Goal: Transaction & Acquisition: Purchase product/service

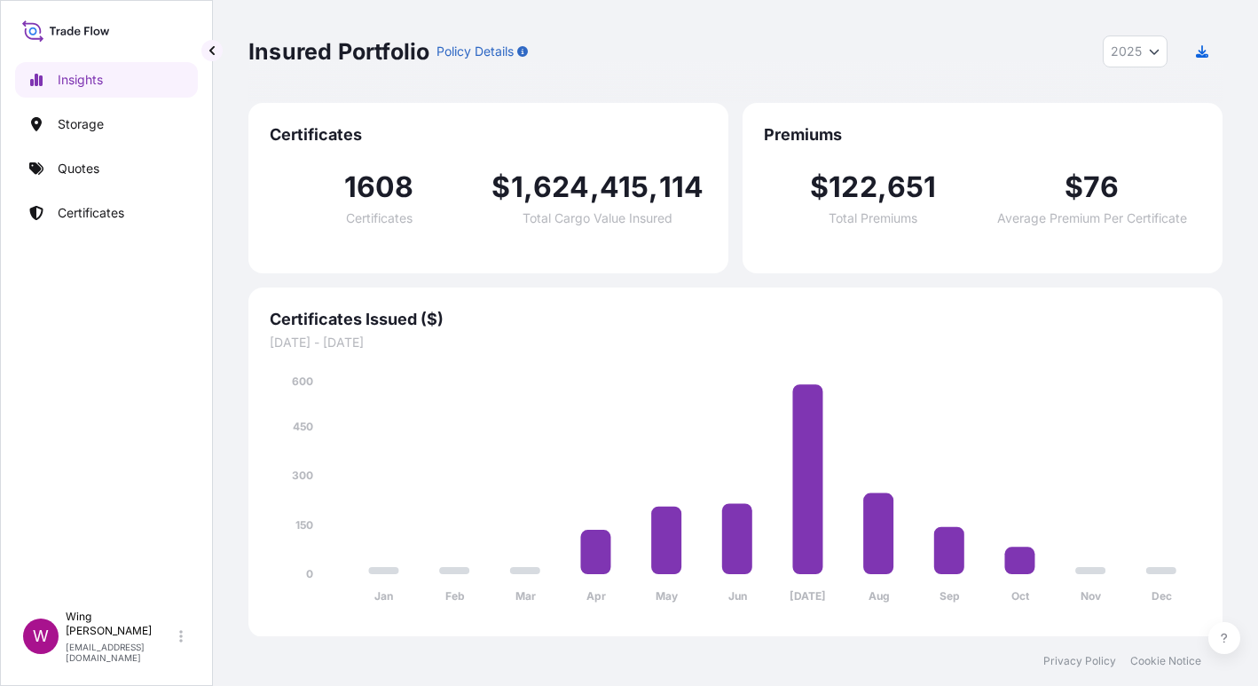
select select "2025"
click at [72, 125] on p "Storage" at bounding box center [81, 124] width 46 height 18
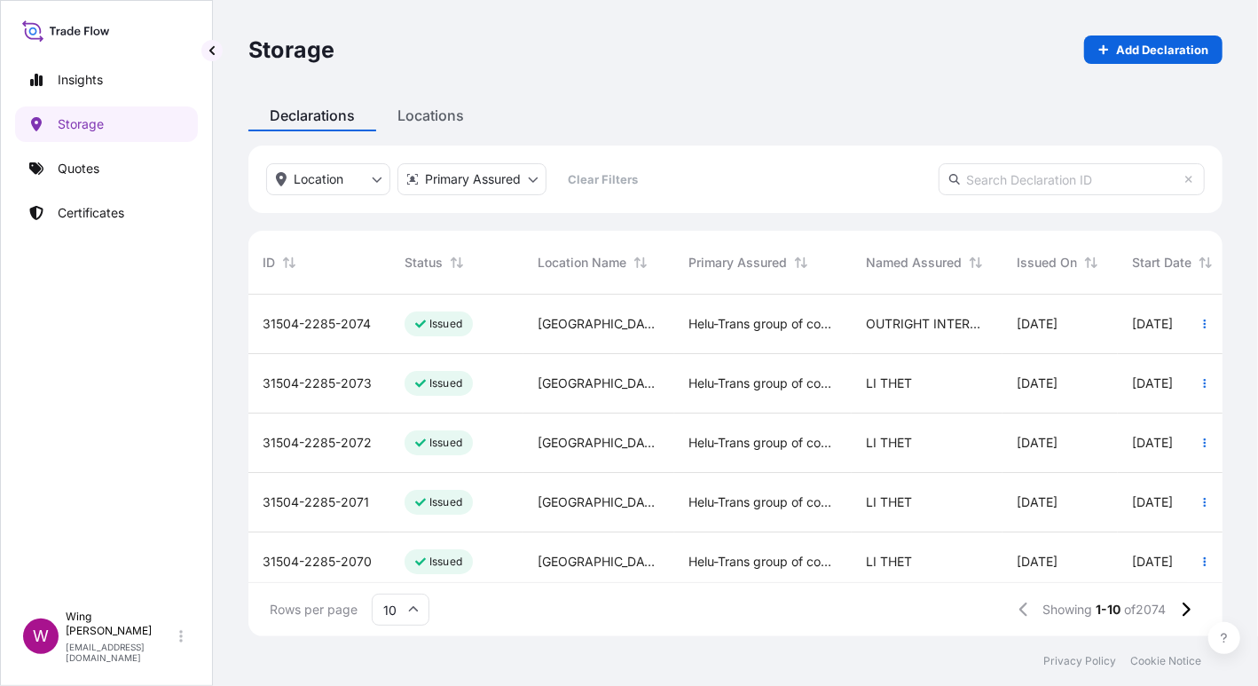
click at [604, 107] on div "Declarations Locations" at bounding box center [735, 115] width 974 height 32
click at [76, 205] on p "Certificates" at bounding box center [91, 213] width 67 height 18
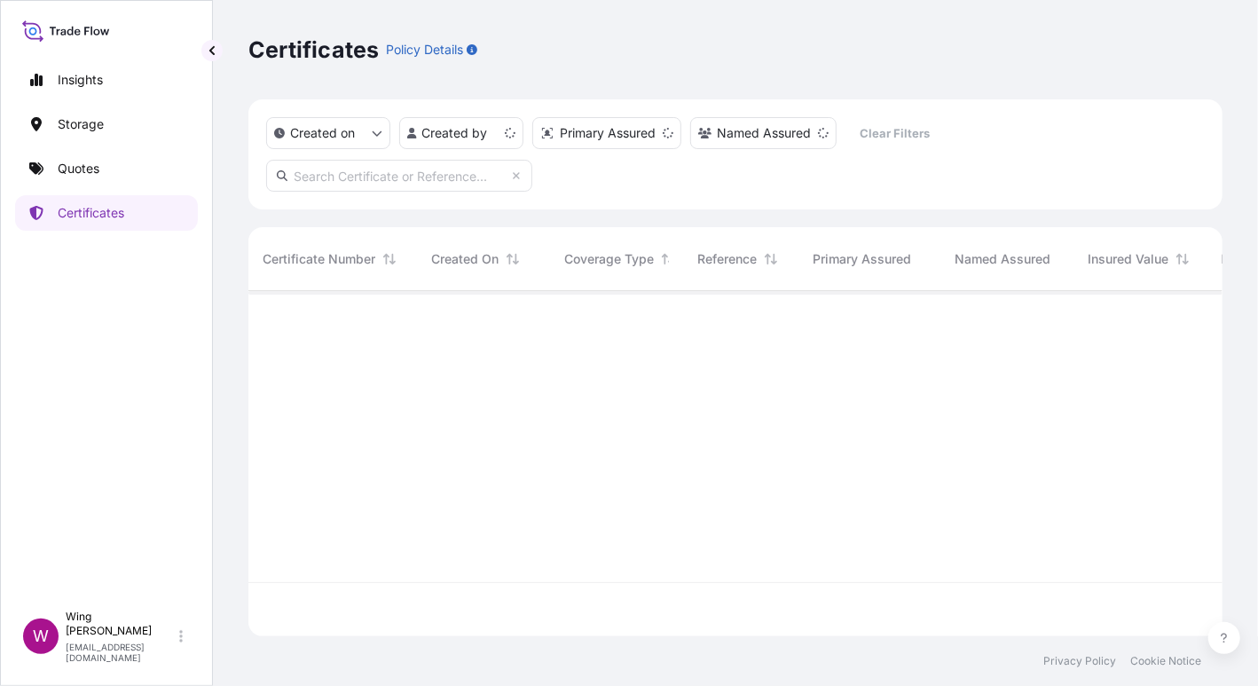
scroll to position [339, 956]
click at [465, 174] on input "text" at bounding box center [399, 176] width 266 height 32
paste input "[PHONE_NUMBER]"
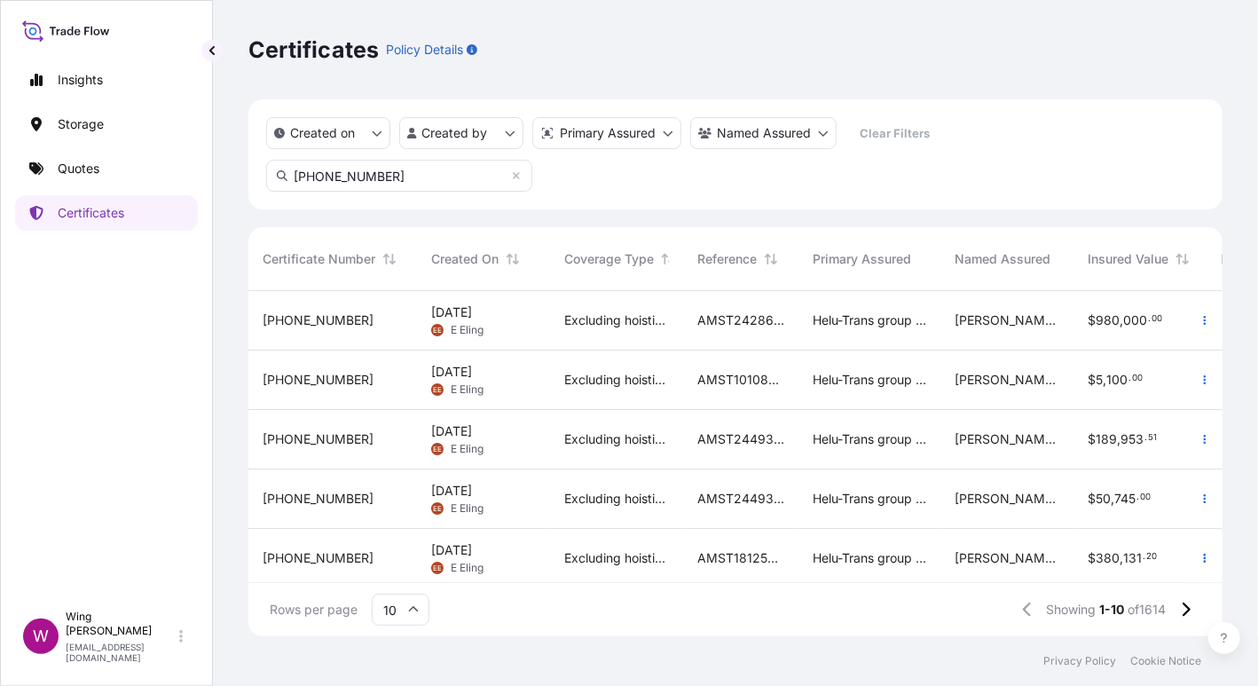
scroll to position [392, 956]
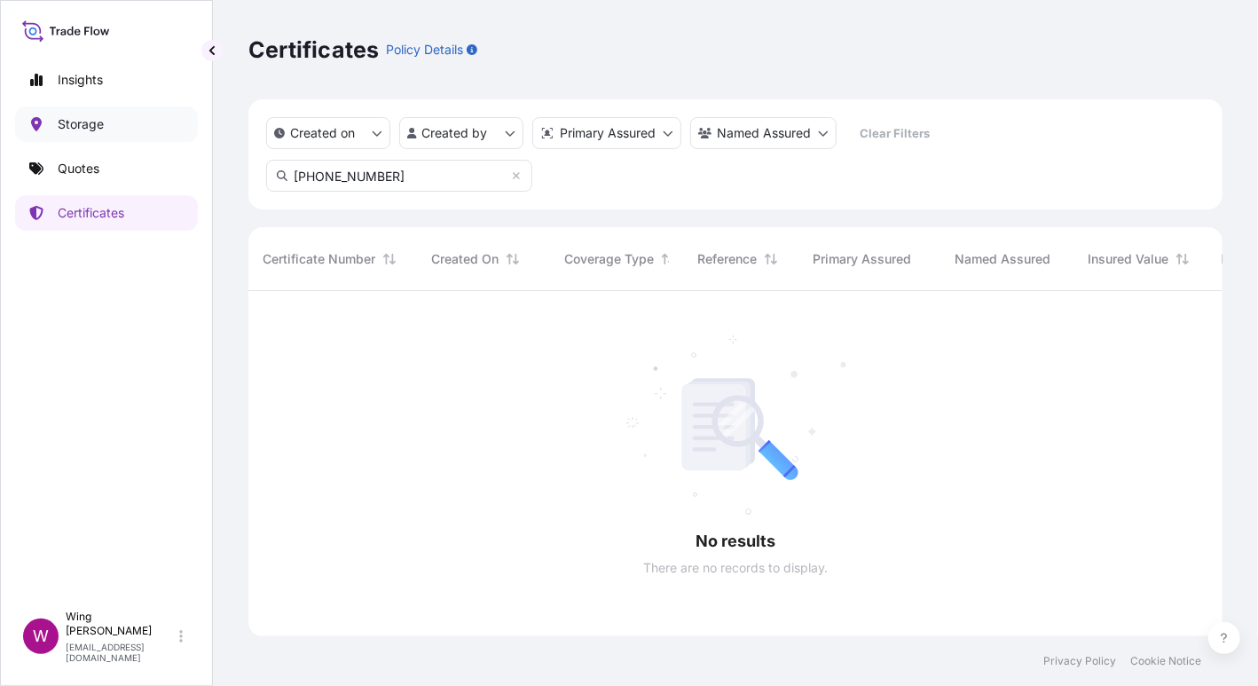
type input "[PHONE_NUMBER]"
click at [92, 122] on p "Storage" at bounding box center [81, 124] width 46 height 18
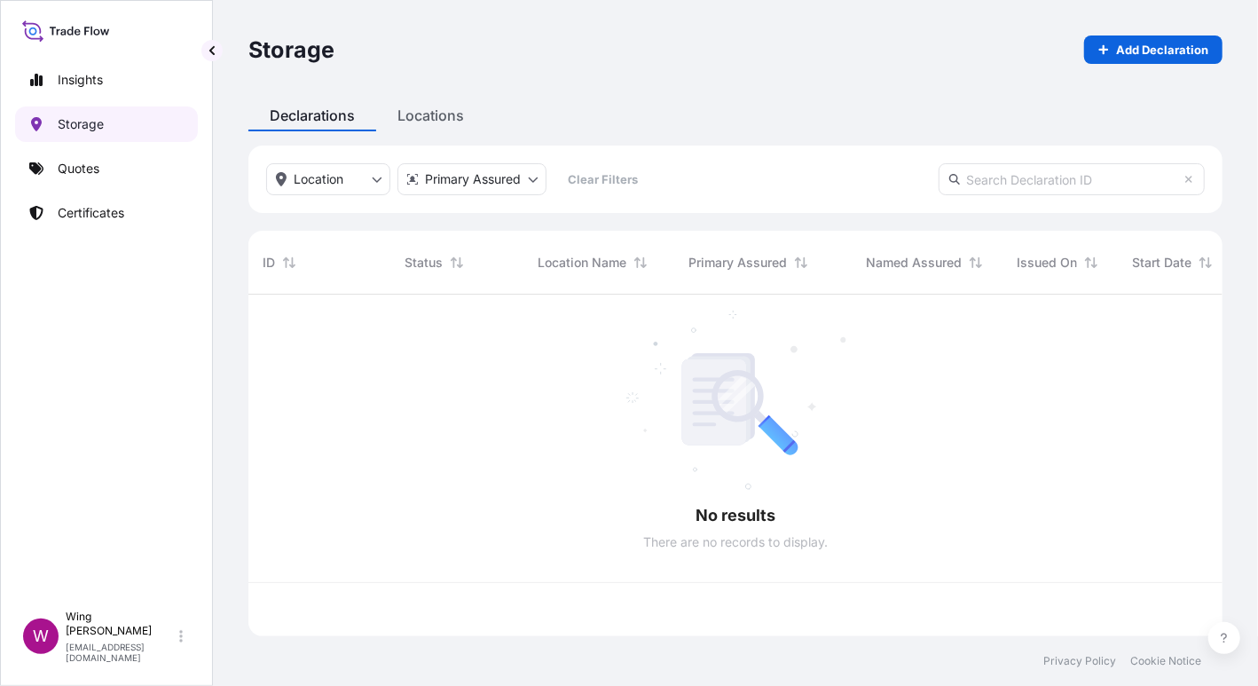
scroll to position [334, 956]
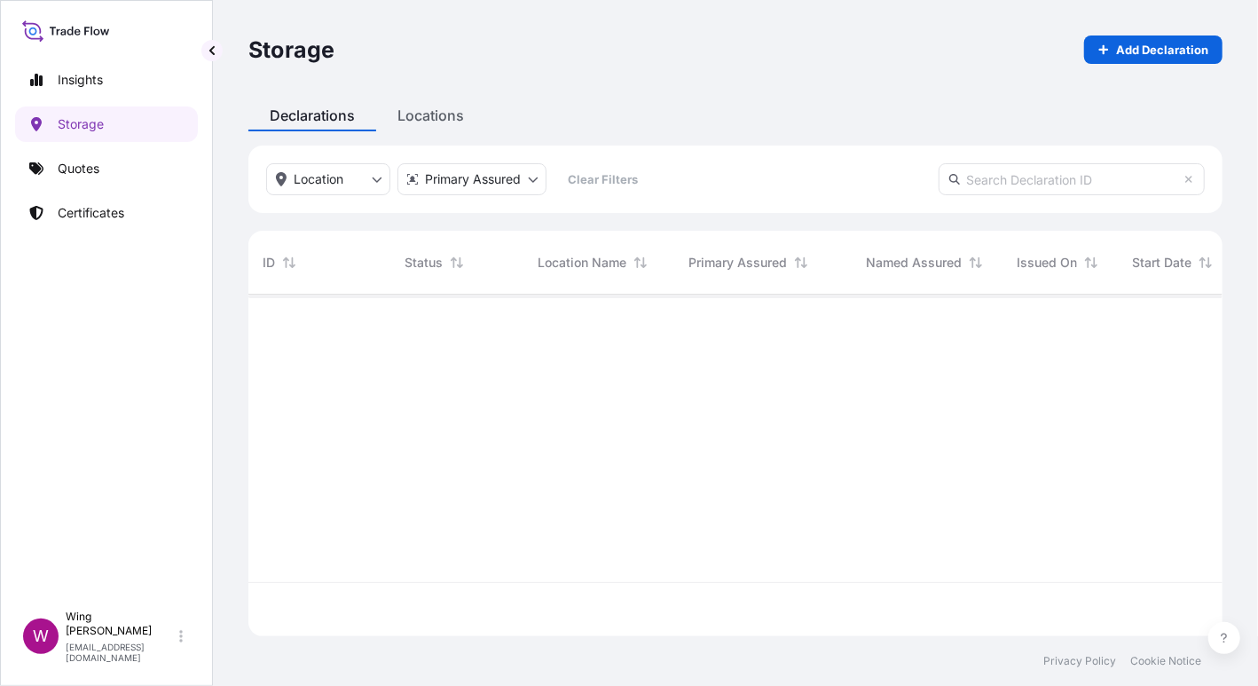
click at [1074, 181] on input "text" at bounding box center [1072, 179] width 266 height 32
paste input "[PHONE_NUMBER]"
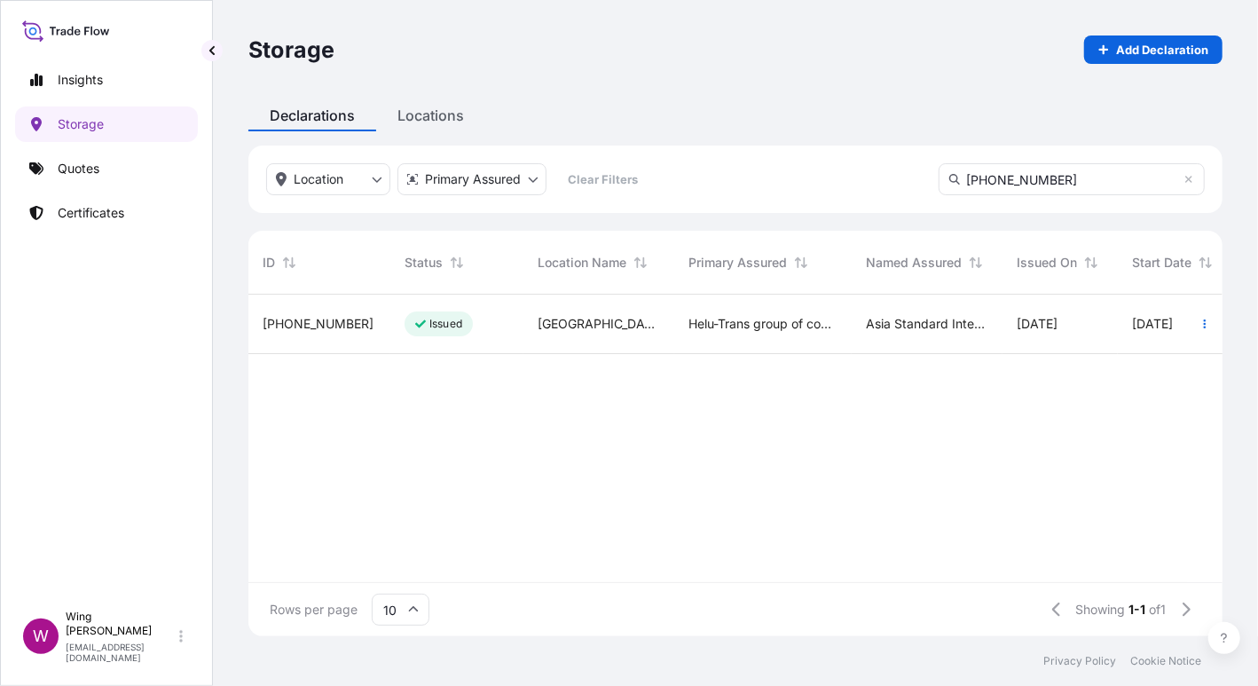
type input "[PHONE_NUMBER]"
click at [82, 174] on p "Quotes" at bounding box center [79, 169] width 42 height 18
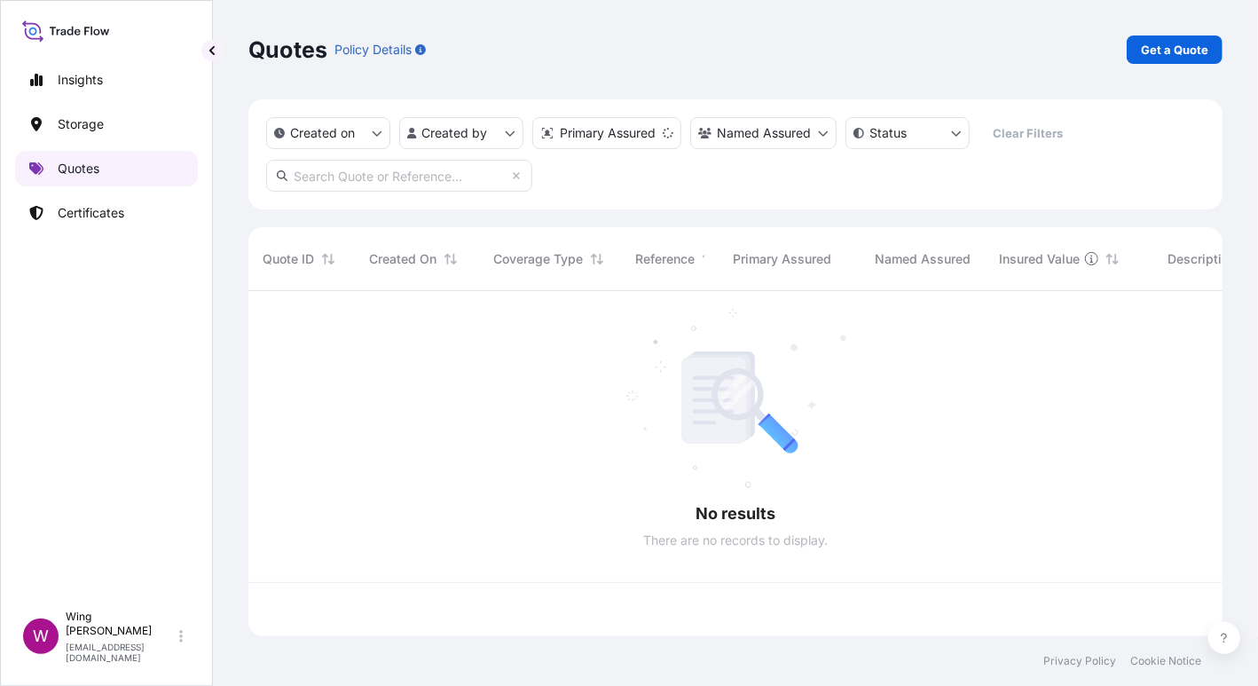
scroll to position [339, 956]
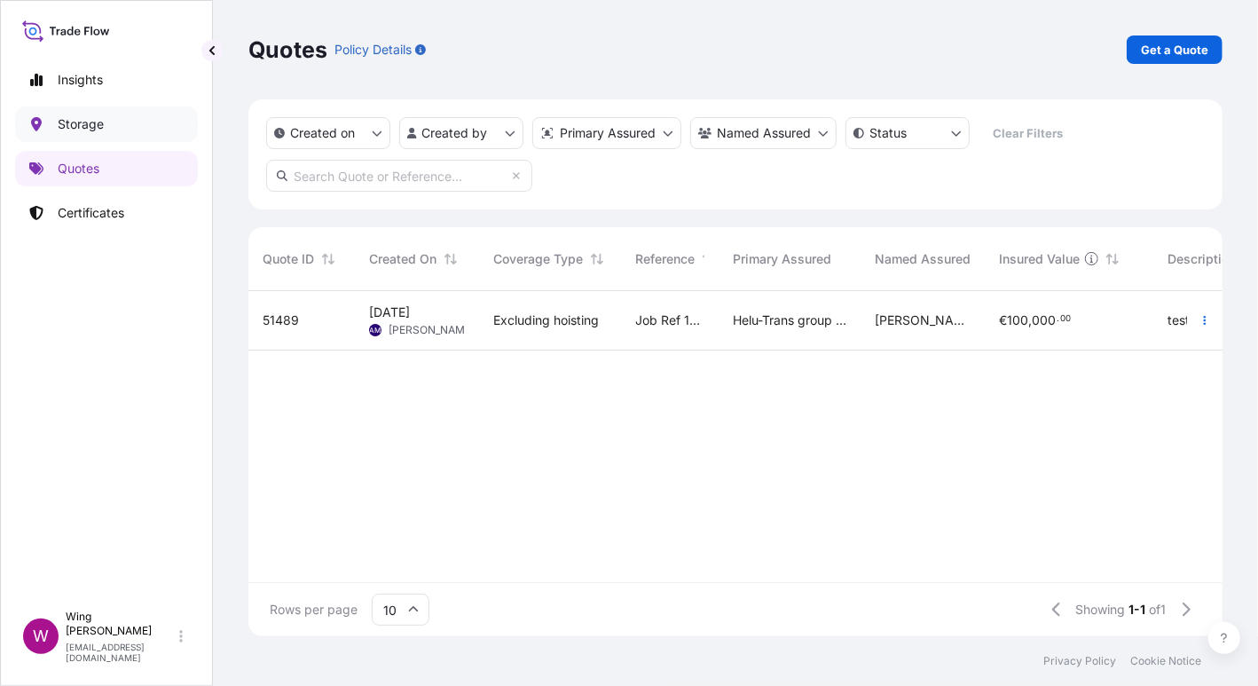
click at [82, 120] on p "Storage" at bounding box center [81, 124] width 46 height 18
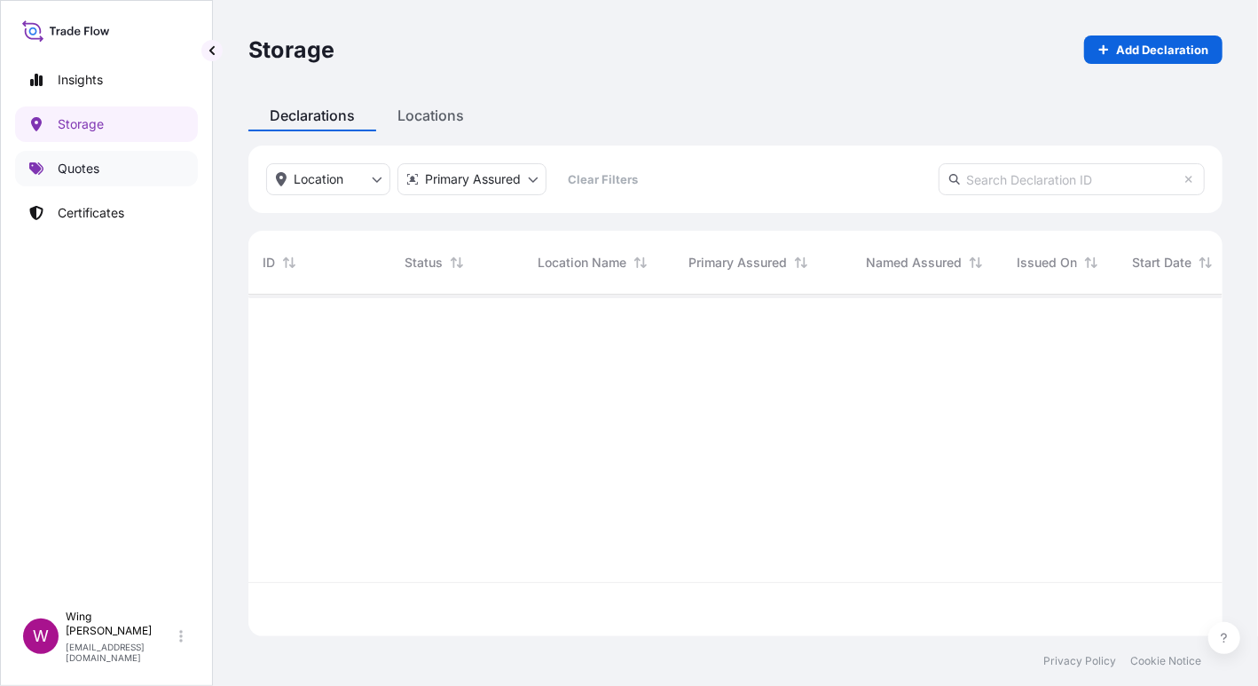
scroll to position [334, 956]
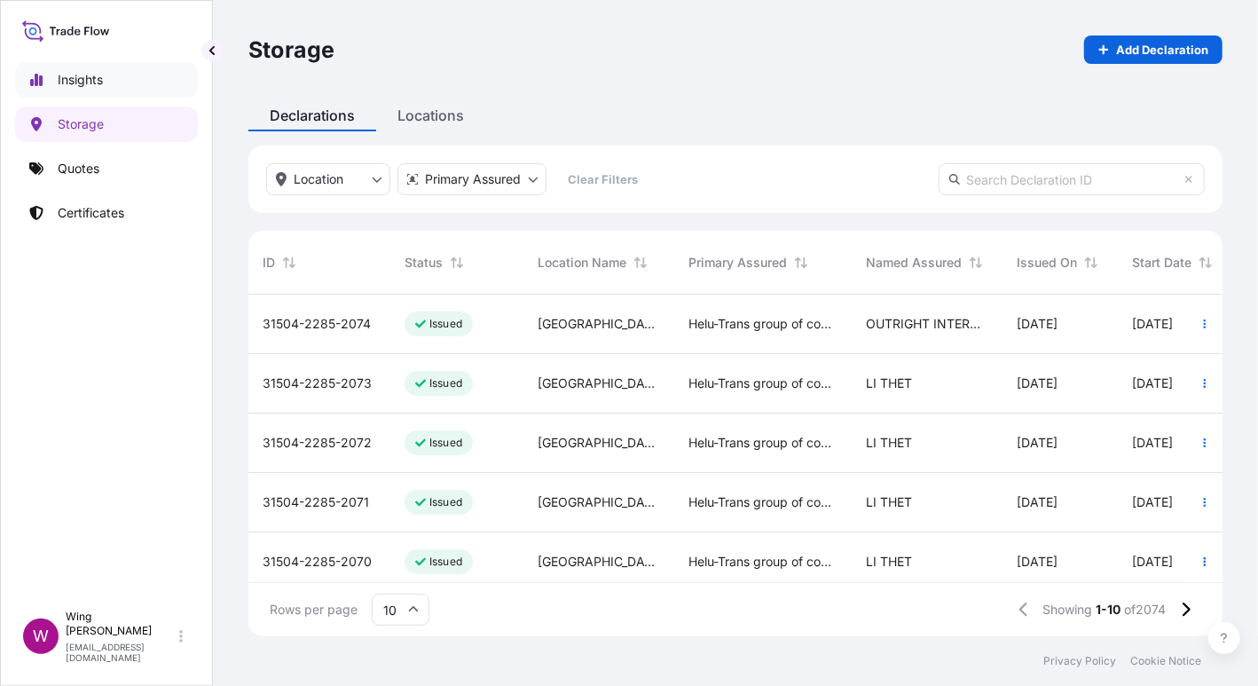
click at [89, 84] on p "Insights" at bounding box center [80, 80] width 45 height 18
select select "2025"
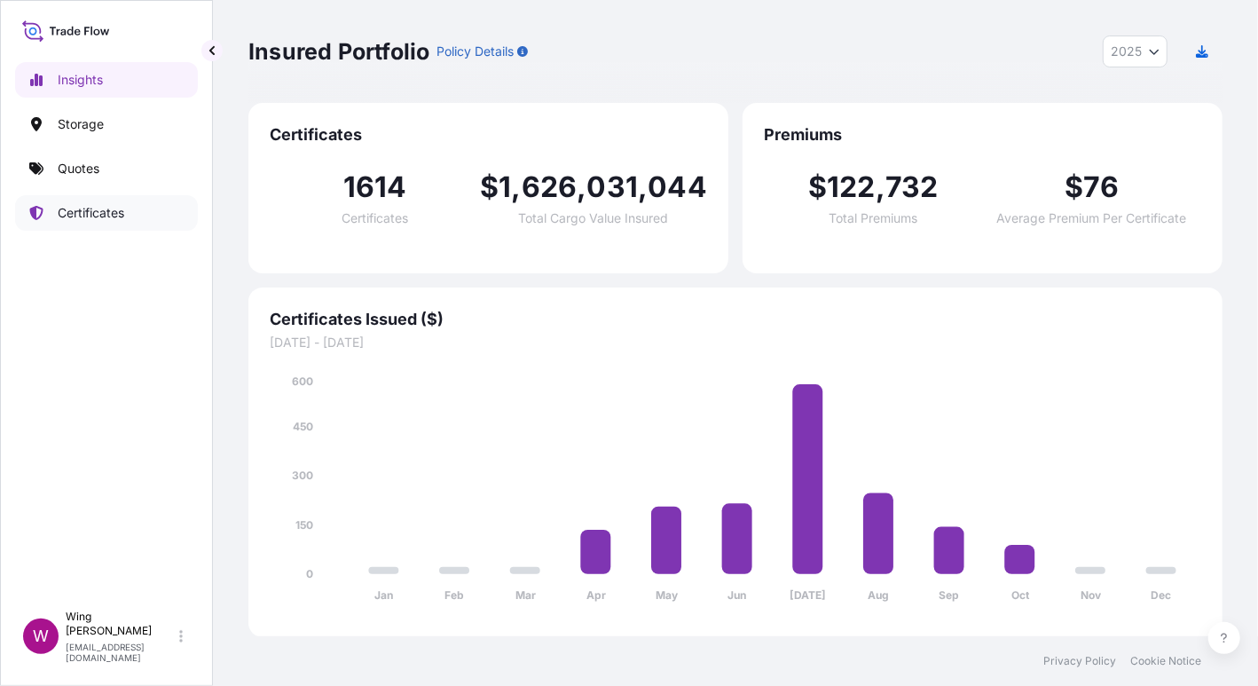
click at [87, 217] on p "Certificates" at bounding box center [91, 213] width 67 height 18
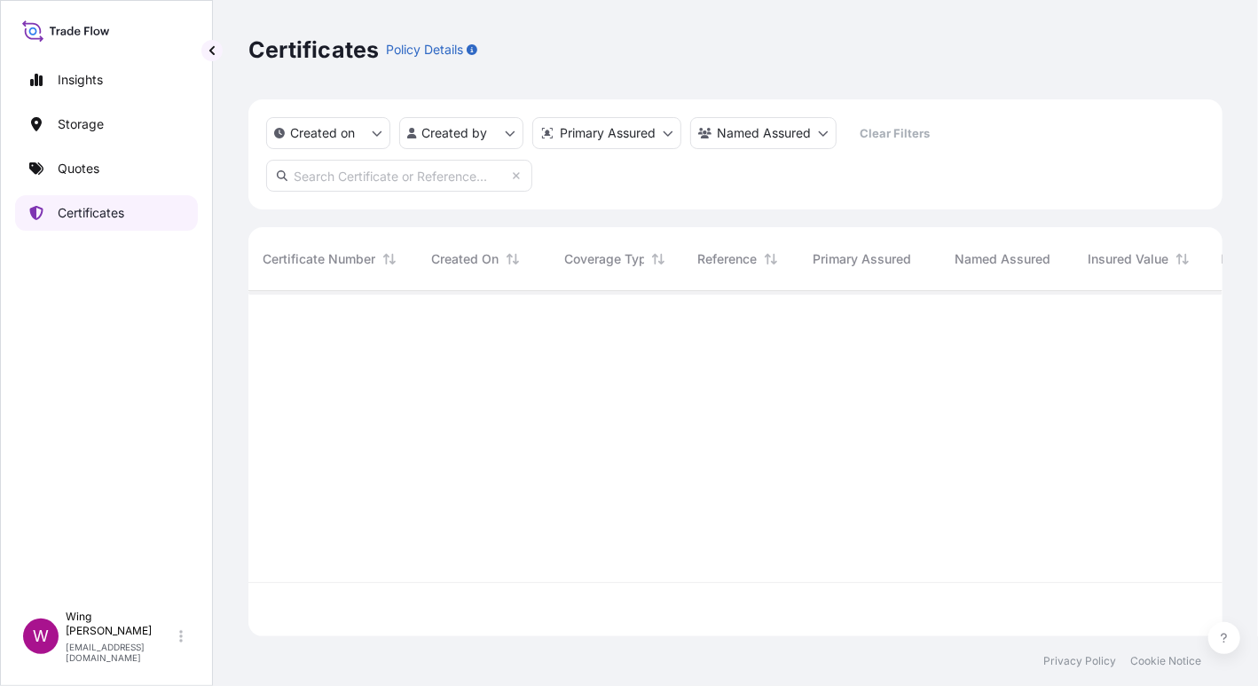
scroll to position [339, 956]
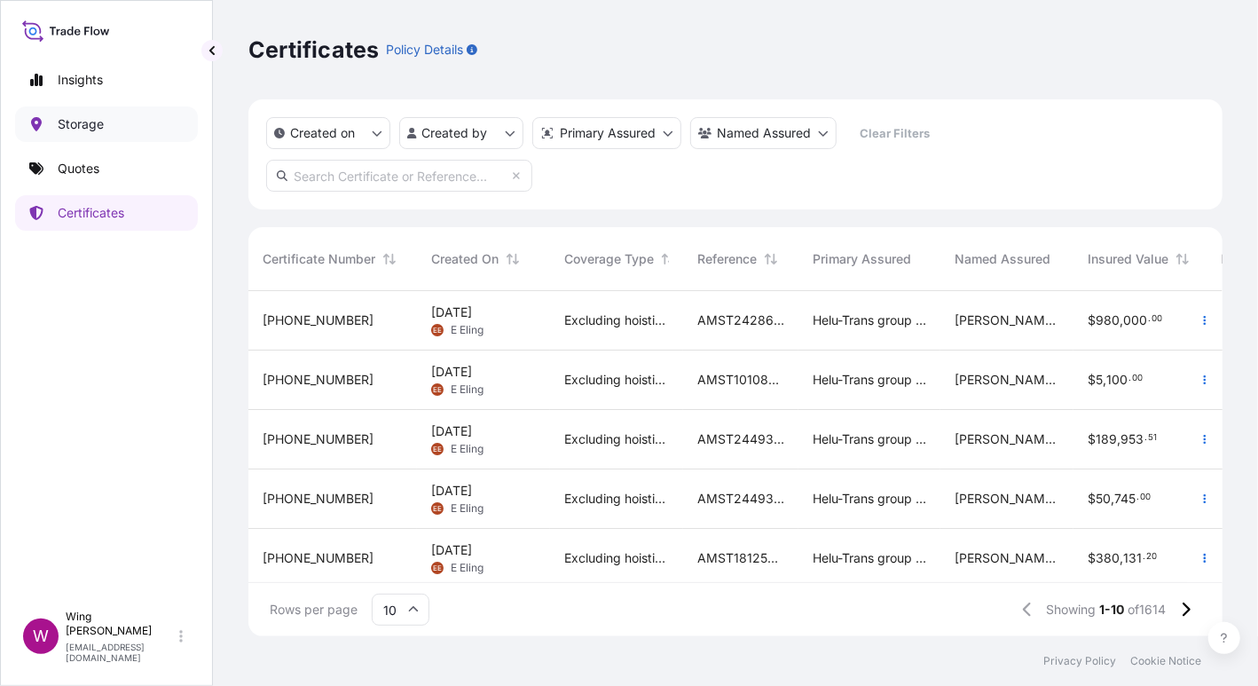
click at [91, 126] on p "Storage" at bounding box center [81, 124] width 46 height 18
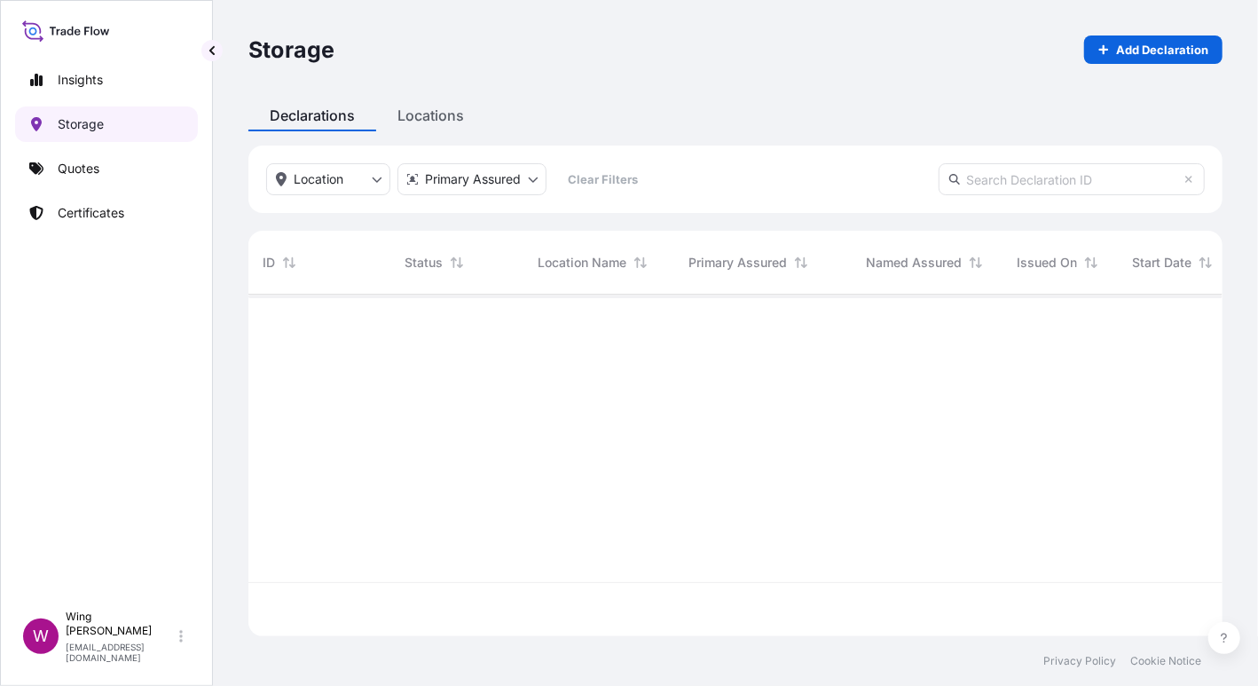
scroll to position [334, 956]
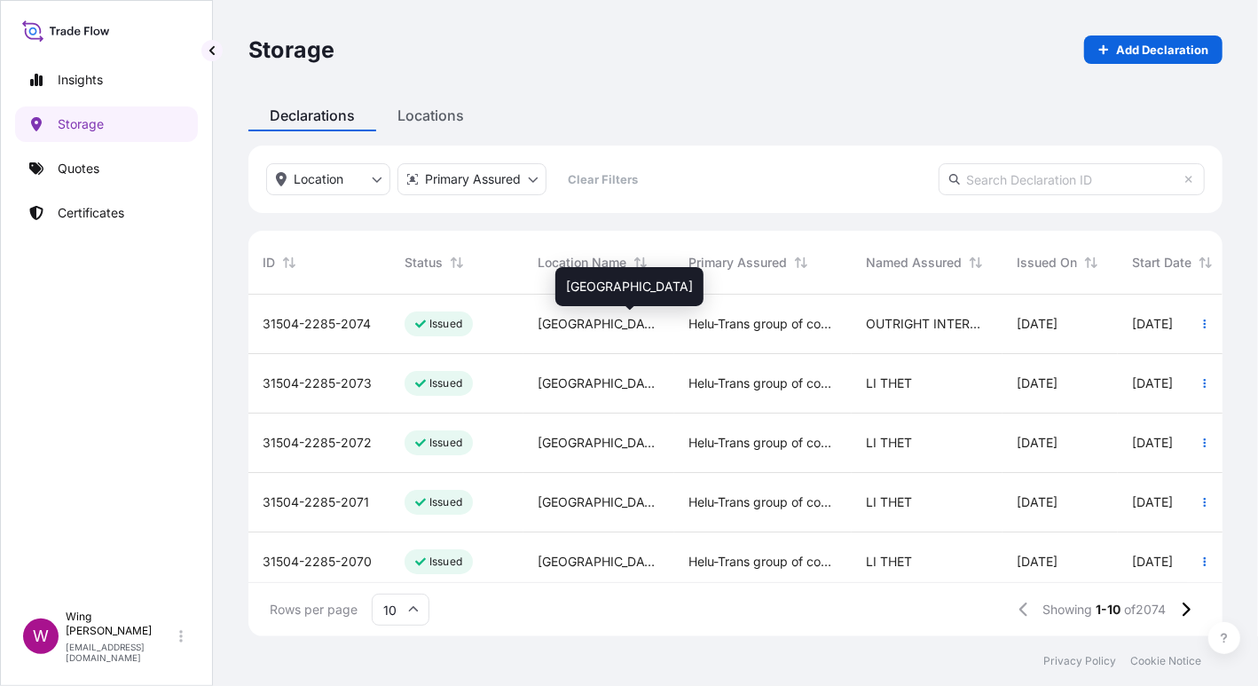
click at [594, 322] on span "[GEOGRAPHIC_DATA]" at bounding box center [599, 324] width 122 height 18
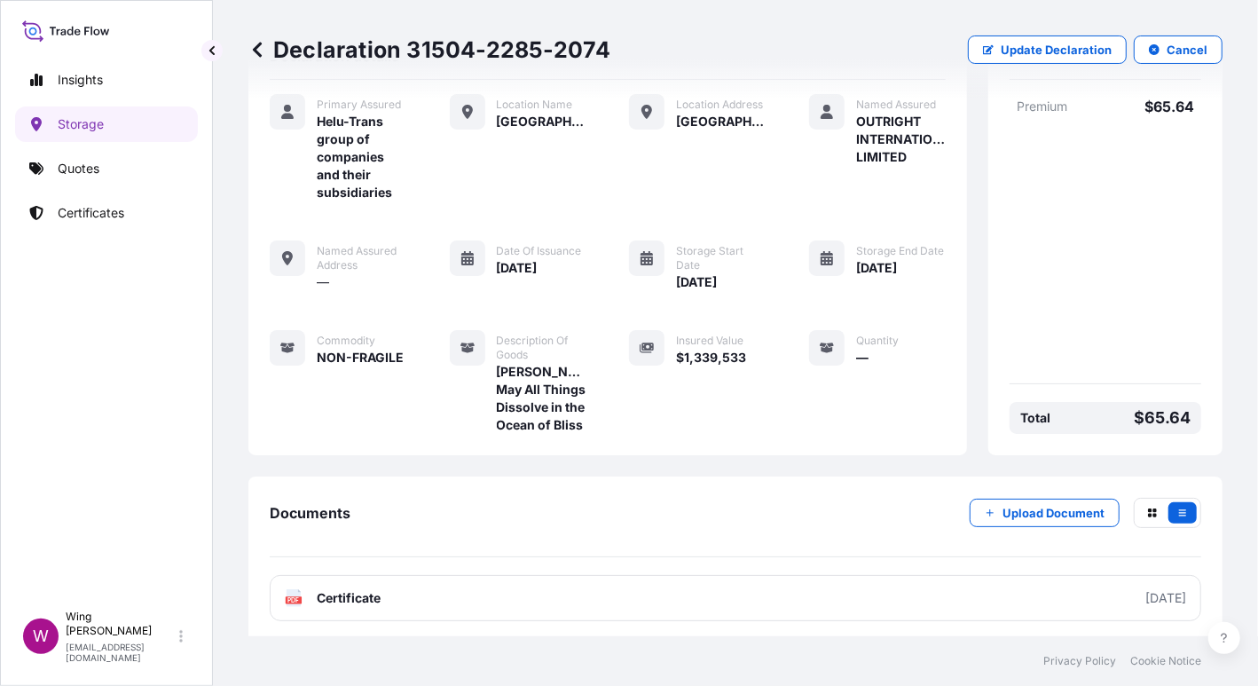
scroll to position [114, 0]
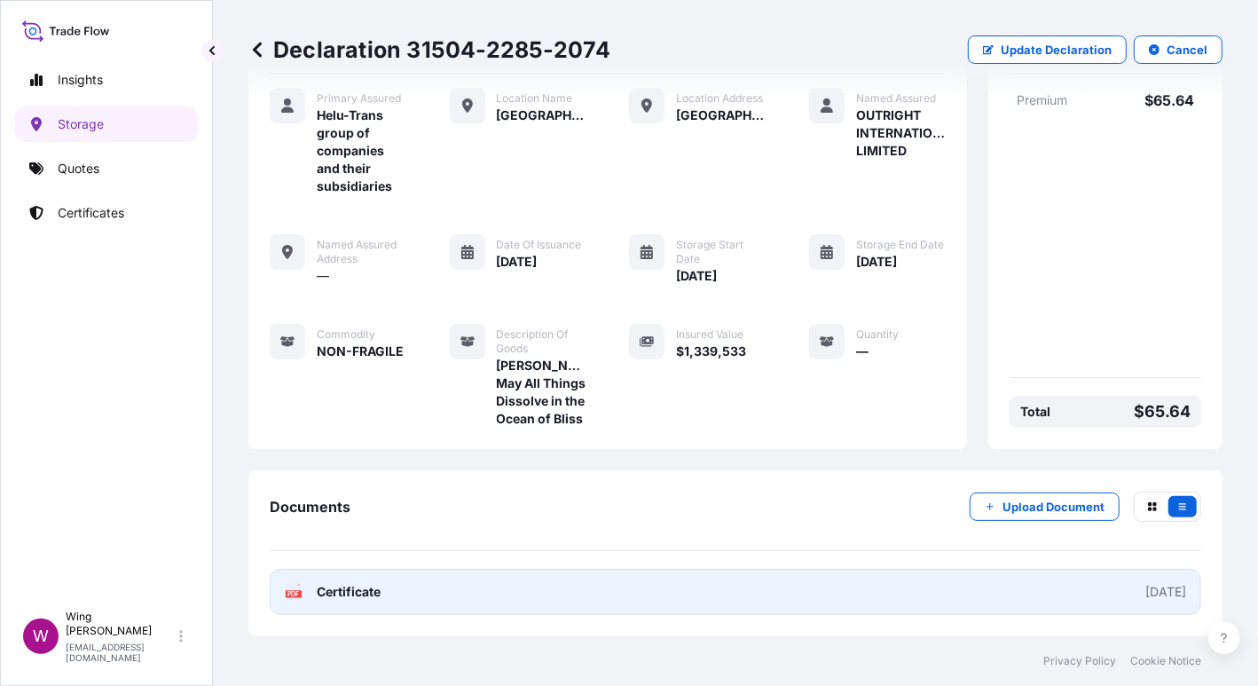
click at [286, 594] on rect at bounding box center [294, 593] width 16 height 7
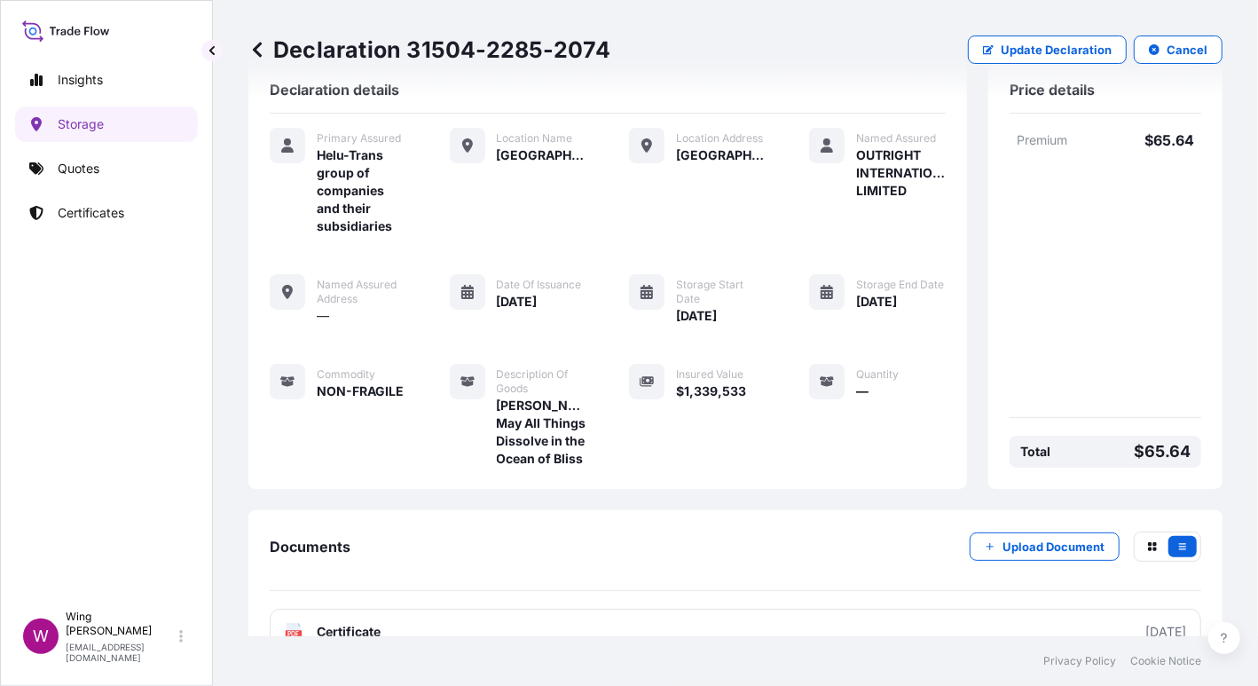
scroll to position [0, 0]
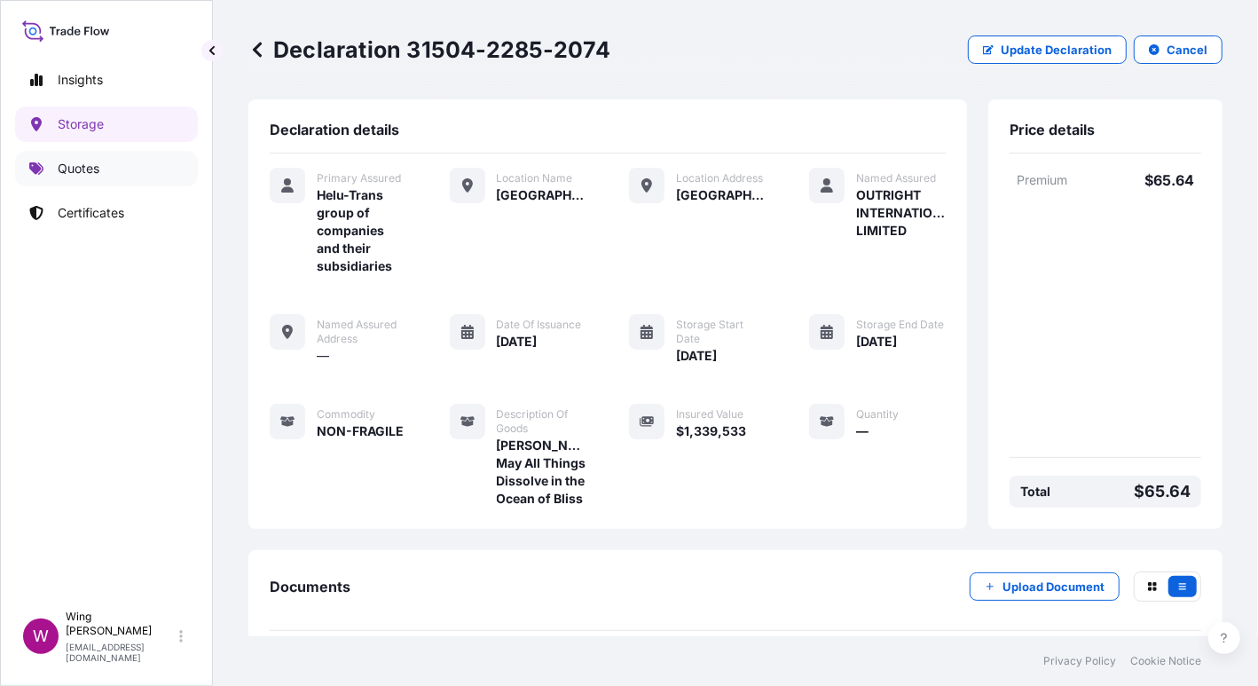
click at [64, 166] on p "Quotes" at bounding box center [79, 169] width 42 height 18
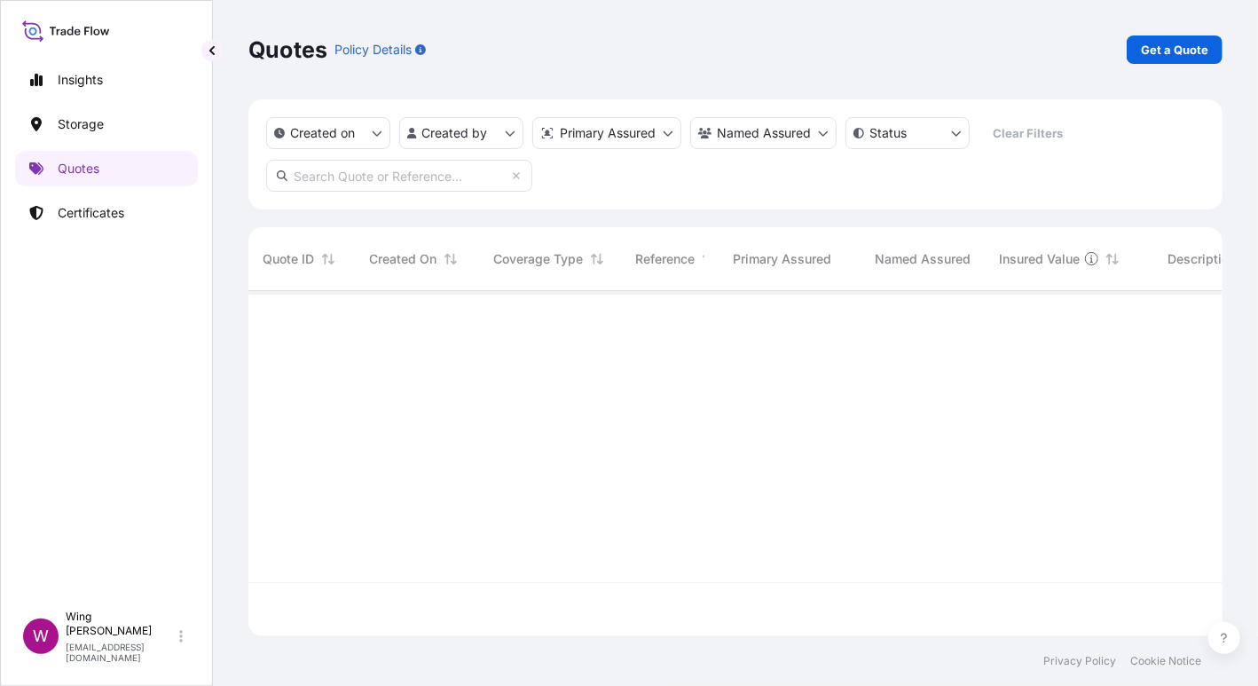
scroll to position [339, 956]
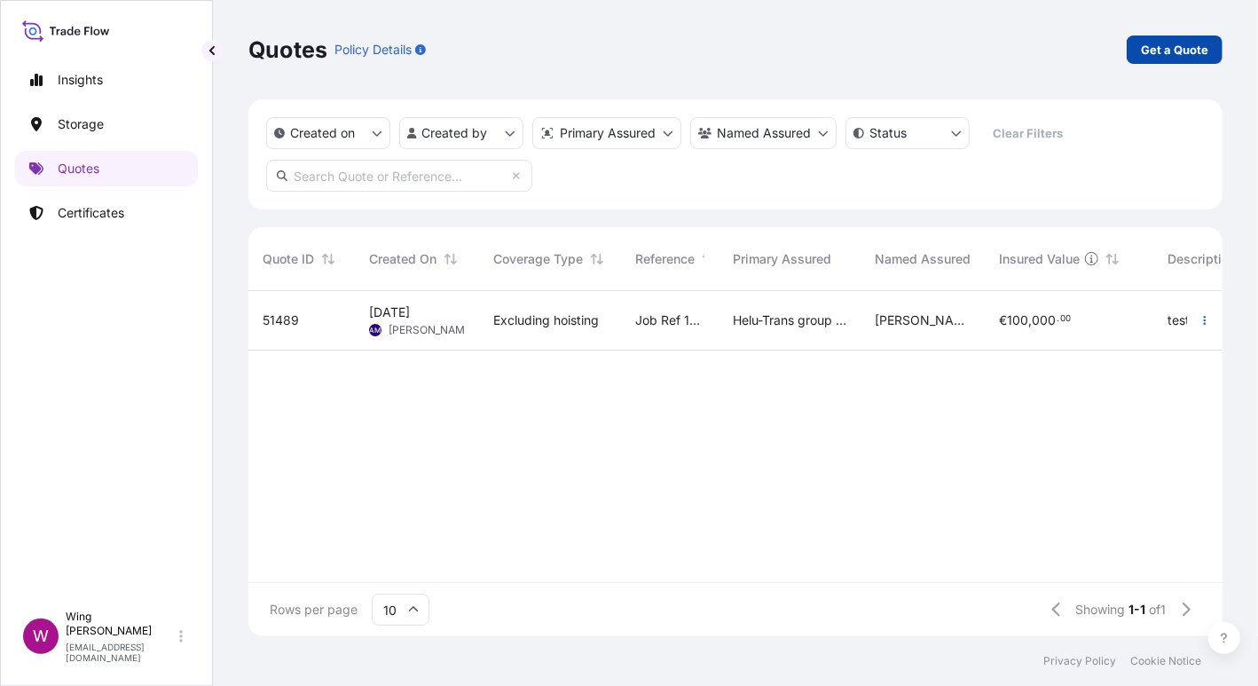
click at [1179, 43] on p "Get a Quote" at bounding box center [1174, 50] width 67 height 18
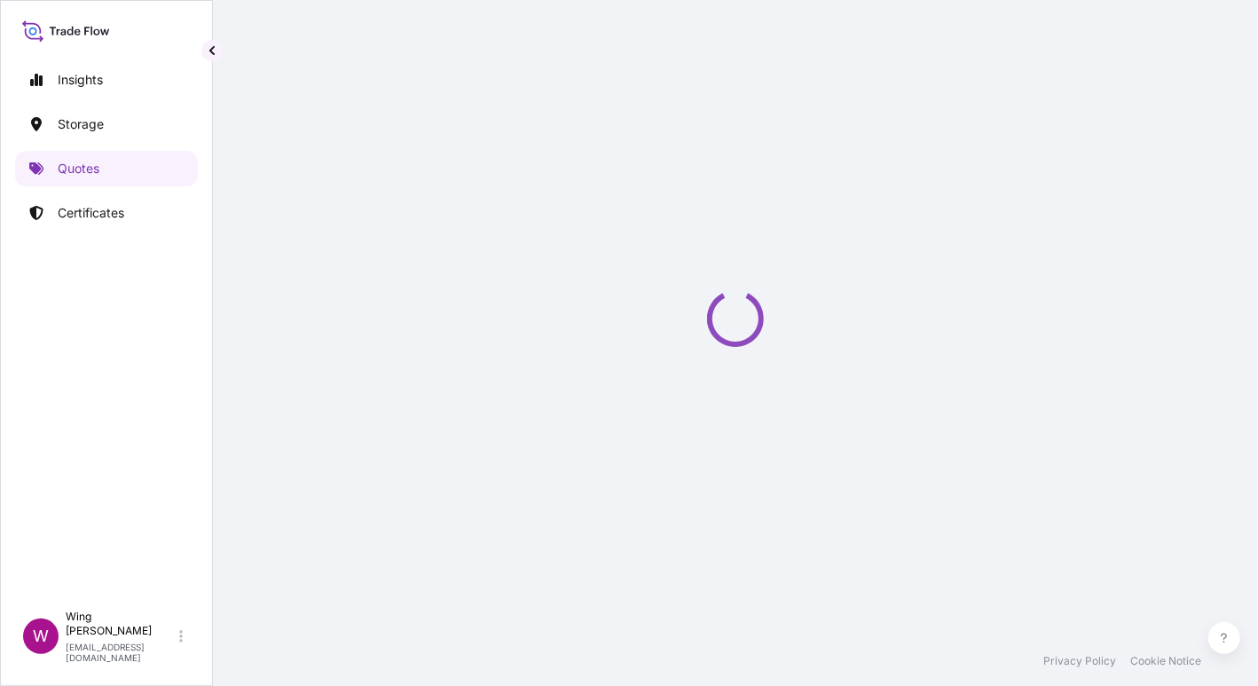
select select "AIR"
select select "27"
select select "Transit"
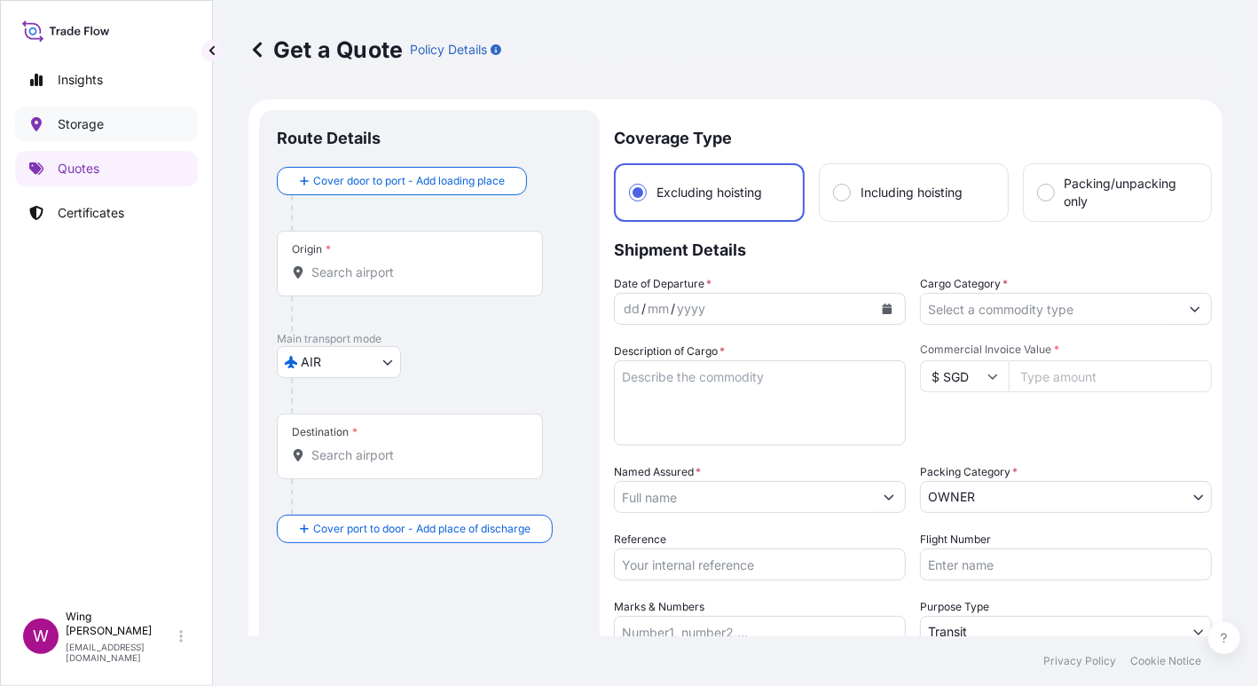
click at [73, 128] on p "Storage" at bounding box center [81, 124] width 46 height 18
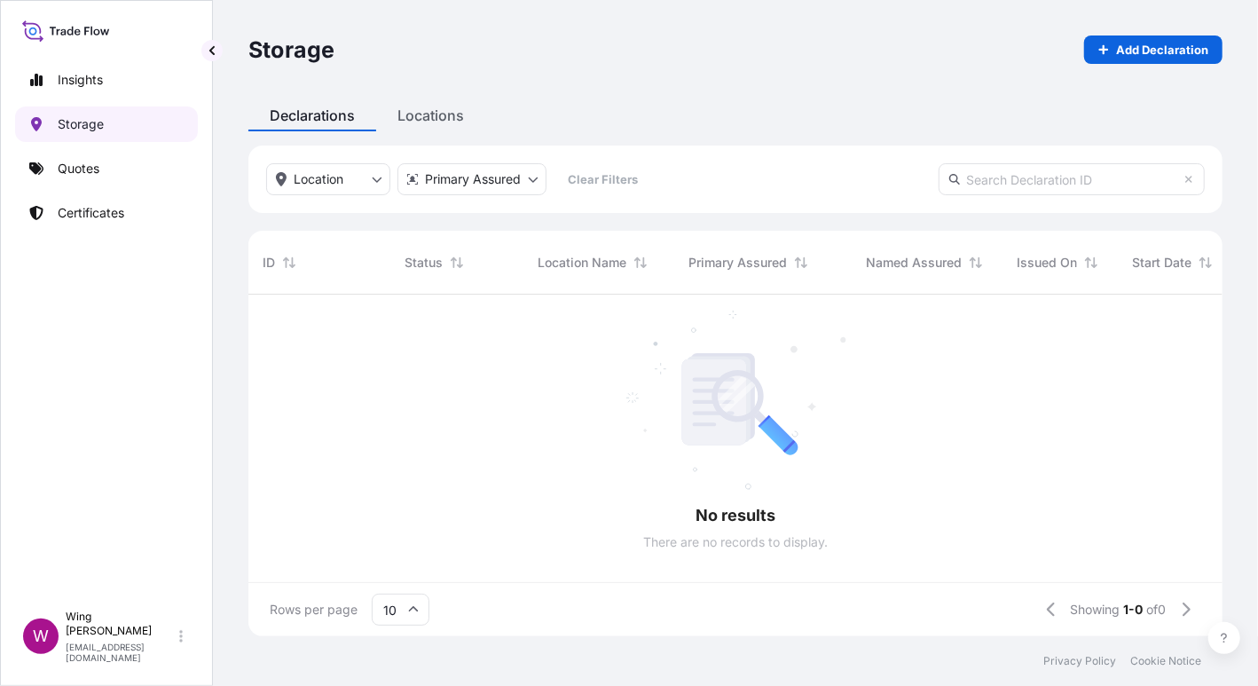
scroll to position [18, 17]
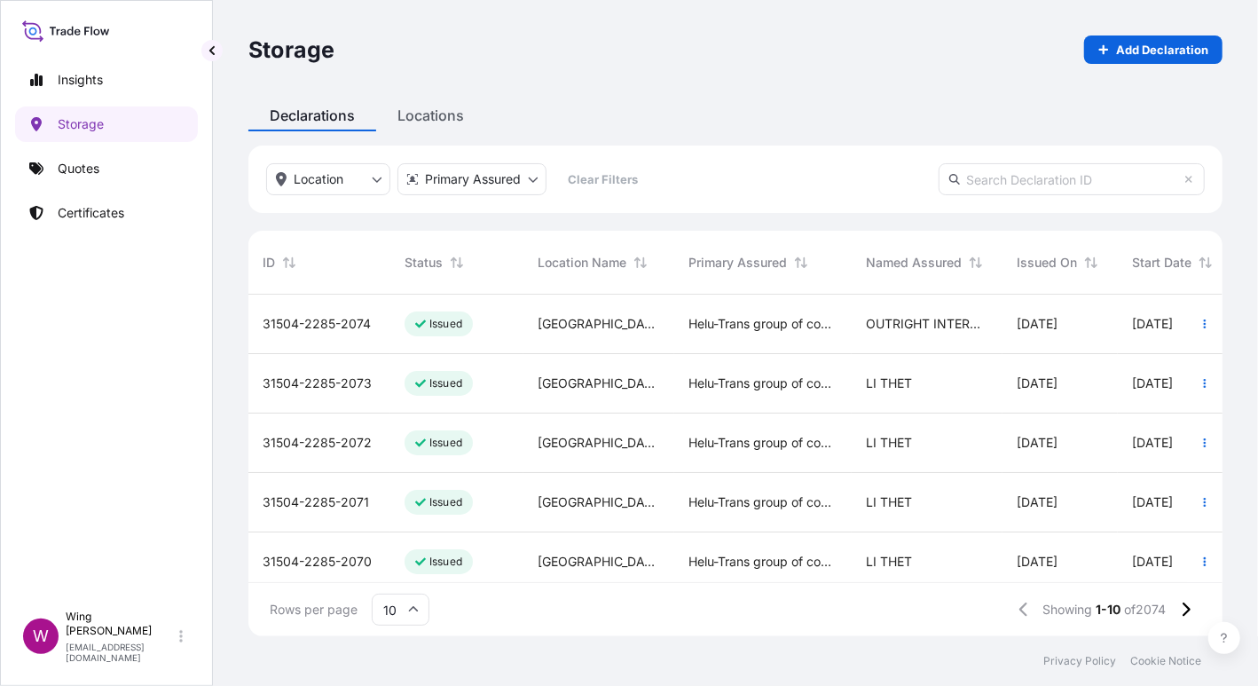
click at [359, 305] on div "31504-2285-2074" at bounding box center [319, 324] width 142 height 59
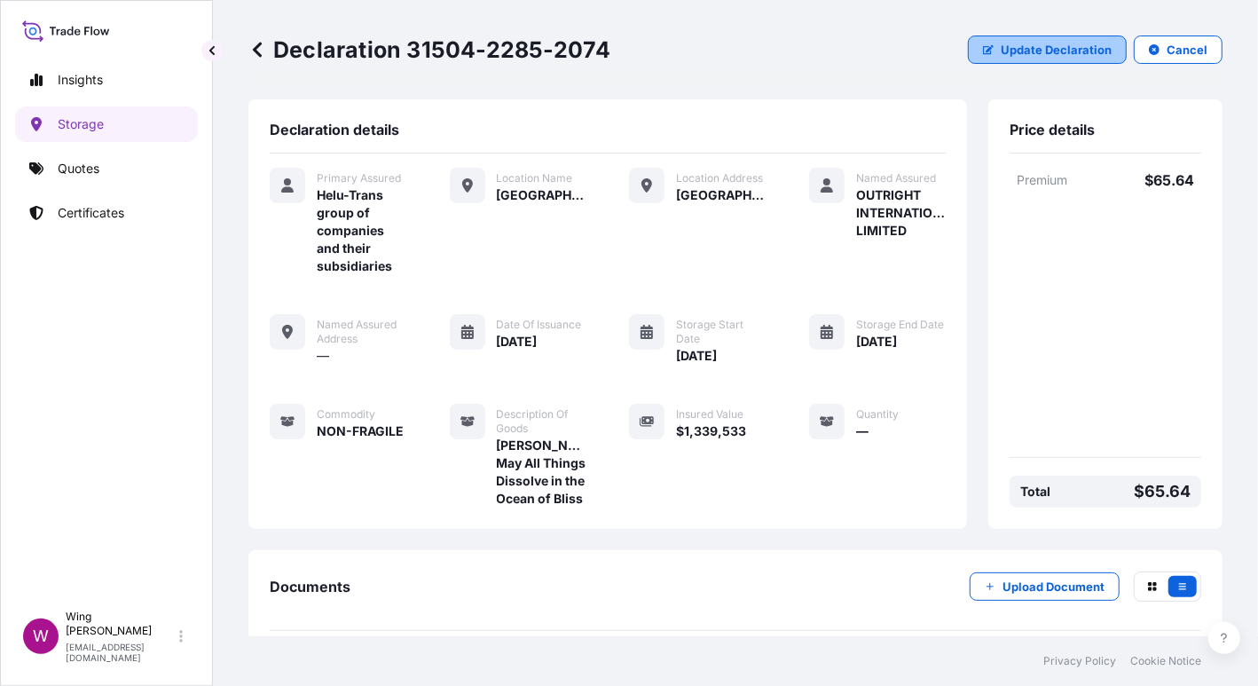
click at [1058, 47] on p "Update Declaration" at bounding box center [1056, 50] width 111 height 18
click at [1018, 59] on button "Update Declaration" at bounding box center [1047, 49] width 159 height 28
click at [895, 346] on span "[DATE]" at bounding box center [876, 342] width 41 height 18
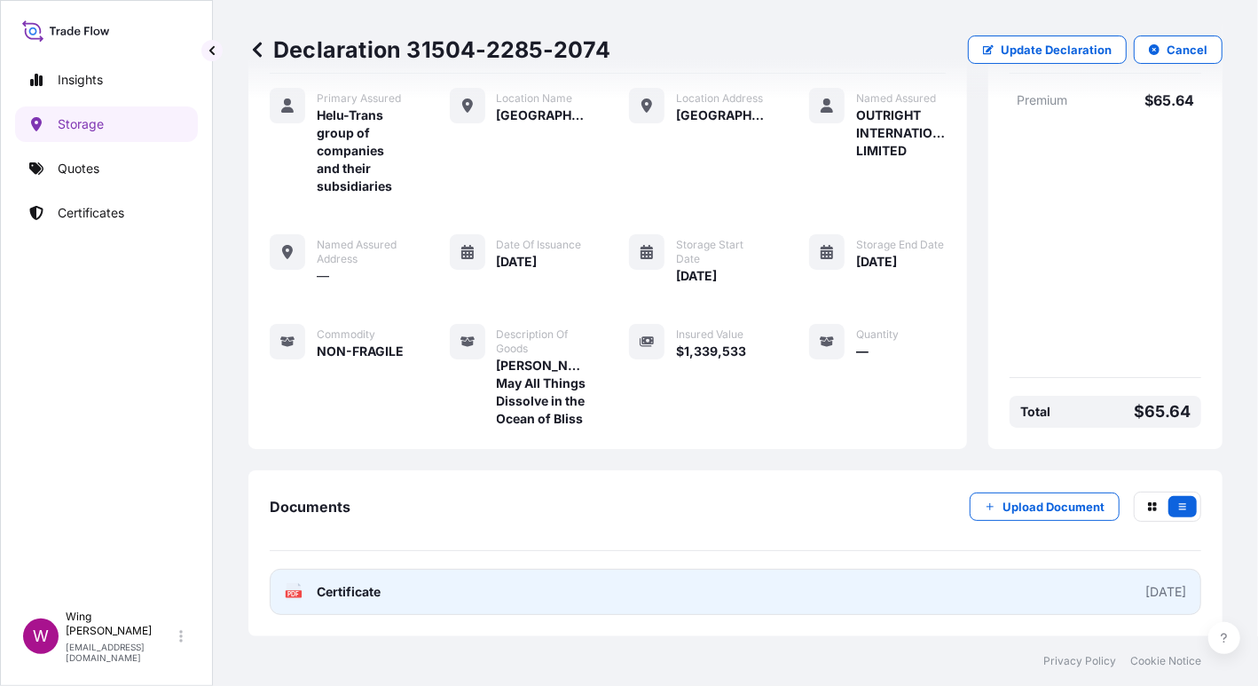
click at [292, 592] on text "PDF" at bounding box center [294, 594] width 12 height 6
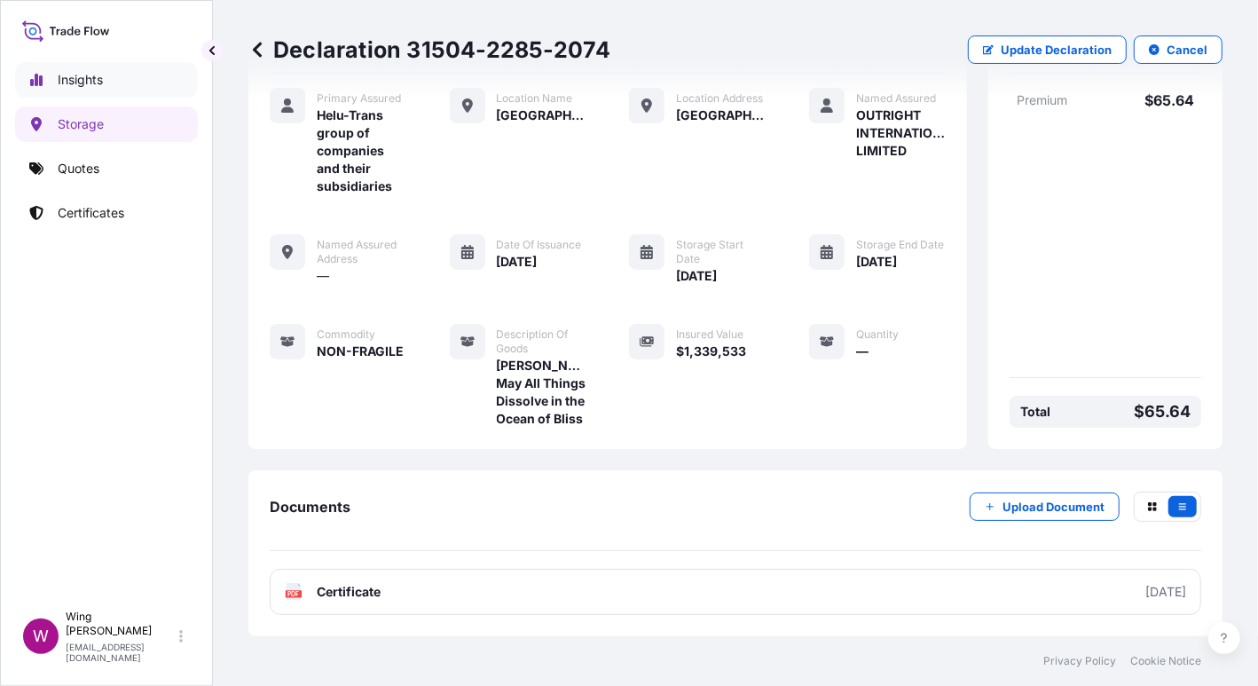
click at [76, 85] on p "Insights" at bounding box center [80, 80] width 45 height 18
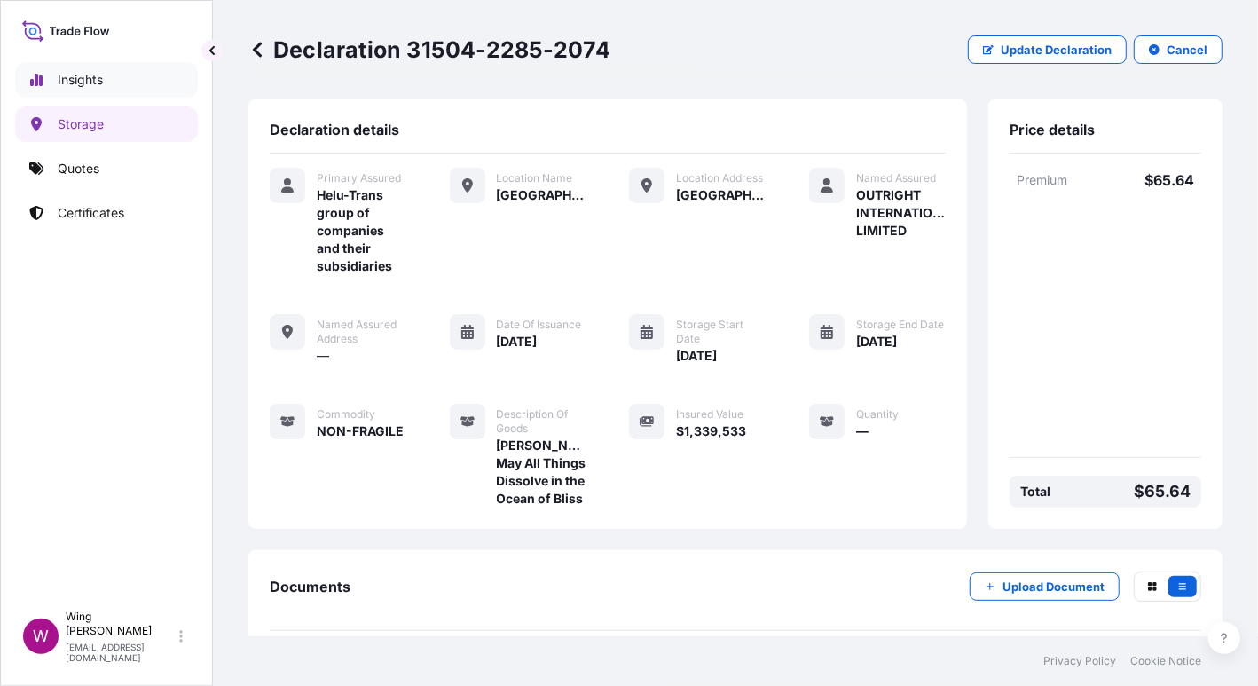
select select "2025"
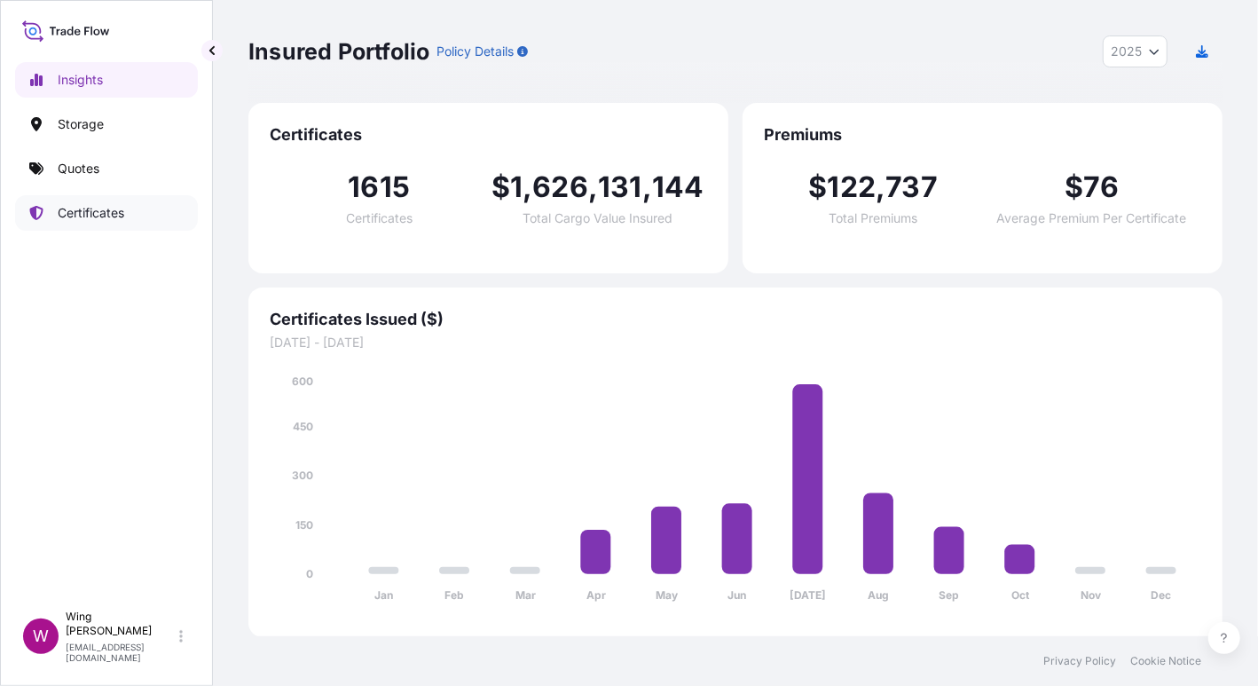
click at [84, 208] on p "Certificates" at bounding box center [91, 213] width 67 height 18
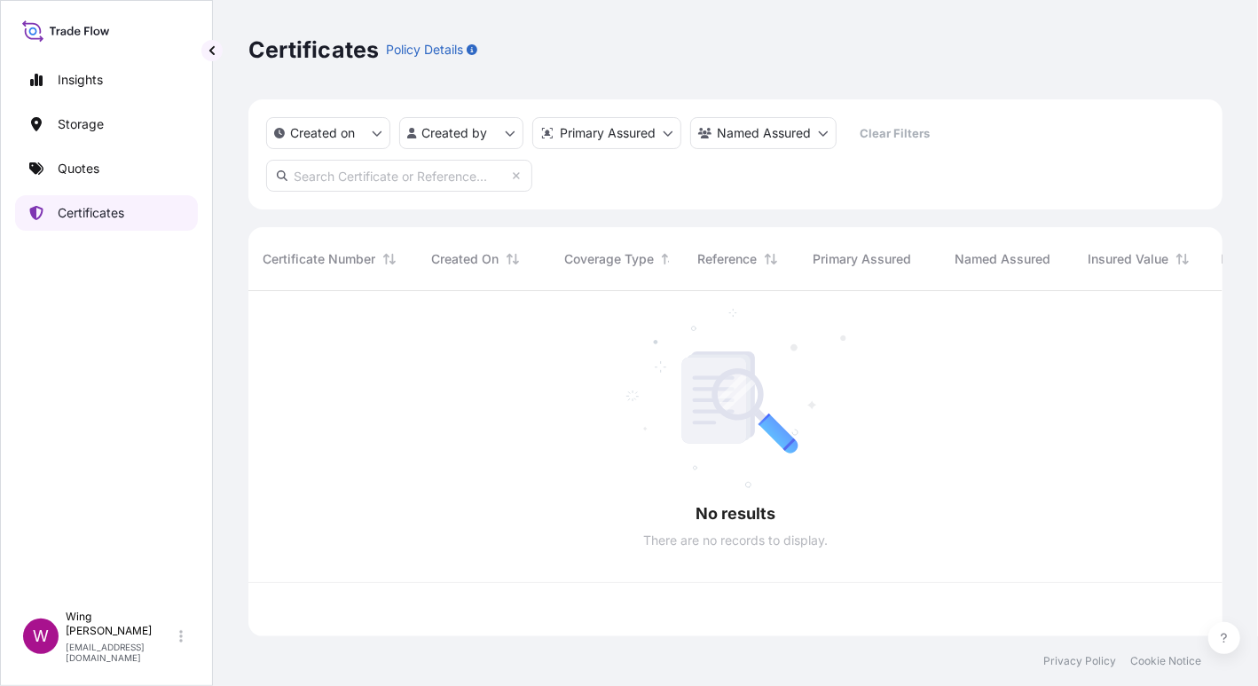
scroll to position [339, 956]
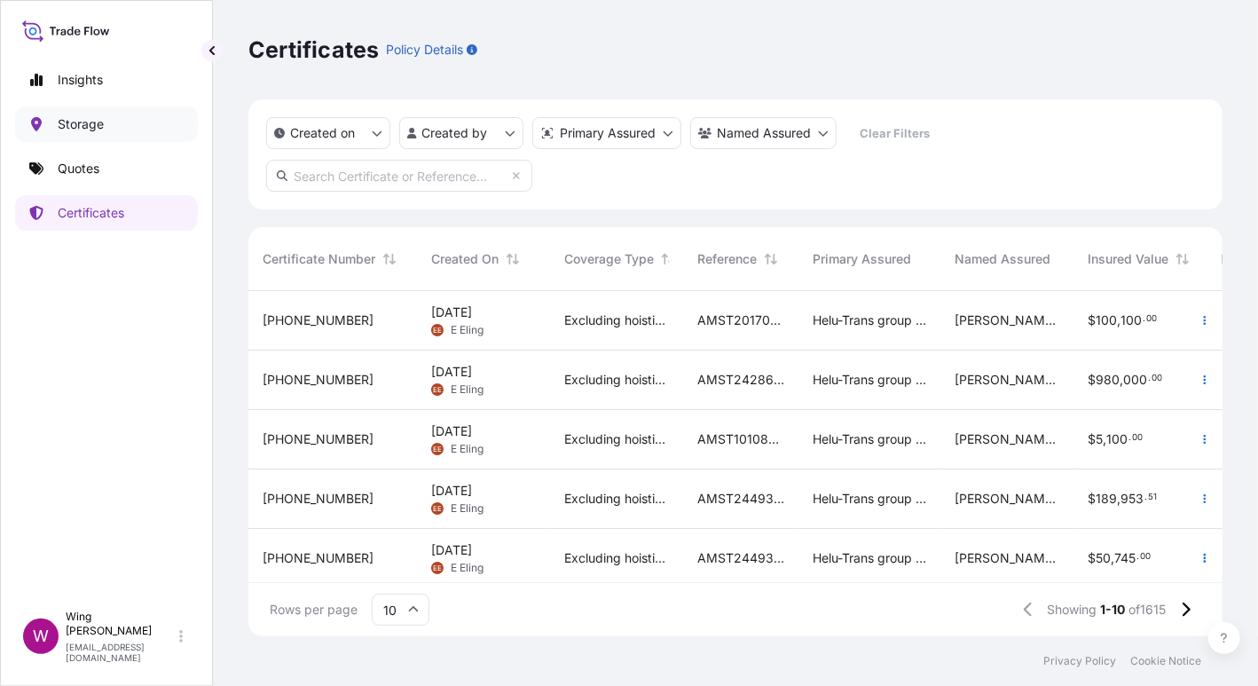
click at [81, 130] on p "Storage" at bounding box center [81, 124] width 46 height 18
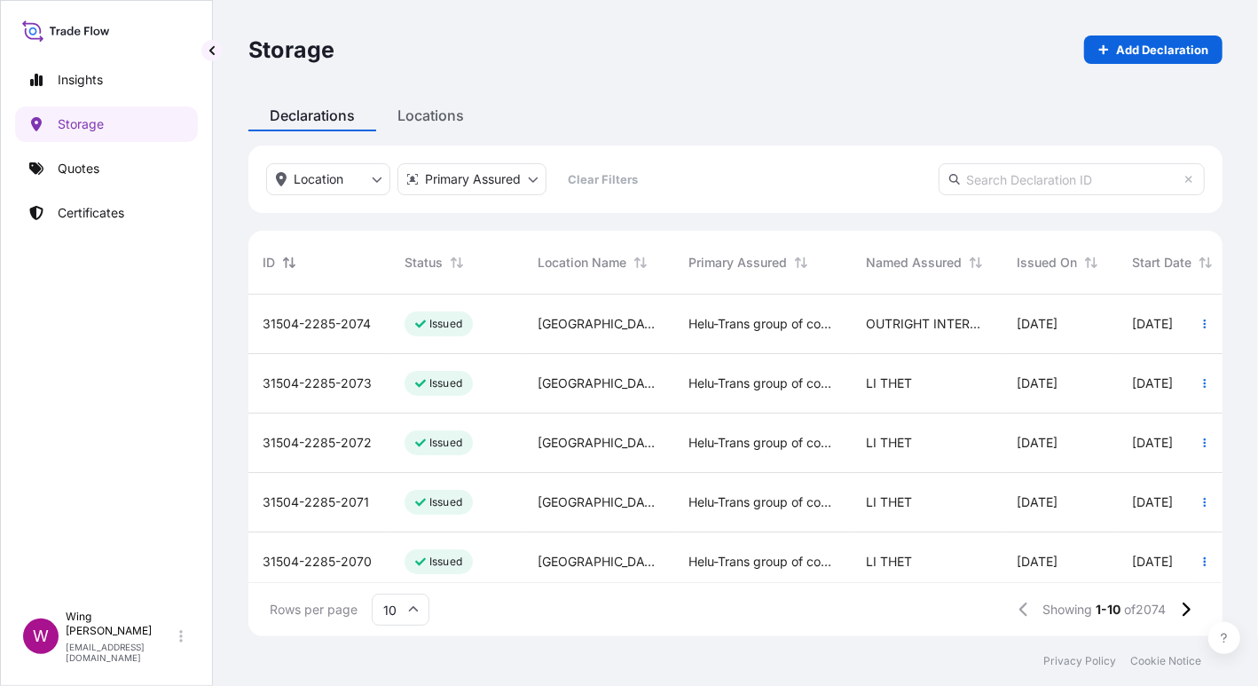
click at [294, 269] on button "Sort" at bounding box center [289, 262] width 21 height 21
click at [429, 331] on span "Issued" at bounding box center [438, 324] width 47 height 18
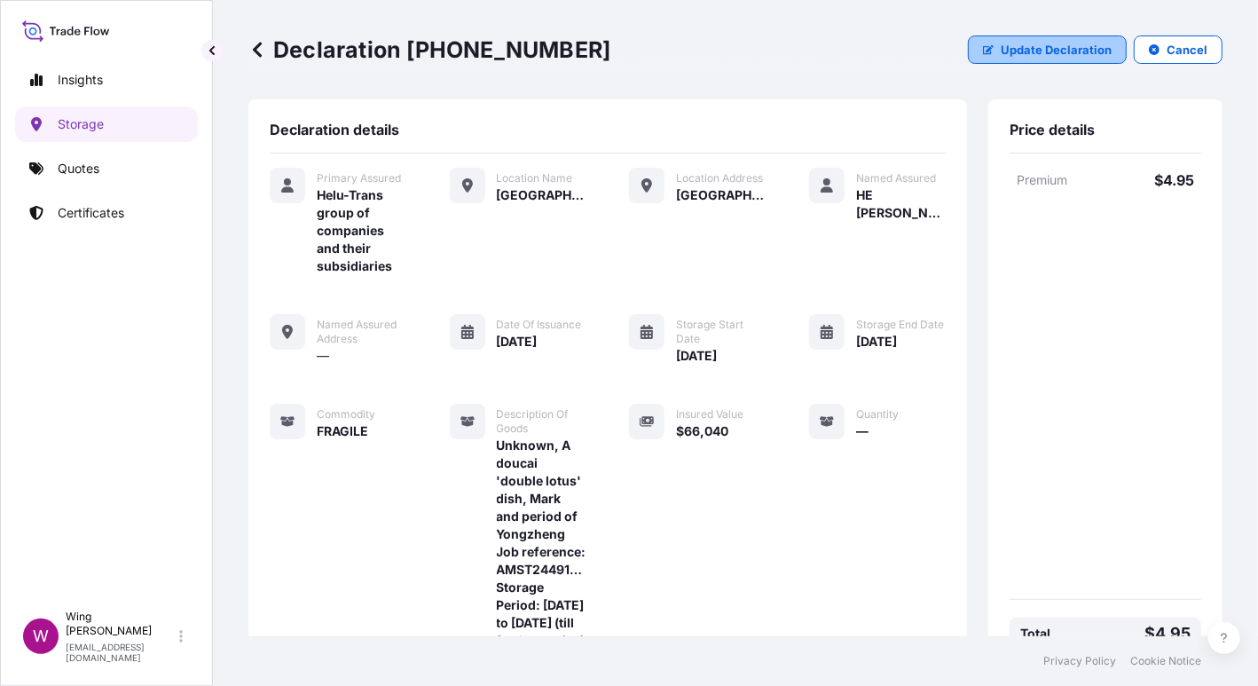
click at [1042, 56] on p "Update Declaration" at bounding box center [1056, 50] width 111 height 18
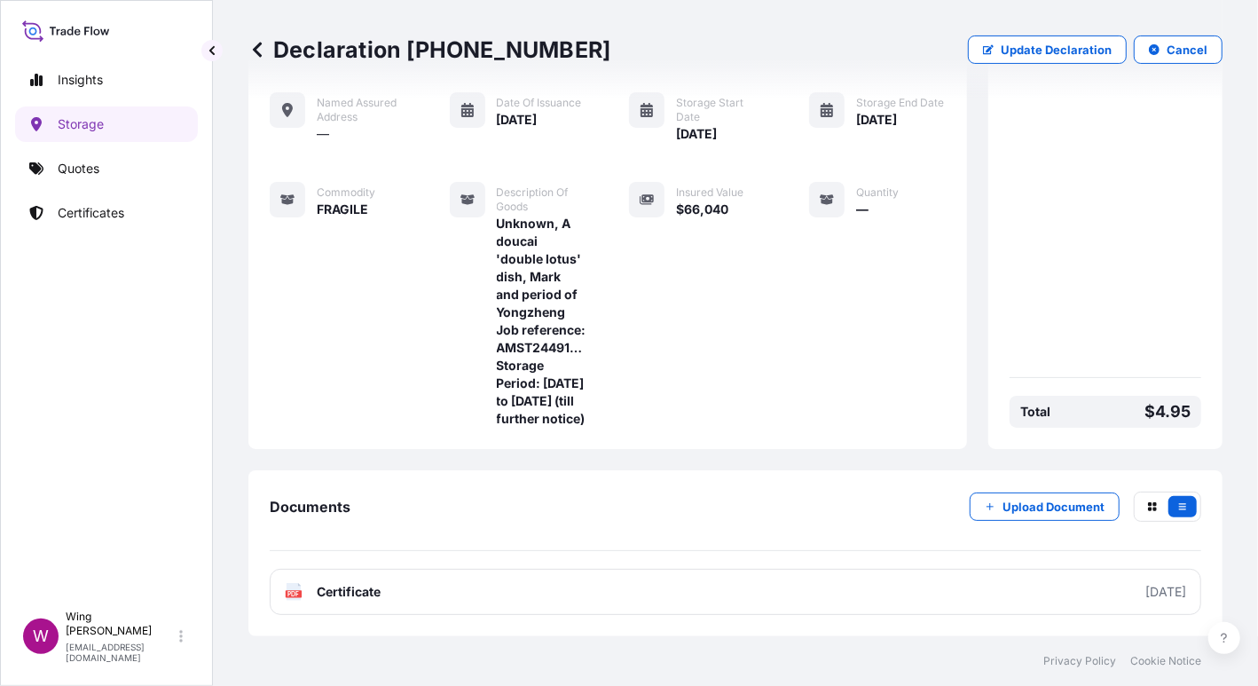
scroll to position [273, 0]
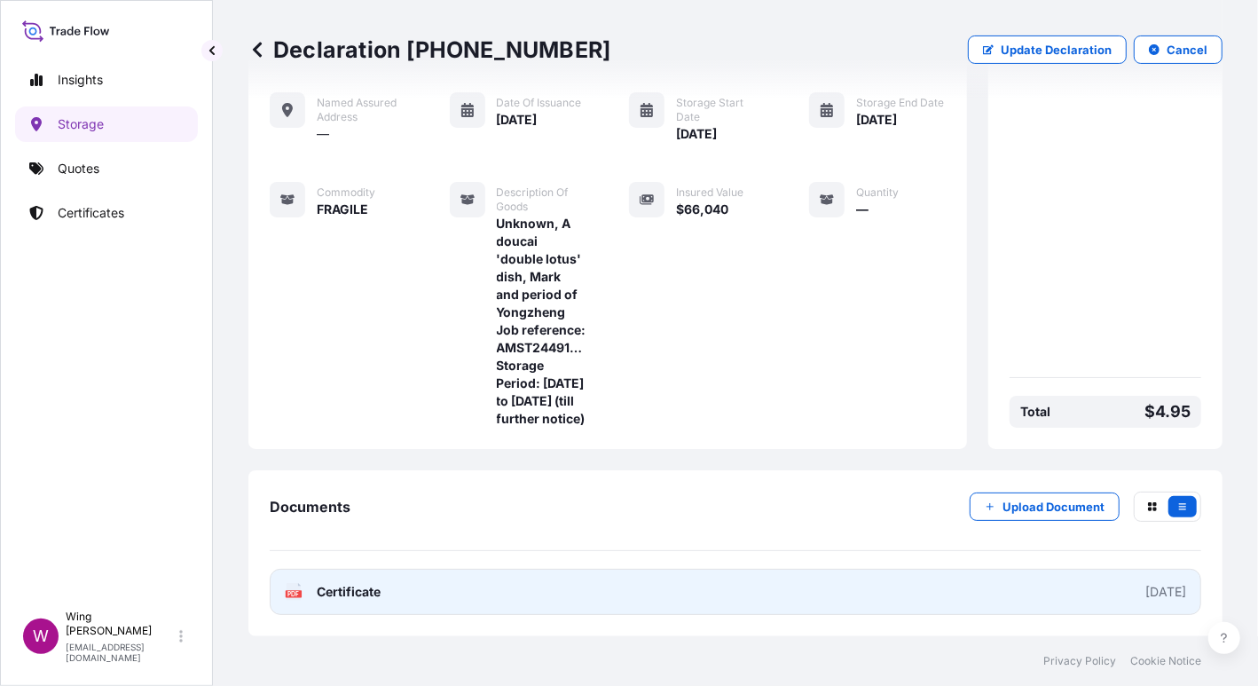
click at [292, 596] on text "PDF" at bounding box center [294, 594] width 12 height 6
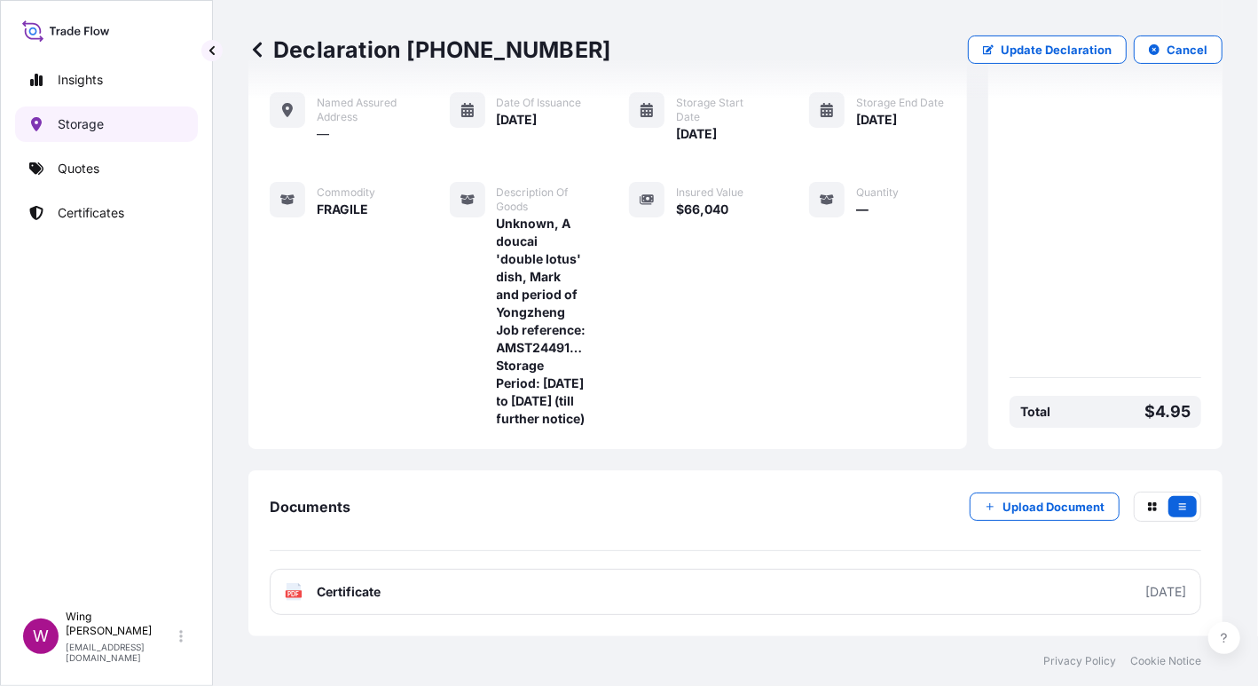
click at [76, 130] on p "Storage" at bounding box center [81, 124] width 46 height 18
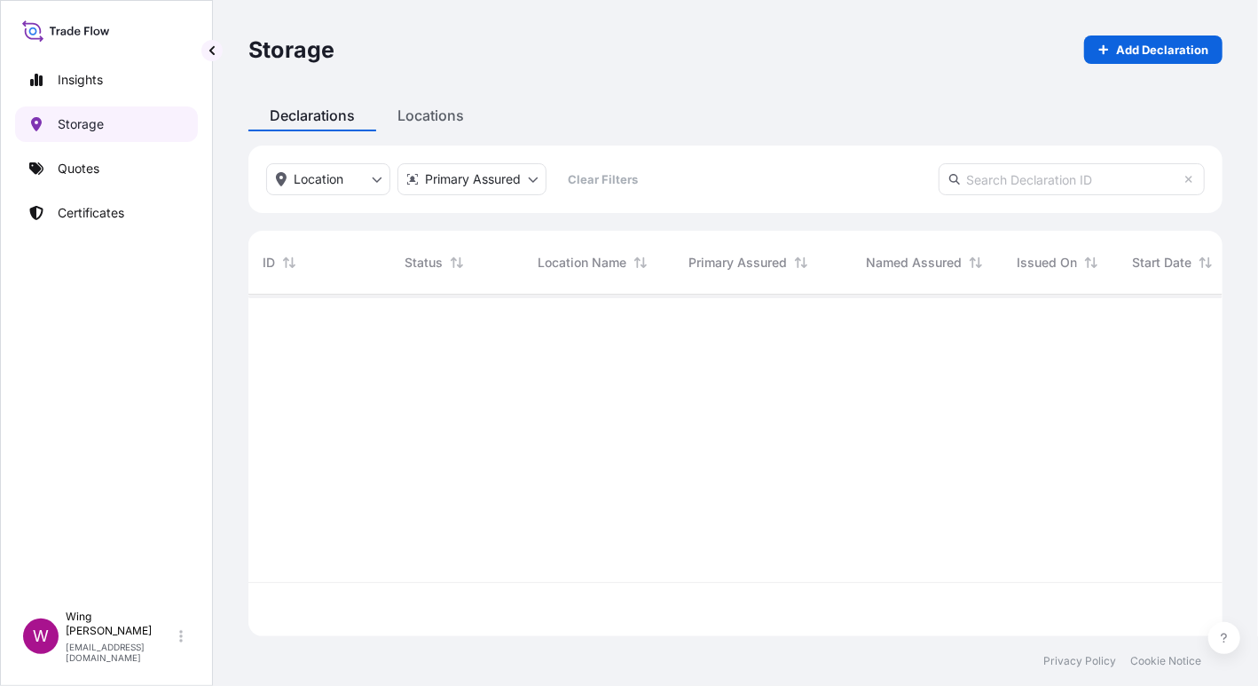
scroll to position [334, 956]
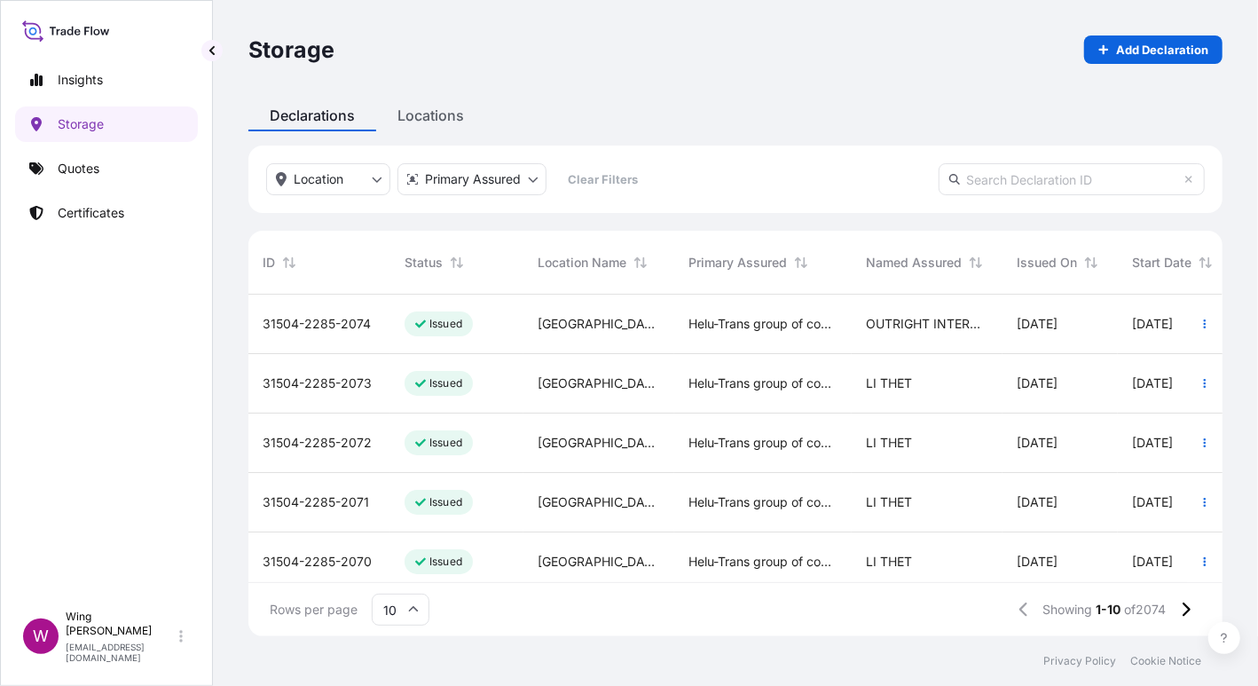
click at [1037, 181] on input "text" at bounding box center [1072, 179] width 266 height 32
paste input "9877611012192"
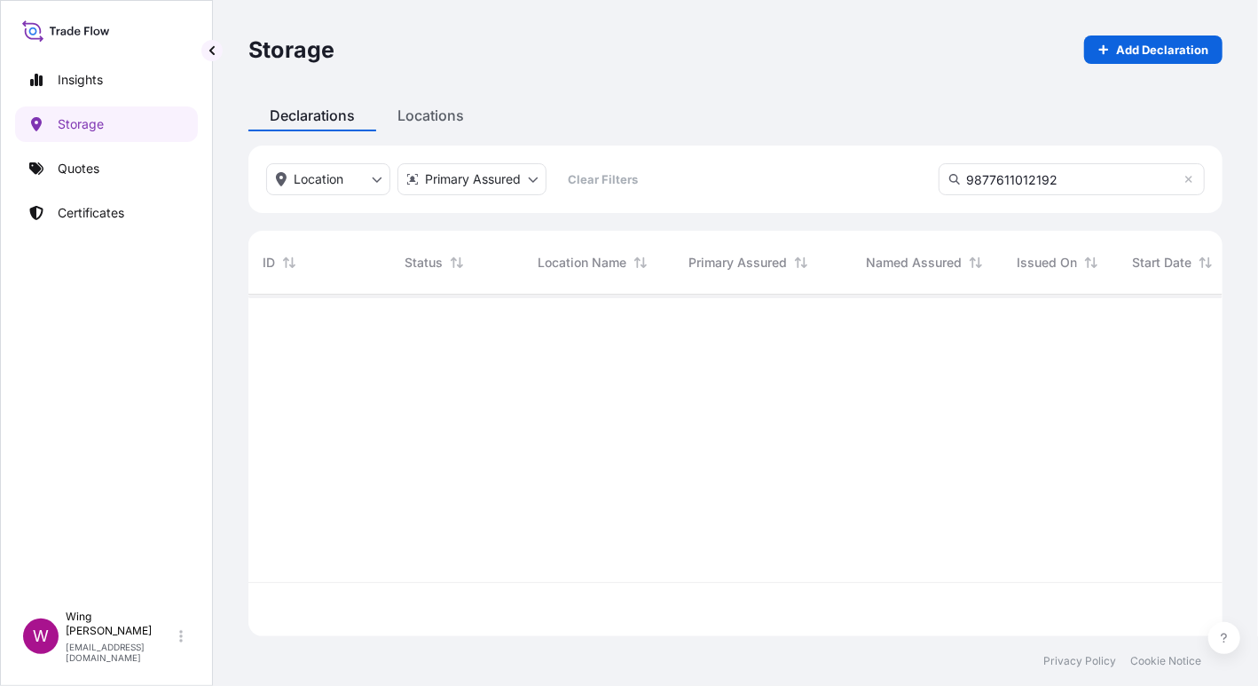
scroll to position [389, 956]
drag, startPoint x: 1087, startPoint y: 179, endPoint x: 893, endPoint y: 180, distance: 194.3
click at [893, 180] on div "Location Primary Assured Clear Filters 9877611012192" at bounding box center [735, 178] width 974 height 67
paste input "31504-2285-1286"
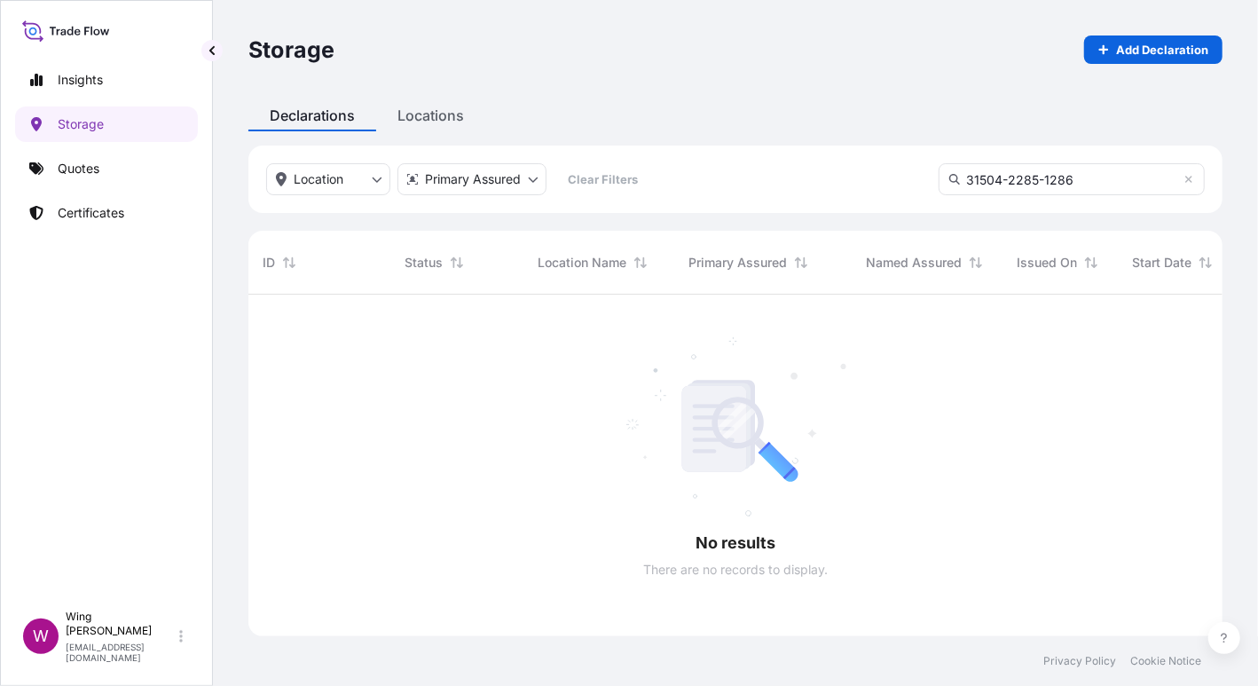
scroll to position [334, 956]
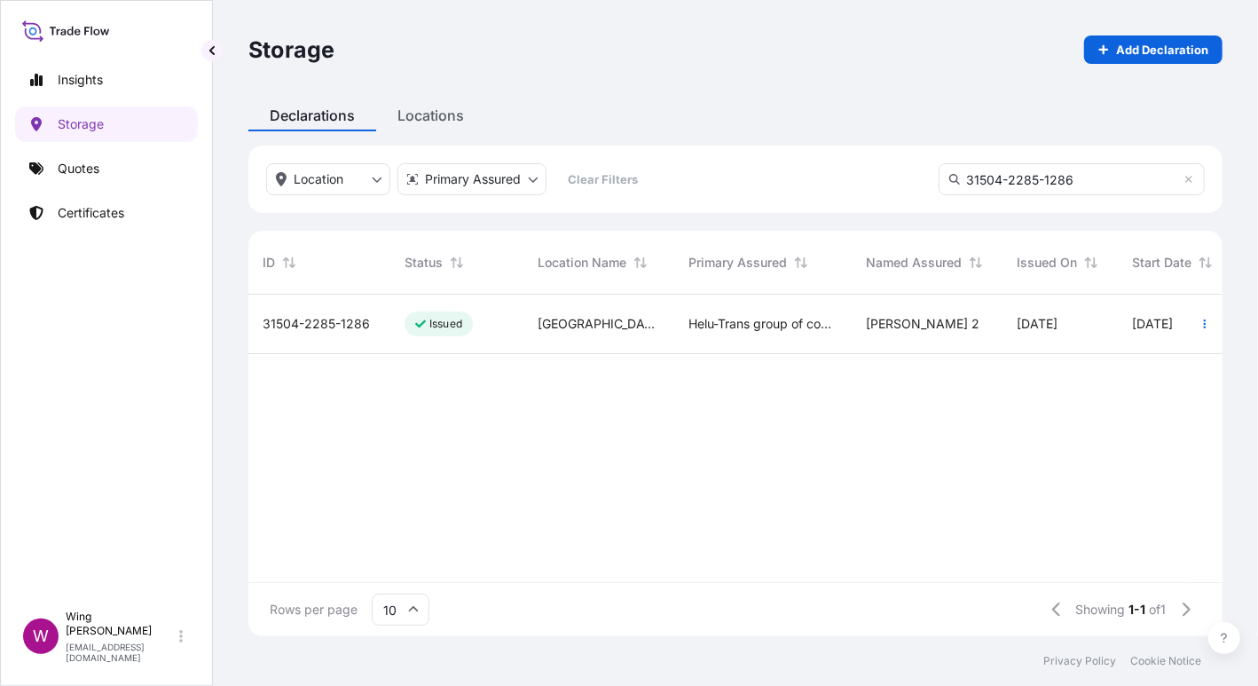
click at [1037, 181] on input "31504-2285-1286" at bounding box center [1072, 179] width 266 height 32
type input "31504-2285-1286"
click at [531, 306] on div "[GEOGRAPHIC_DATA]" at bounding box center [598, 324] width 151 height 59
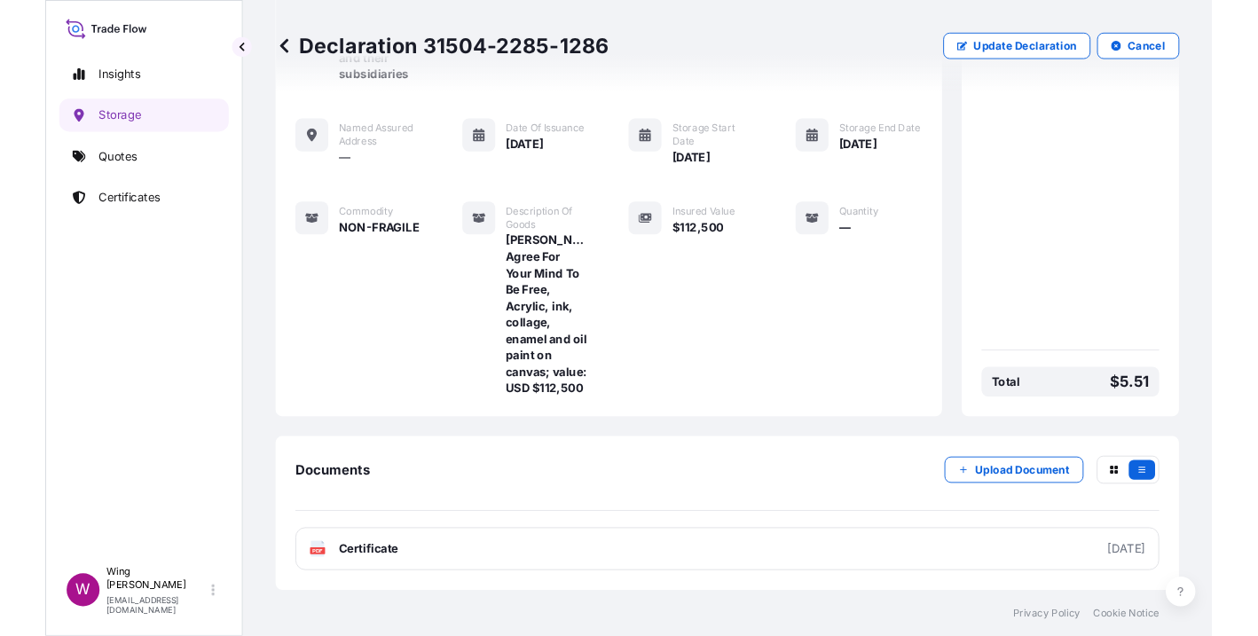
scroll to position [202, 0]
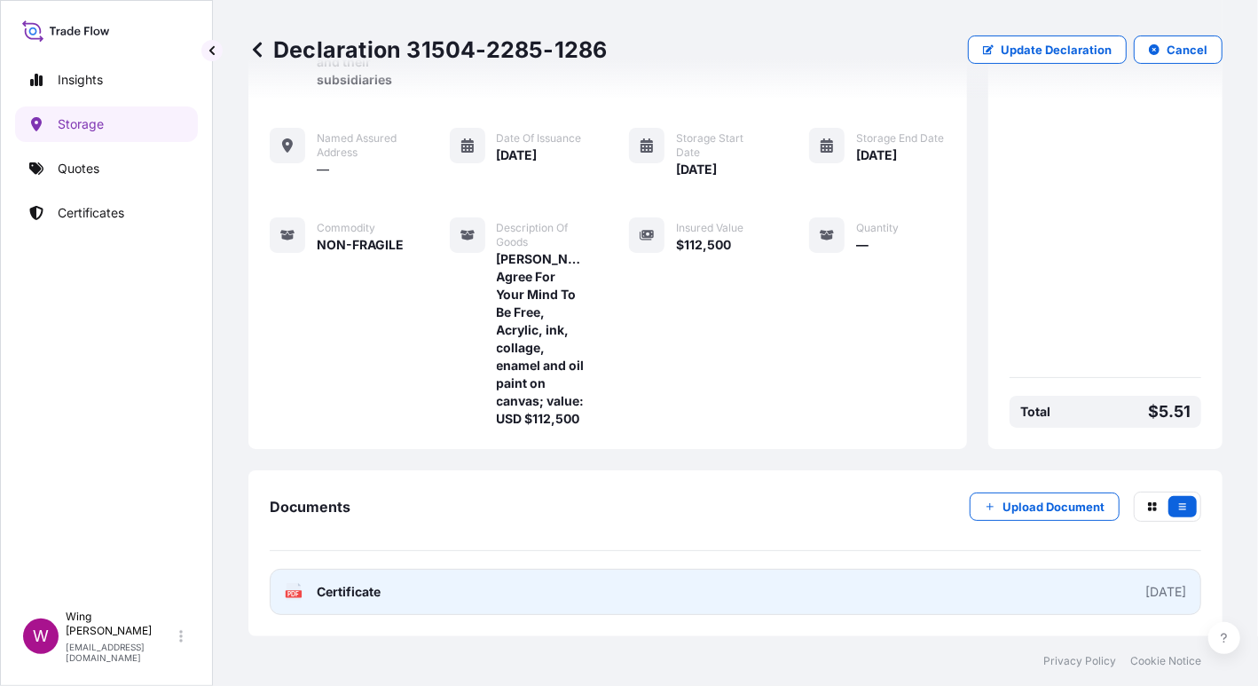
click at [297, 586] on icon at bounding box center [294, 592] width 15 height 18
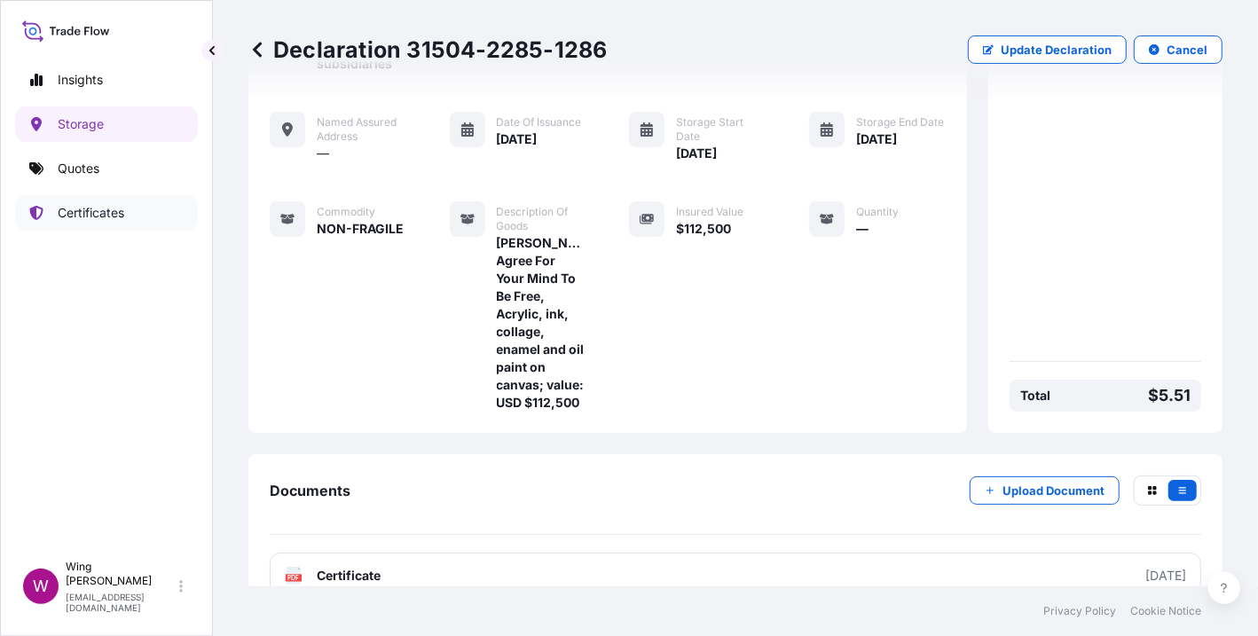
click at [89, 211] on p "Certificates" at bounding box center [91, 213] width 67 height 18
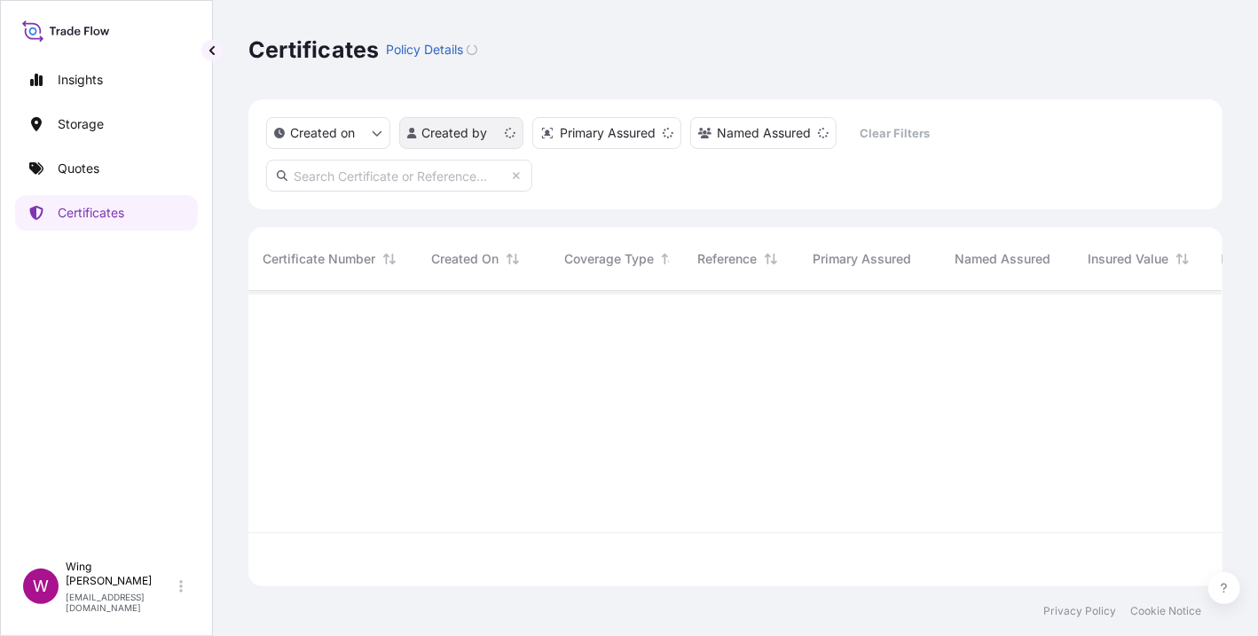
scroll to position [289, 956]
click at [394, 167] on input "text" at bounding box center [399, 176] width 266 height 32
paste input "[PHONE_NUMBER]"
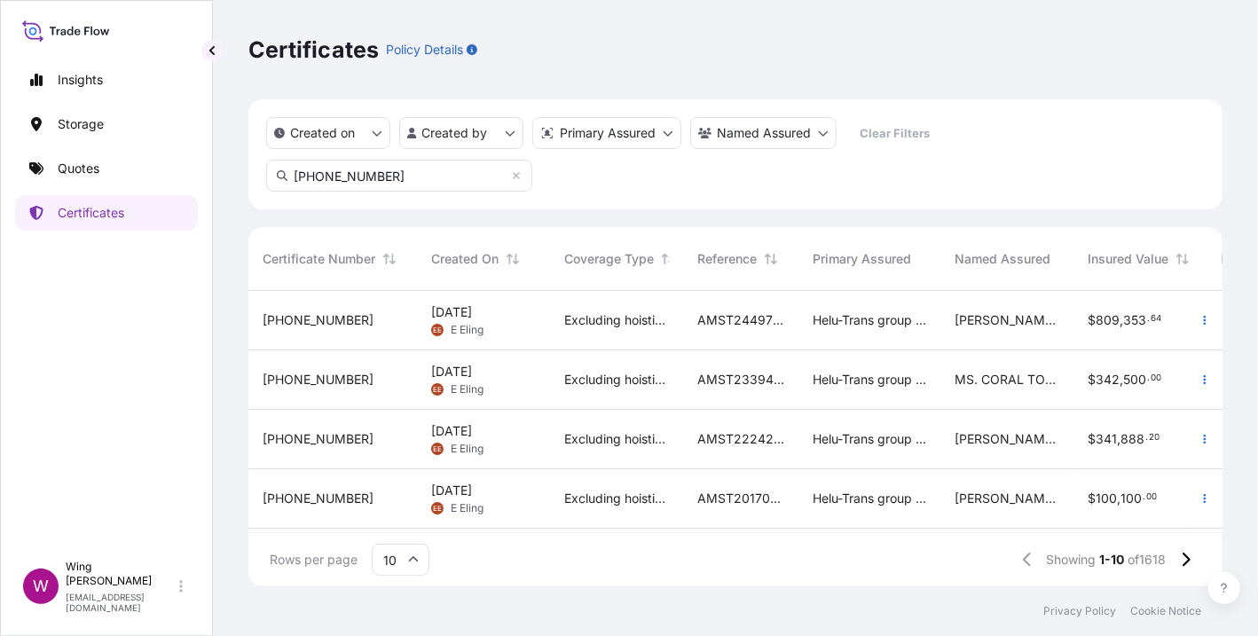
click at [405, 180] on input "[PHONE_NUMBER]" at bounding box center [399, 176] width 266 height 32
drag, startPoint x: 333, startPoint y: 177, endPoint x: 193, endPoint y: 176, distance: 139.3
click at [193, 176] on div "Insights Storage Quotes Certificates W Wing Lee [EMAIL_ADDRESS][DOMAIN_NAME] Ce…" at bounding box center [629, 318] width 1258 height 636
drag, startPoint x: 334, startPoint y: 165, endPoint x: 273, endPoint y: 160, distance: 60.6
click at [273, 160] on input "3-1" at bounding box center [399, 176] width 266 height 32
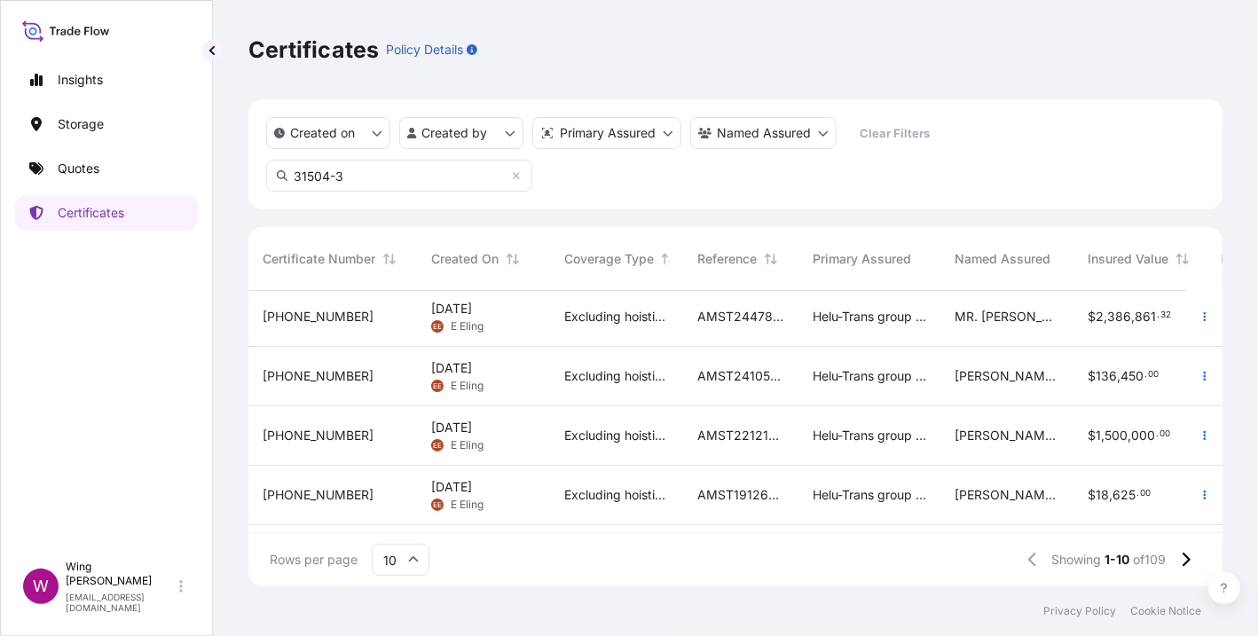
scroll to position [0, 0]
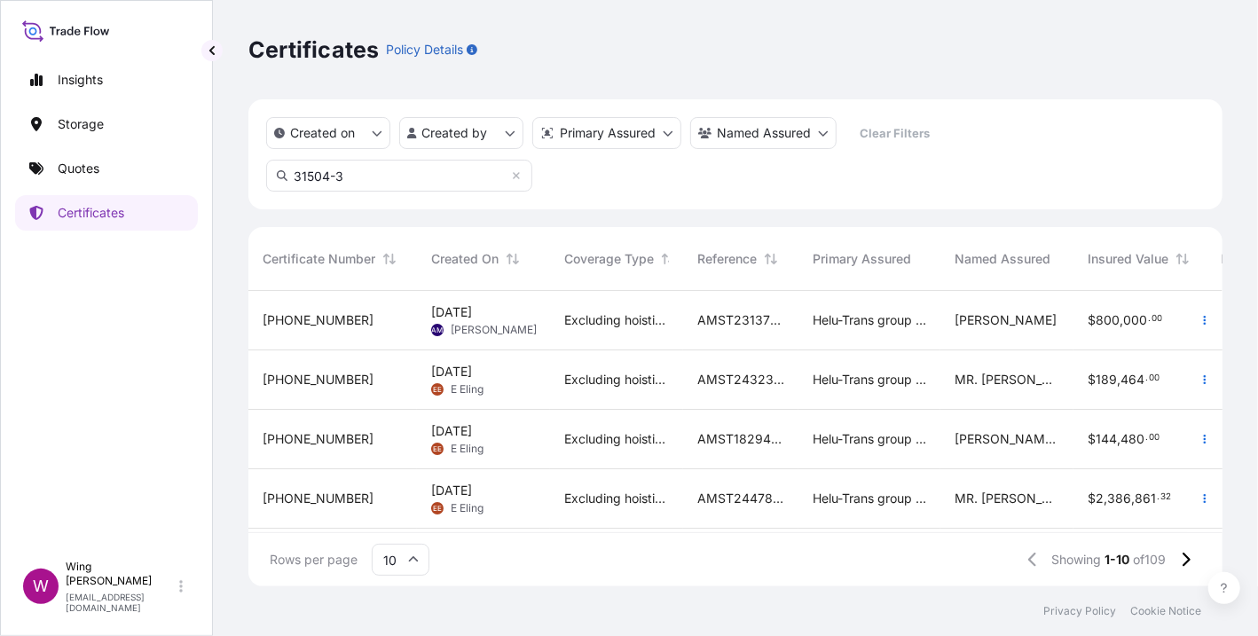
click at [362, 166] on input "31504-3" at bounding box center [399, 176] width 266 height 32
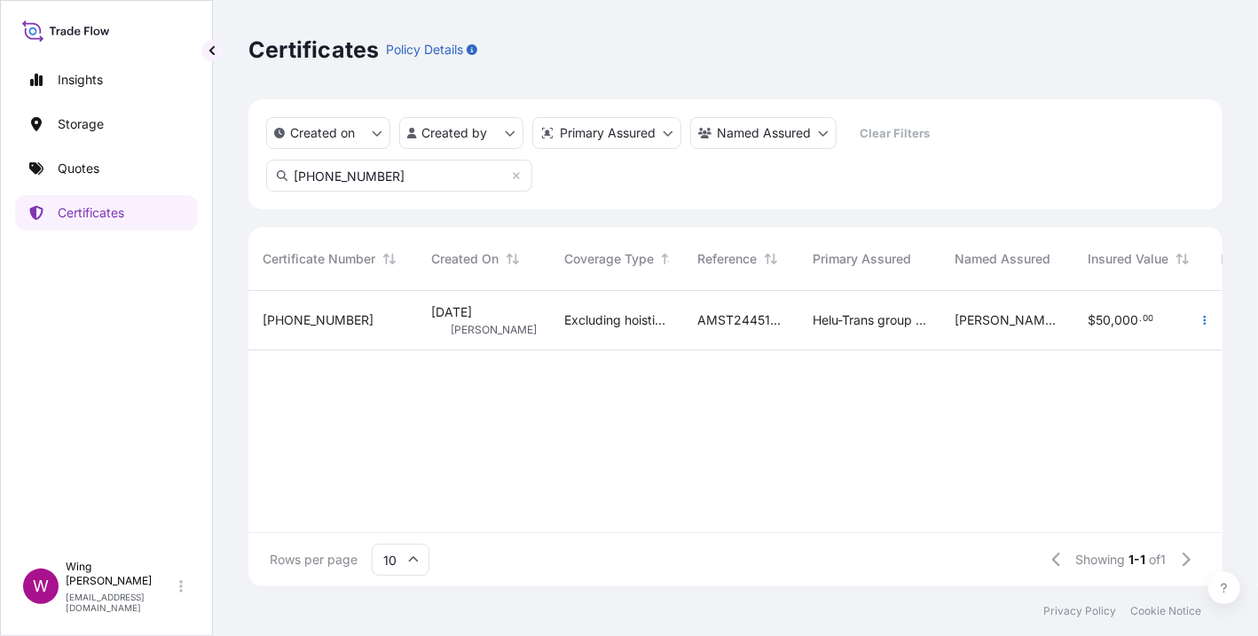
type input "[PHONE_NUMBER]"
click at [412, 313] on div "[PHONE_NUMBER]" at bounding box center [332, 320] width 169 height 59
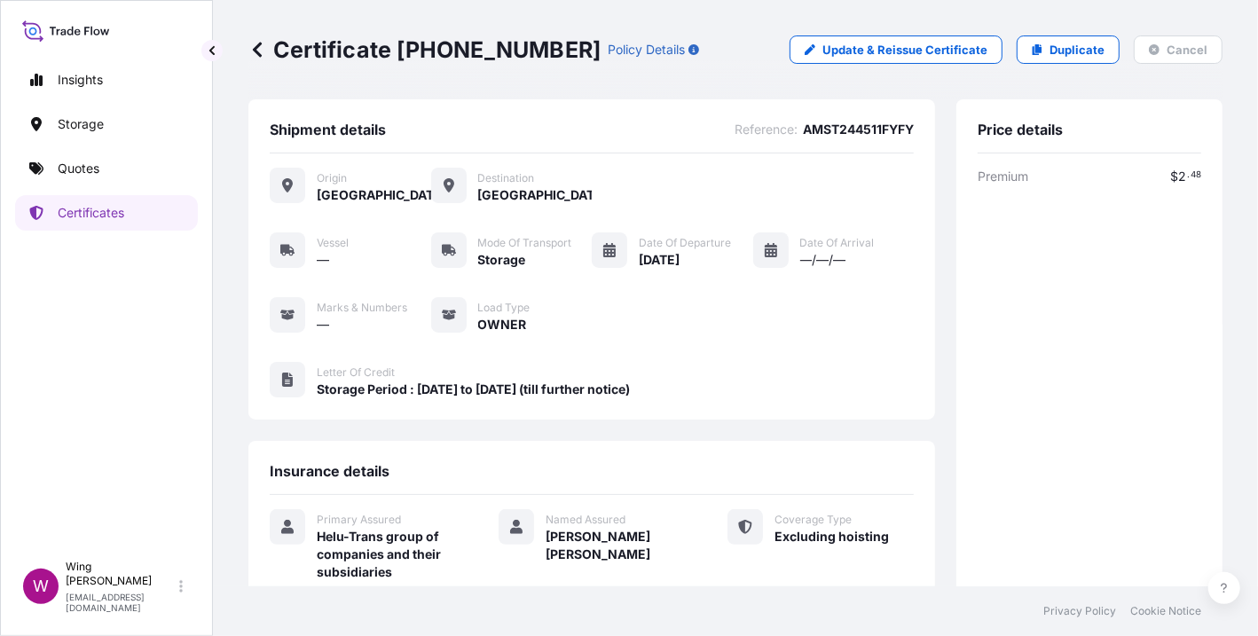
scroll to position [303, 0]
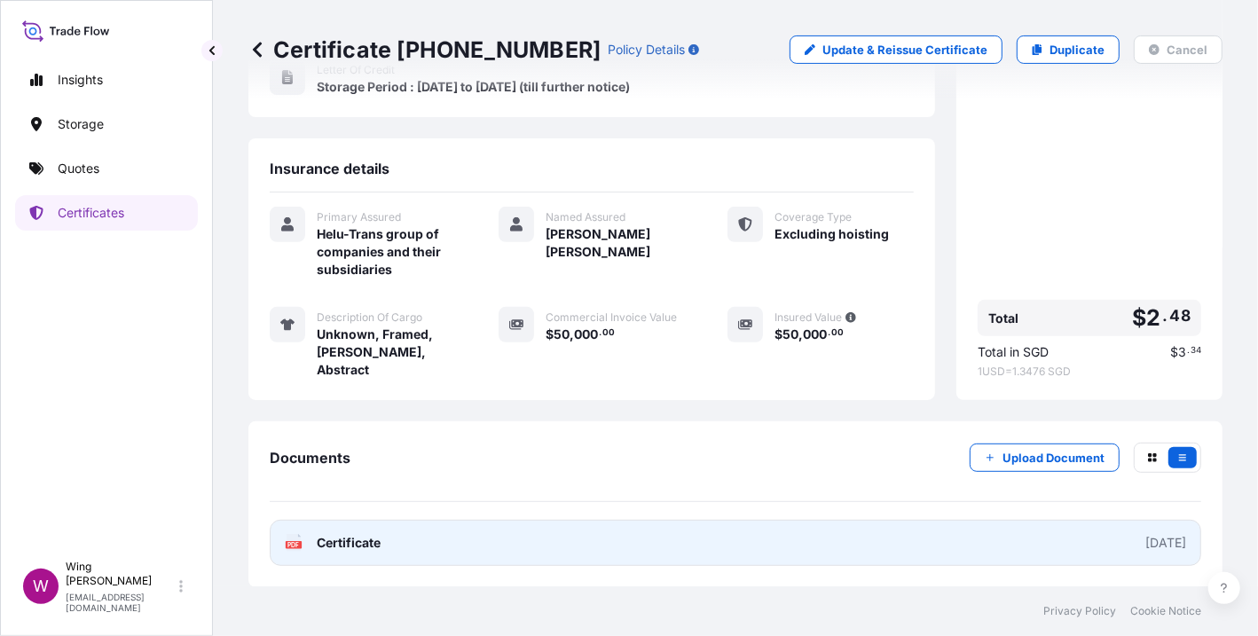
click at [295, 538] on icon at bounding box center [294, 543] width 15 height 18
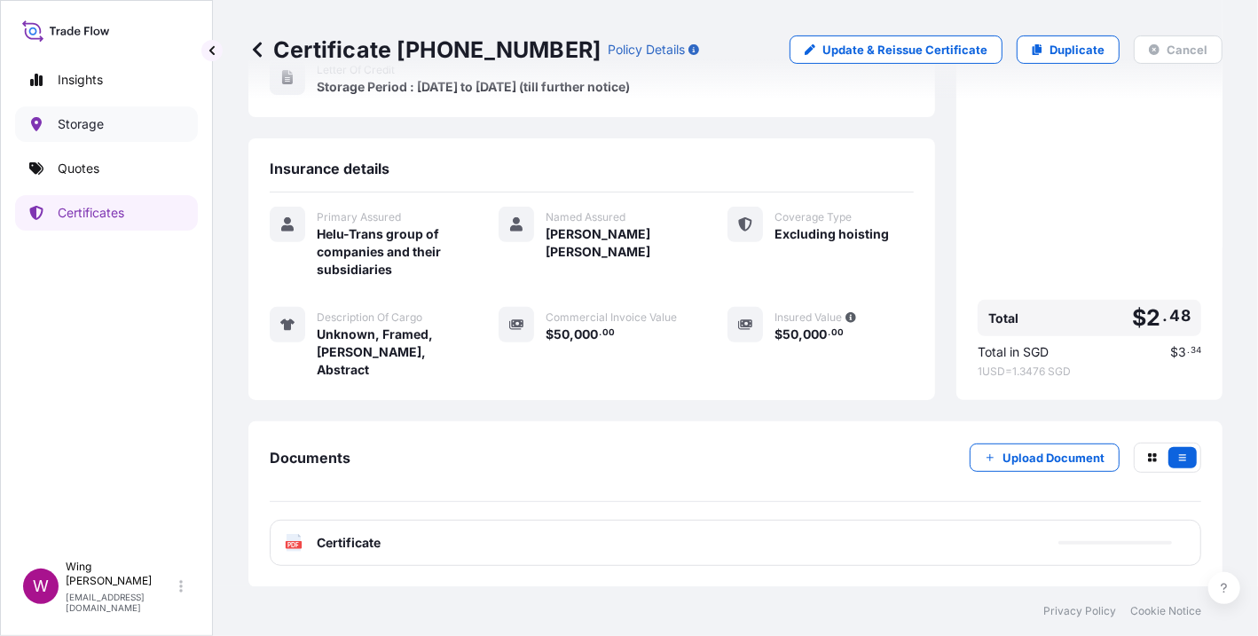
click at [78, 120] on p "Storage" at bounding box center [81, 124] width 46 height 18
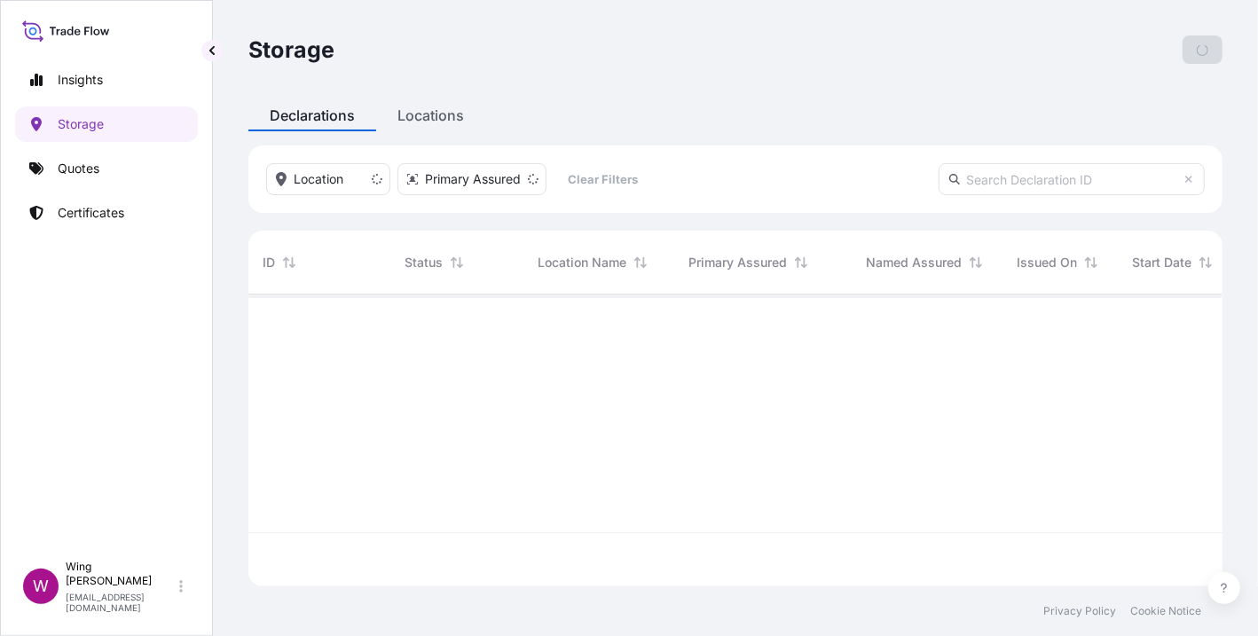
scroll to position [284, 956]
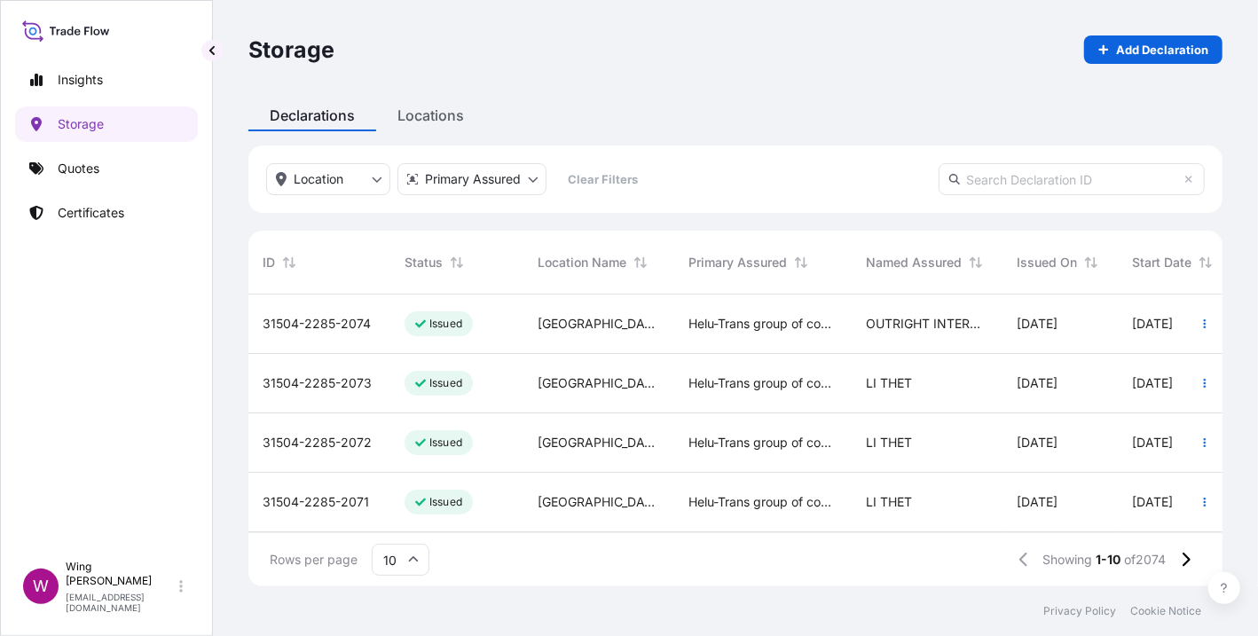
click at [995, 182] on input "text" at bounding box center [1072, 179] width 266 height 32
paste input "[PHONE_NUMBER]"
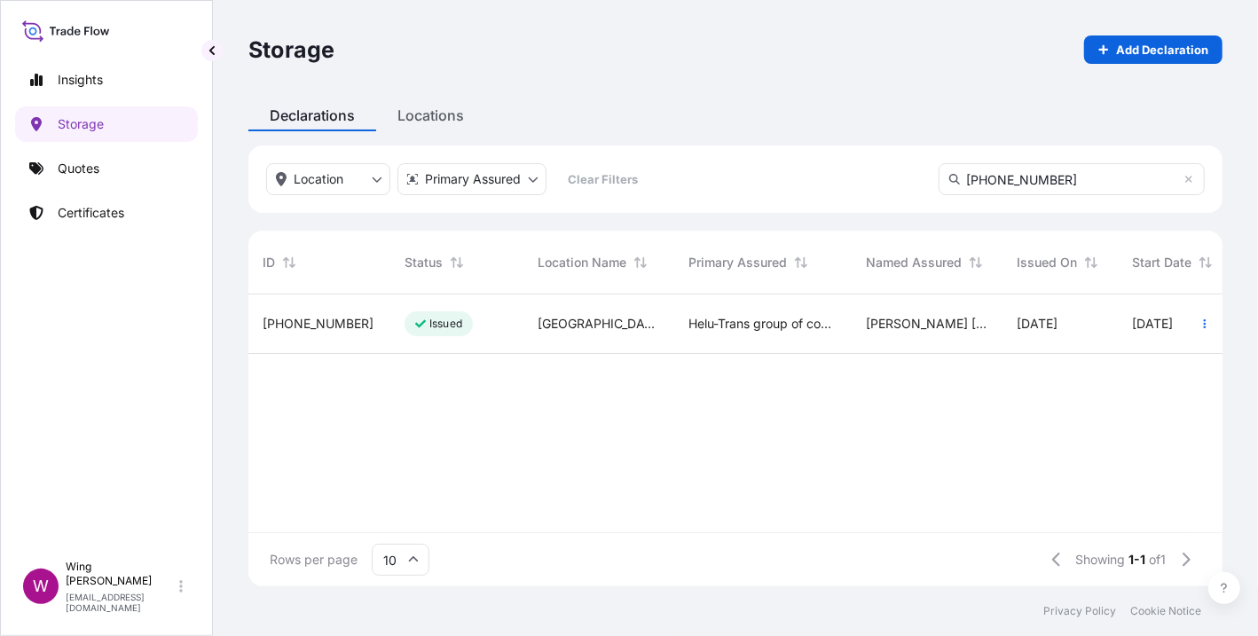
type input "[PHONE_NUMBER]"
click at [330, 322] on span "[PHONE_NUMBER]" at bounding box center [318, 324] width 111 height 18
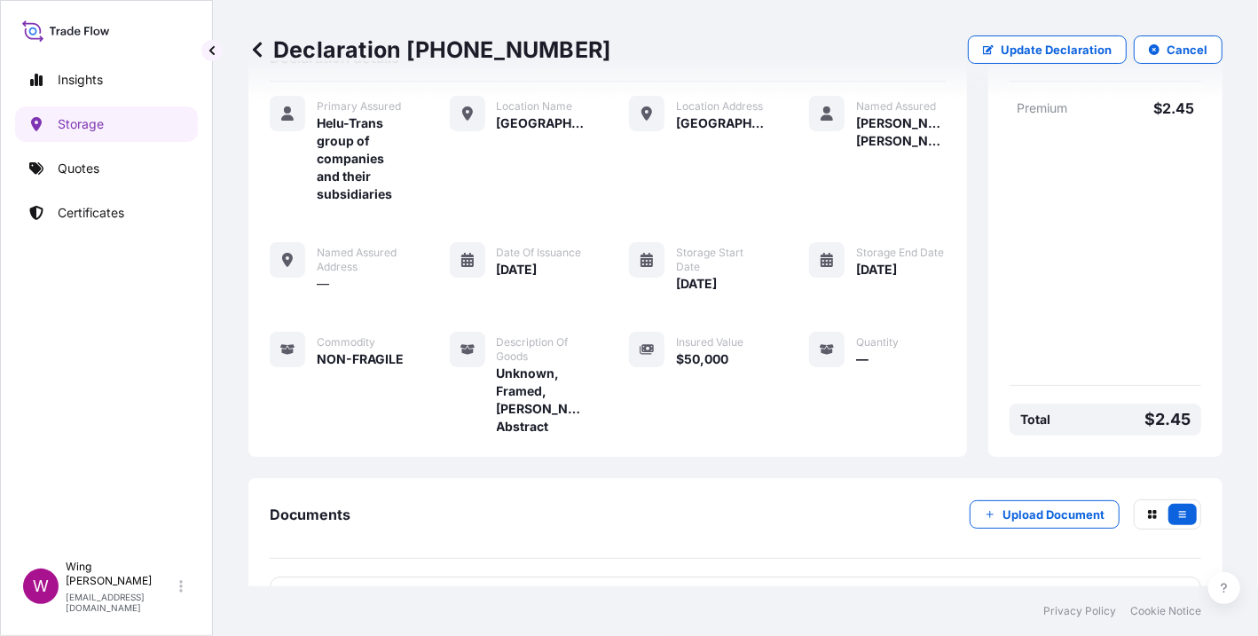
scroll to position [127, 0]
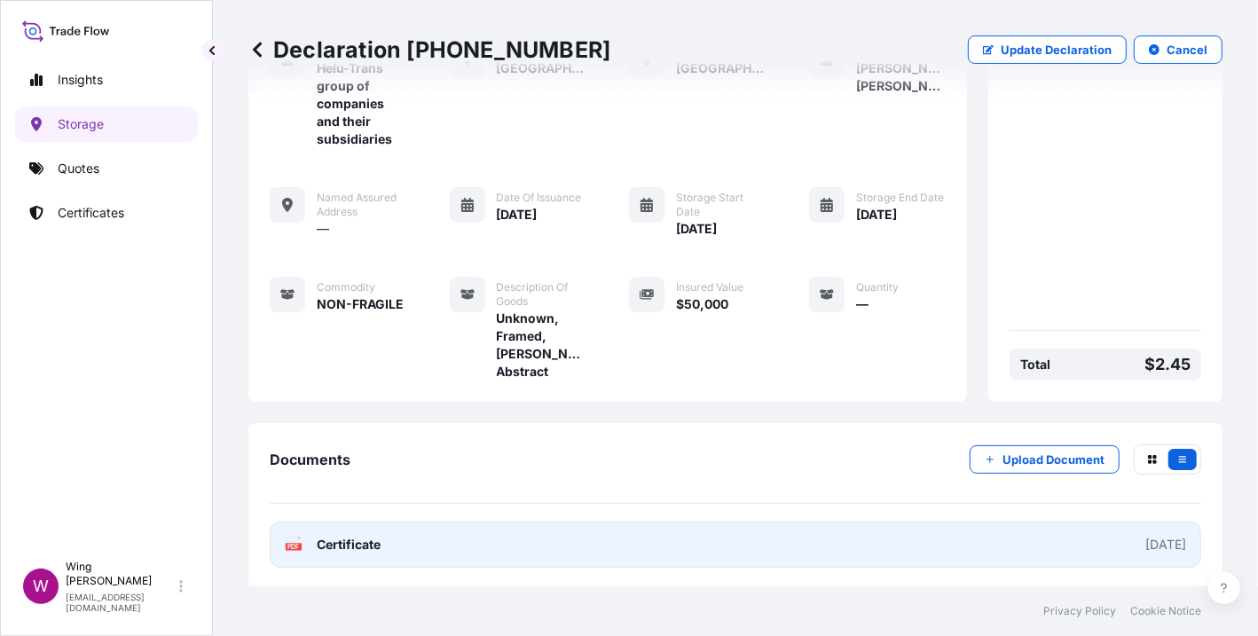
click at [302, 539] on icon "PDF" at bounding box center [294, 545] width 18 height 18
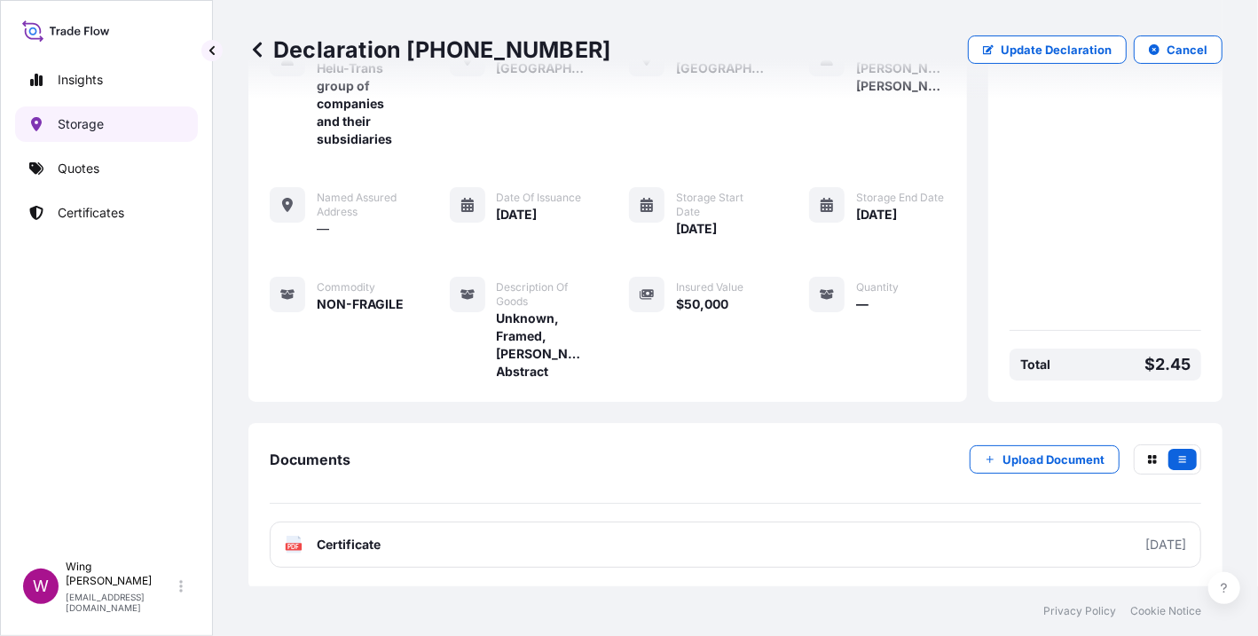
click at [70, 122] on p "Storage" at bounding box center [81, 124] width 46 height 18
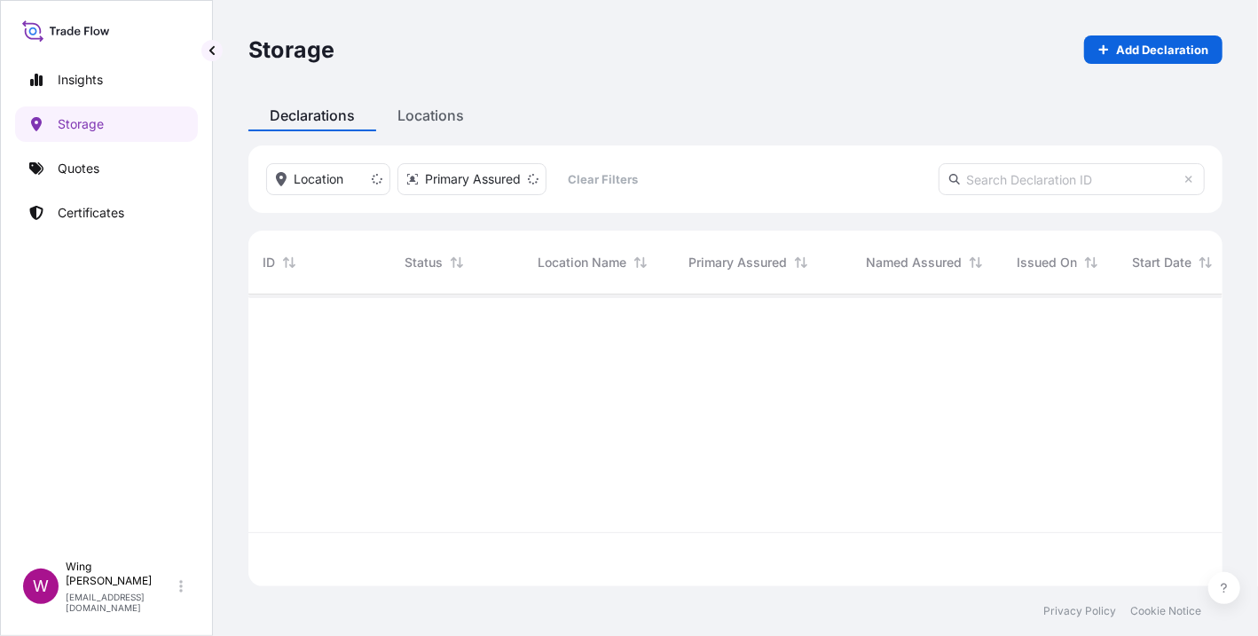
scroll to position [284, 956]
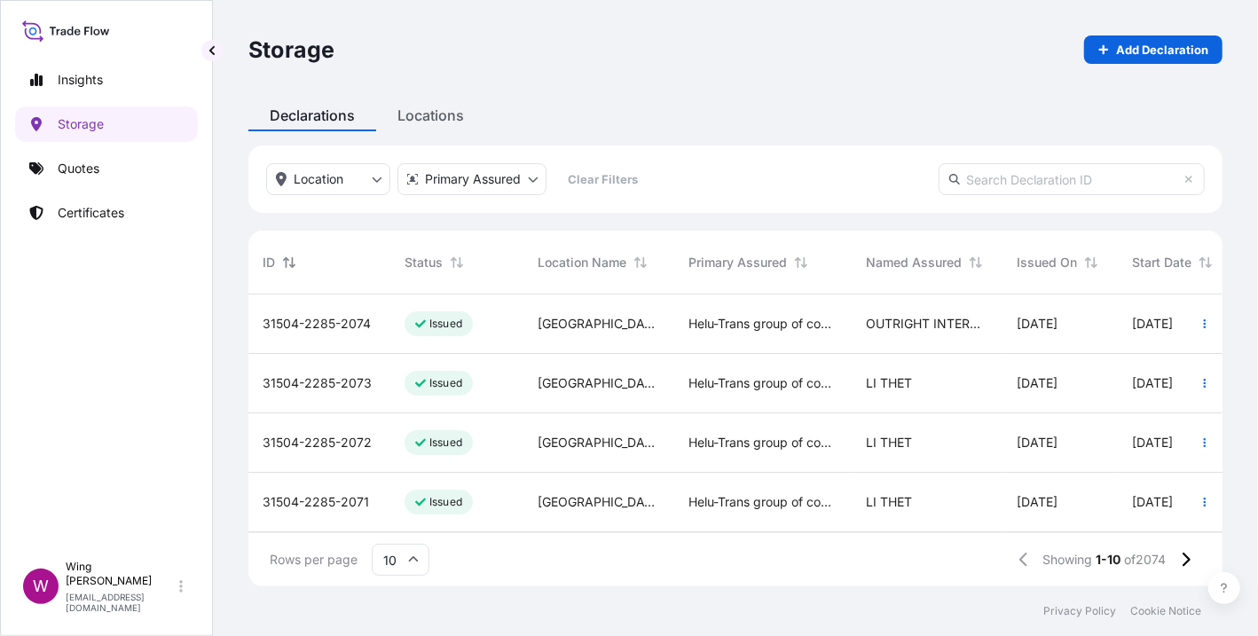
click at [284, 264] on icon "Sort" at bounding box center [289, 262] width 12 height 12
click at [283, 269] on button "Sort" at bounding box center [289, 262] width 21 height 21
click at [1179, 47] on p "Add Declaration" at bounding box center [1162, 50] width 92 height 18
select select "31504"
select select "SGD"
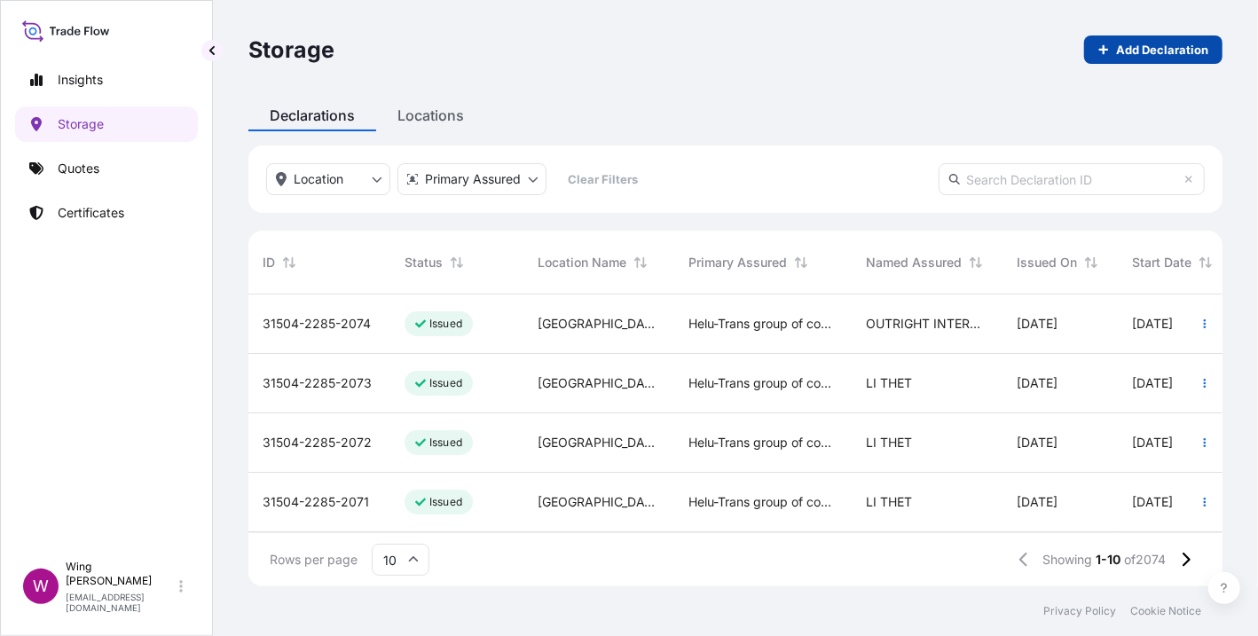
select select "mt"
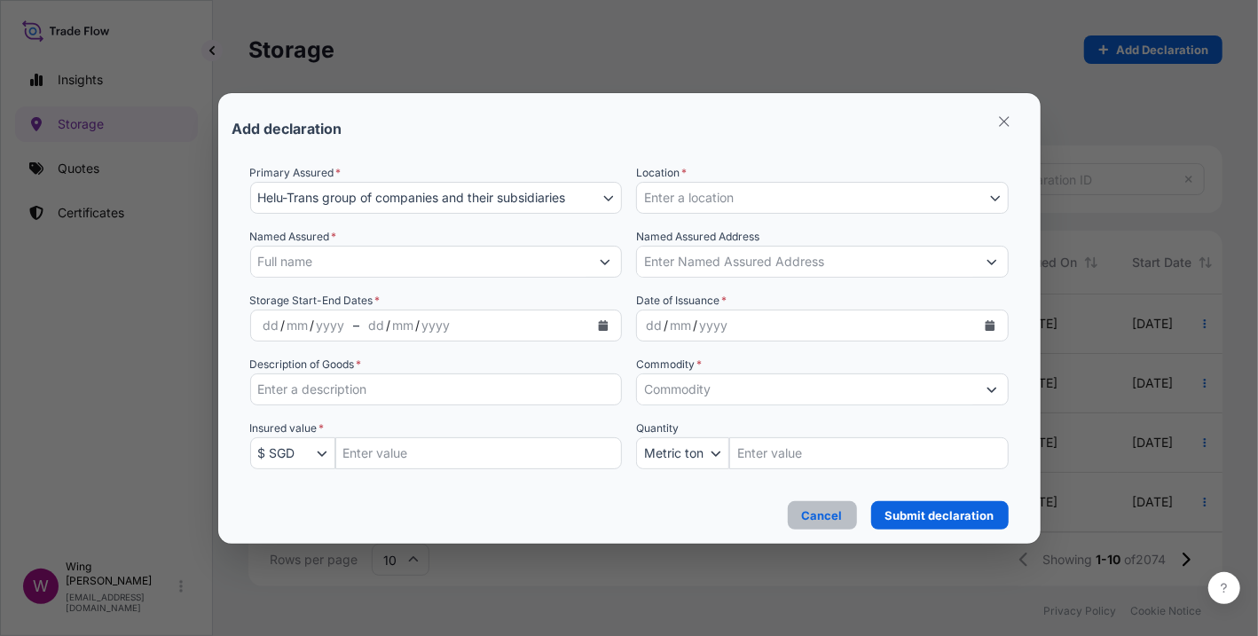
click at [830, 515] on p "Cancel" at bounding box center [822, 516] width 41 height 18
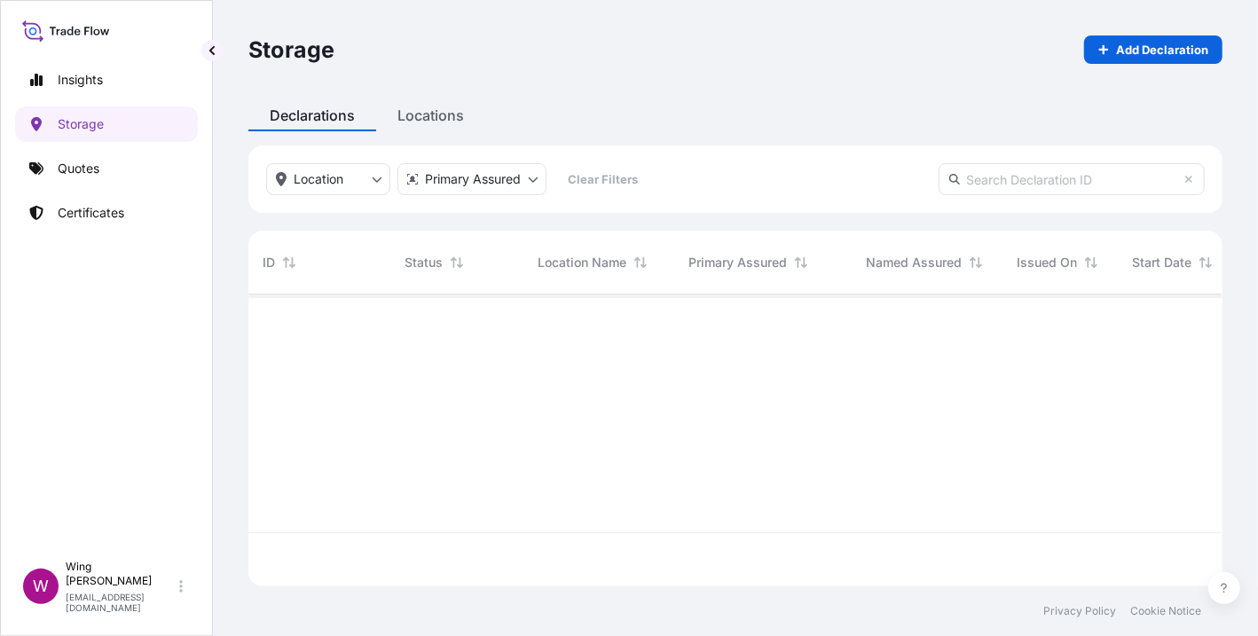
scroll to position [284, 956]
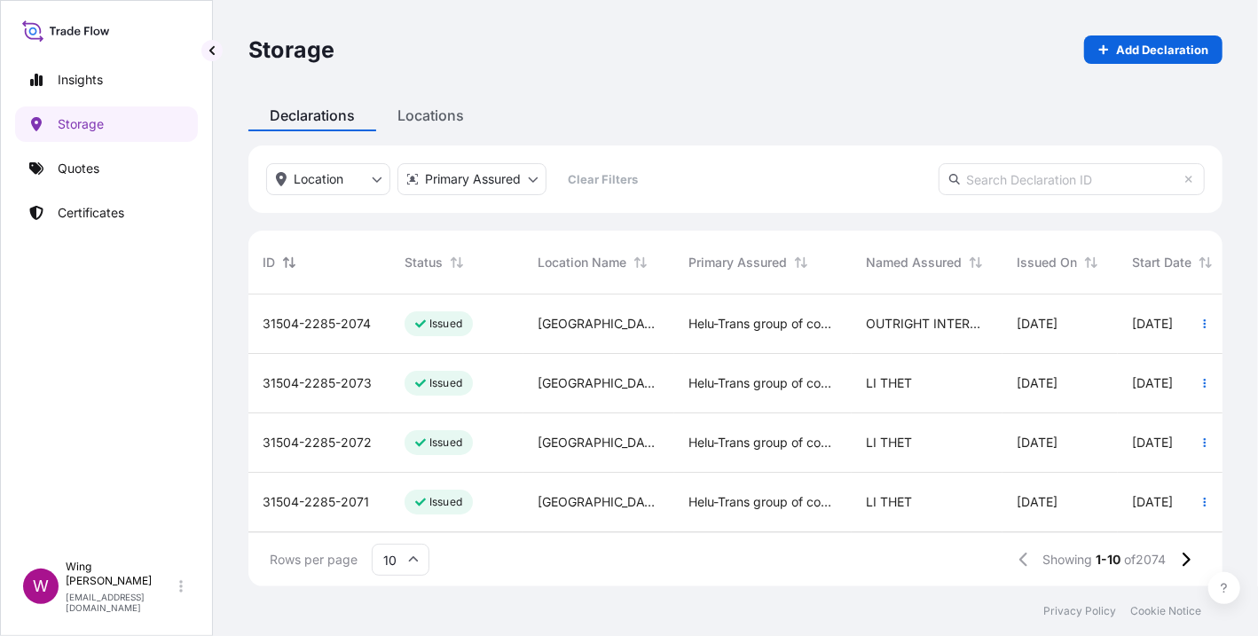
click at [290, 271] on button "Sort" at bounding box center [289, 262] width 21 height 21
click at [334, 323] on span "[PHONE_NUMBER]" at bounding box center [318, 324] width 111 height 18
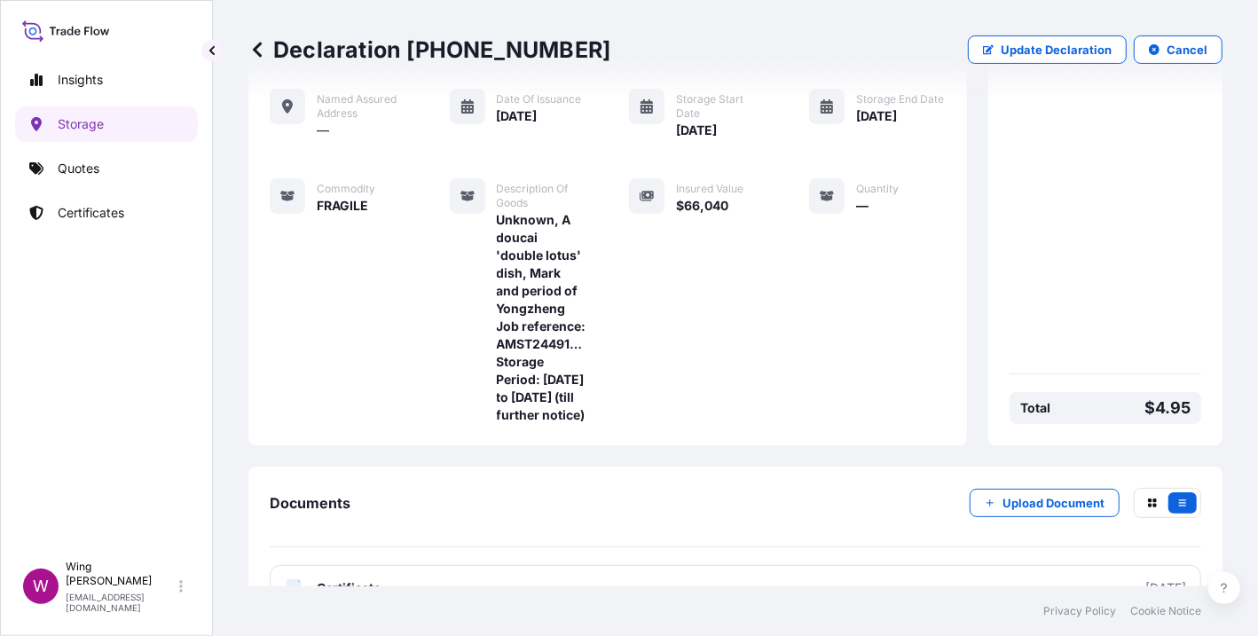
scroll to position [323, 0]
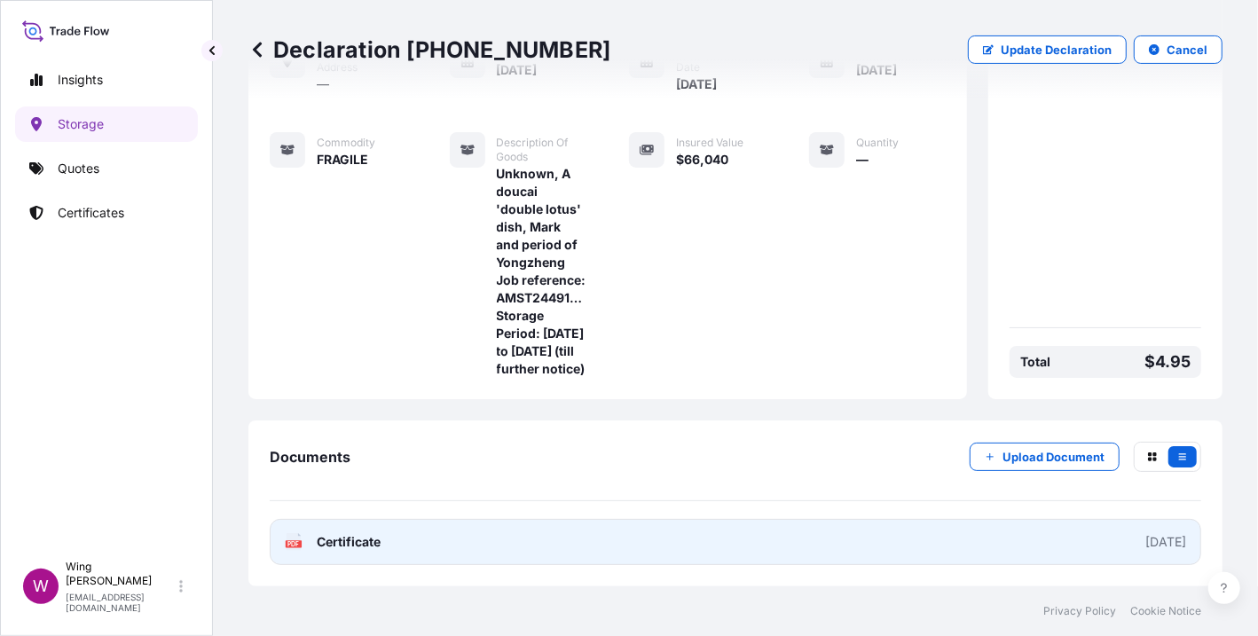
click at [293, 543] on text "PDF" at bounding box center [294, 544] width 12 height 6
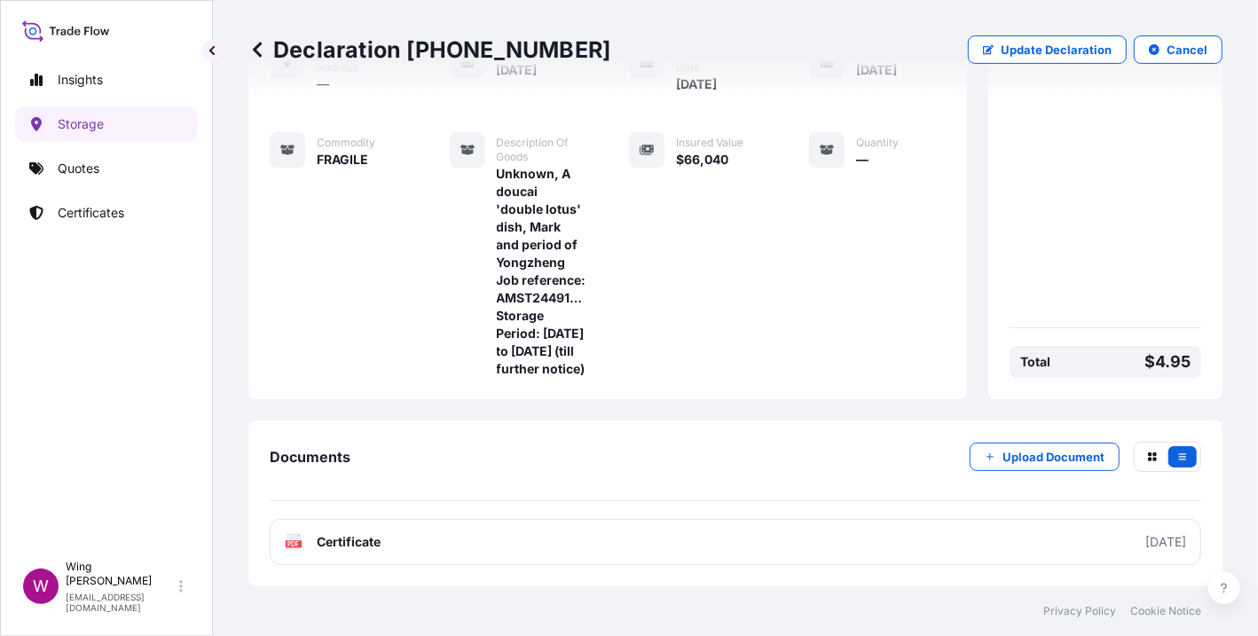
click at [161, 324] on div "Insights Storage Quotes Certificates" at bounding box center [106, 299] width 183 height 506
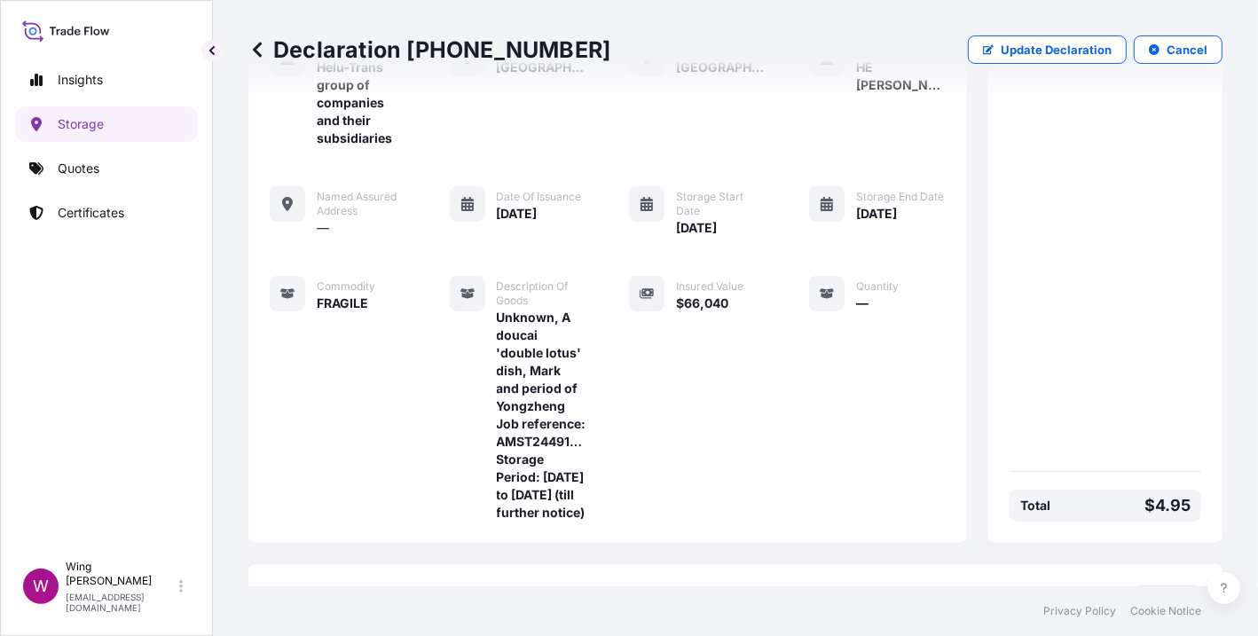
scroll to position [0, 0]
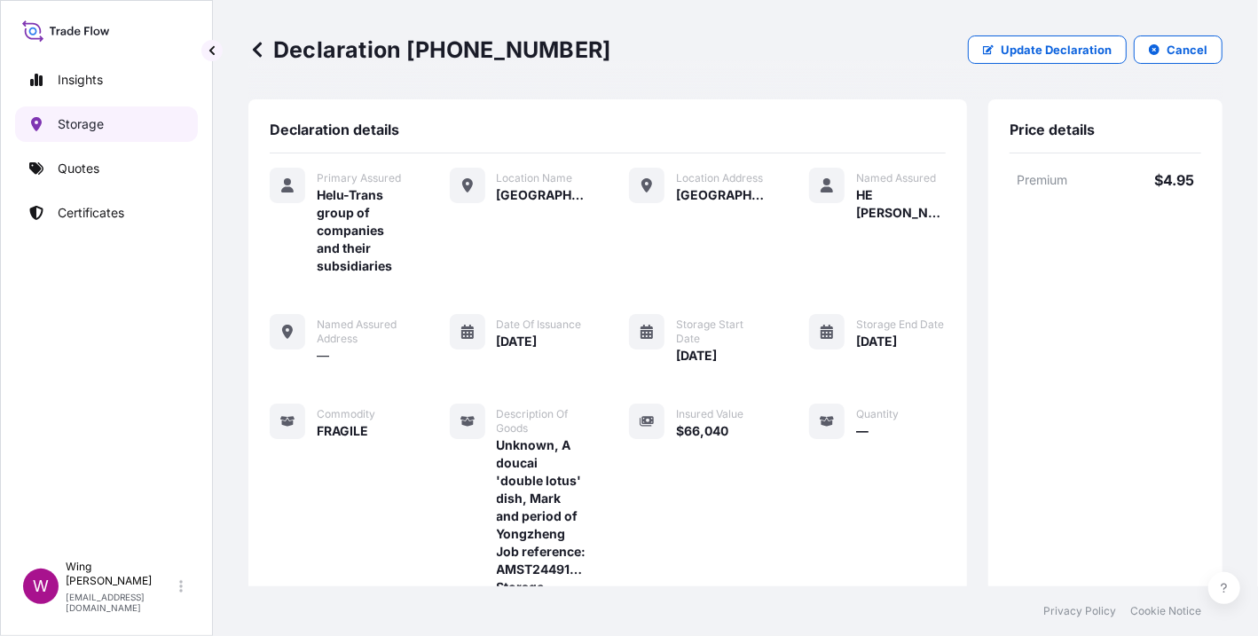
click at [83, 126] on p "Storage" at bounding box center [81, 124] width 46 height 18
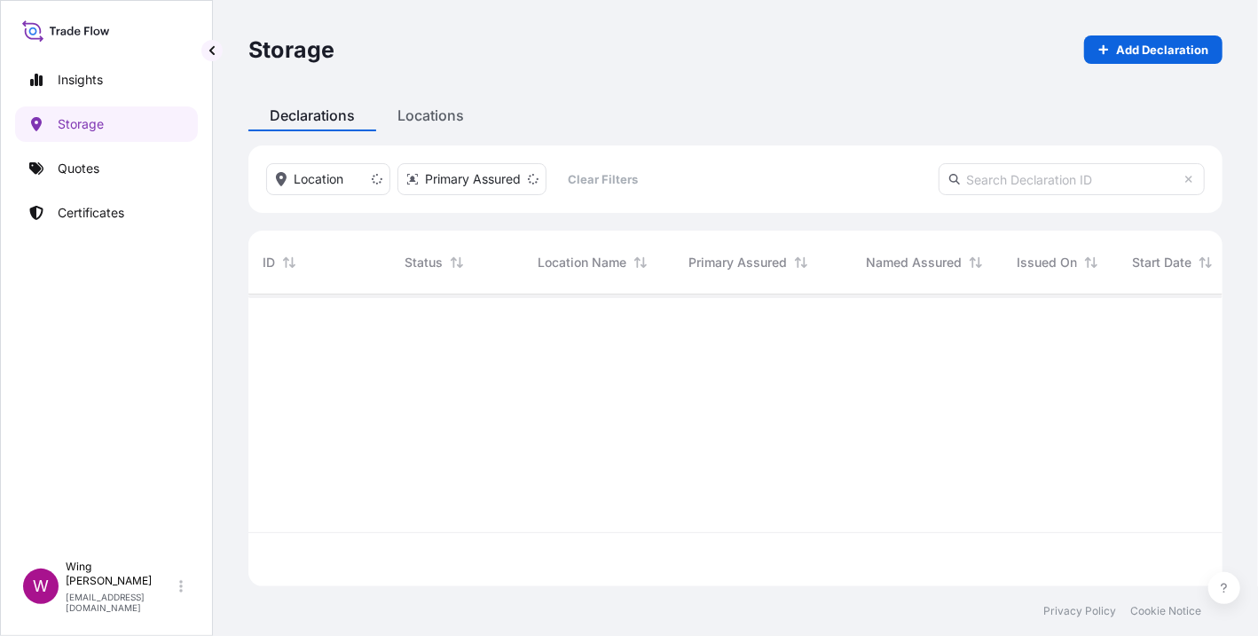
scroll to position [284, 956]
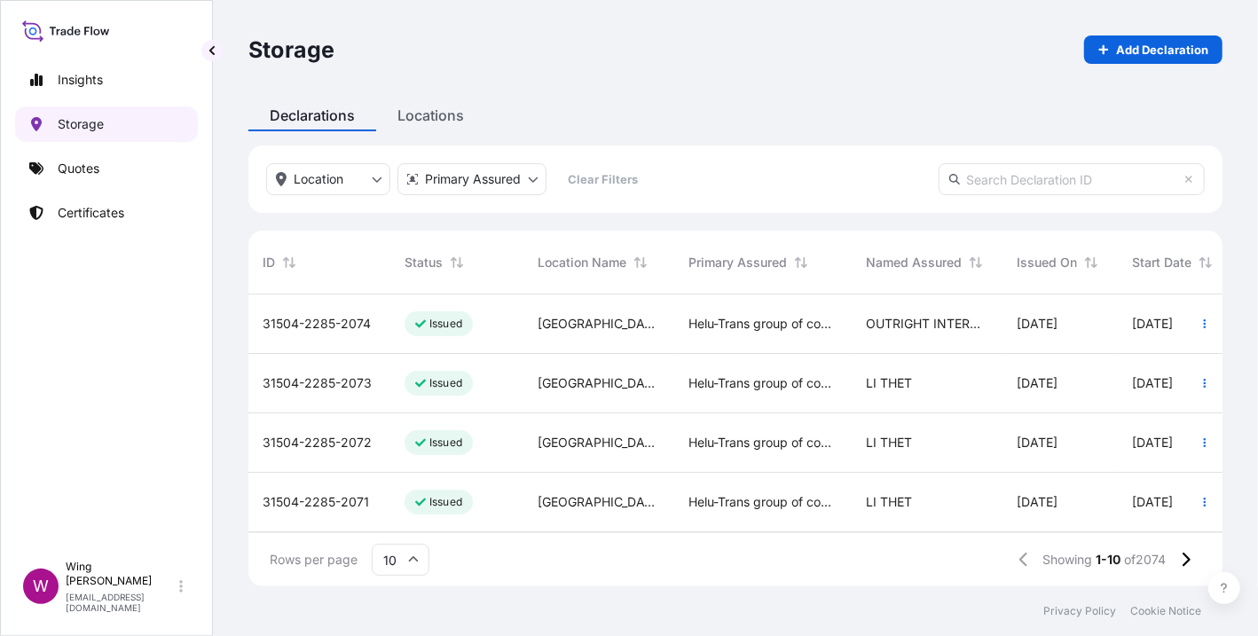
click at [91, 122] on p "Storage" at bounding box center [81, 124] width 46 height 18
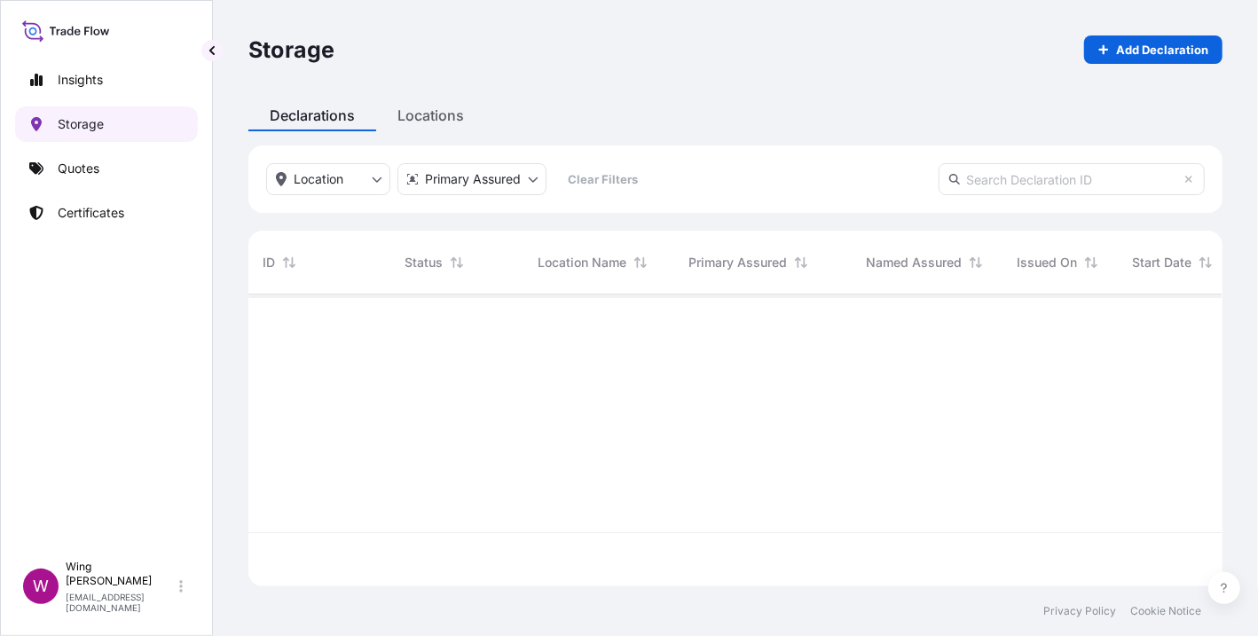
scroll to position [284, 956]
click at [92, 88] on p "Insights" at bounding box center [80, 80] width 45 height 18
select select "2025"
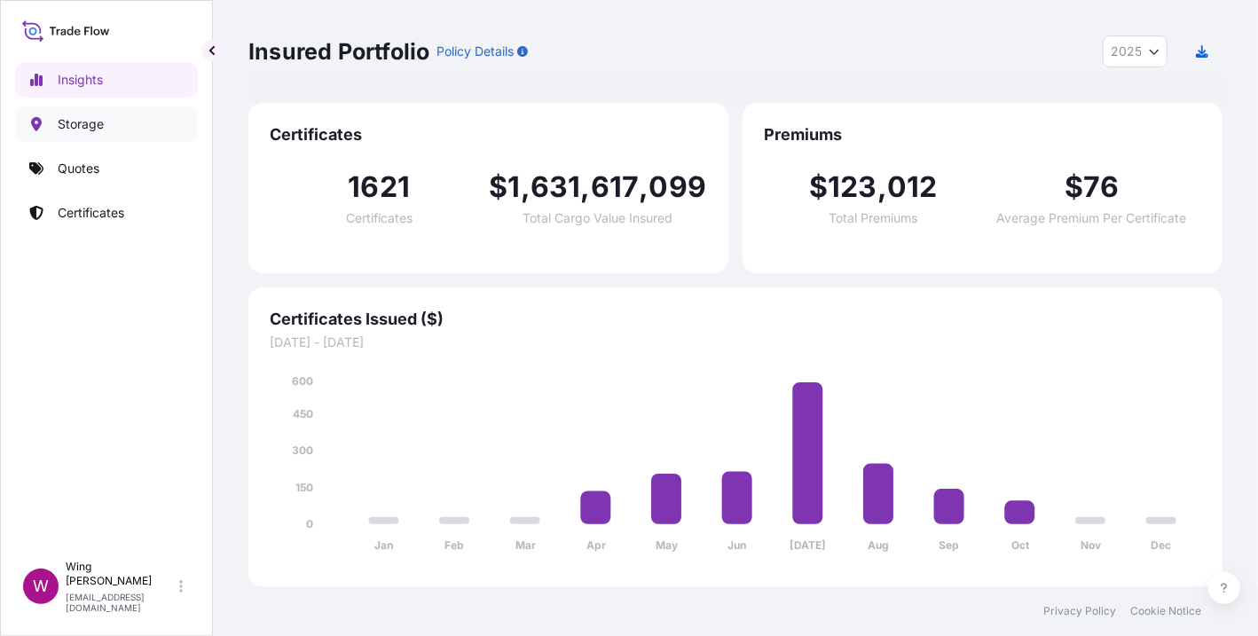
click at [61, 123] on p "Storage" at bounding box center [81, 124] width 46 height 18
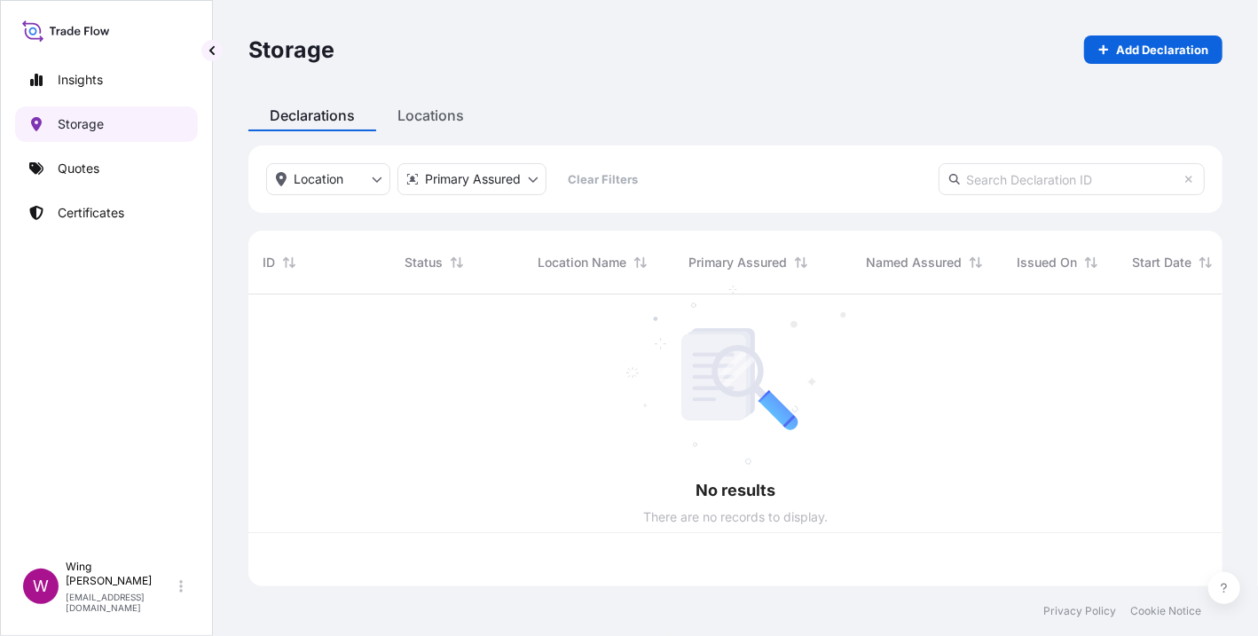
scroll to position [284, 956]
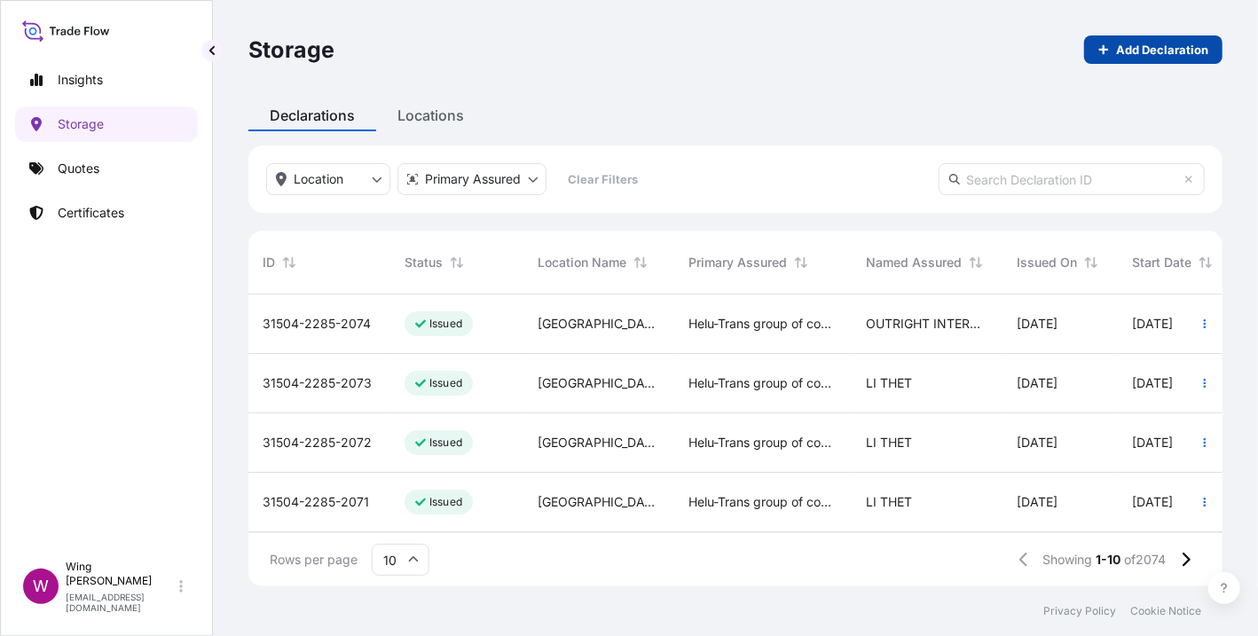
click at [1171, 59] on link "Add Declaration" at bounding box center [1153, 49] width 138 height 28
select select "31504"
select select "SGD"
select select "mt"
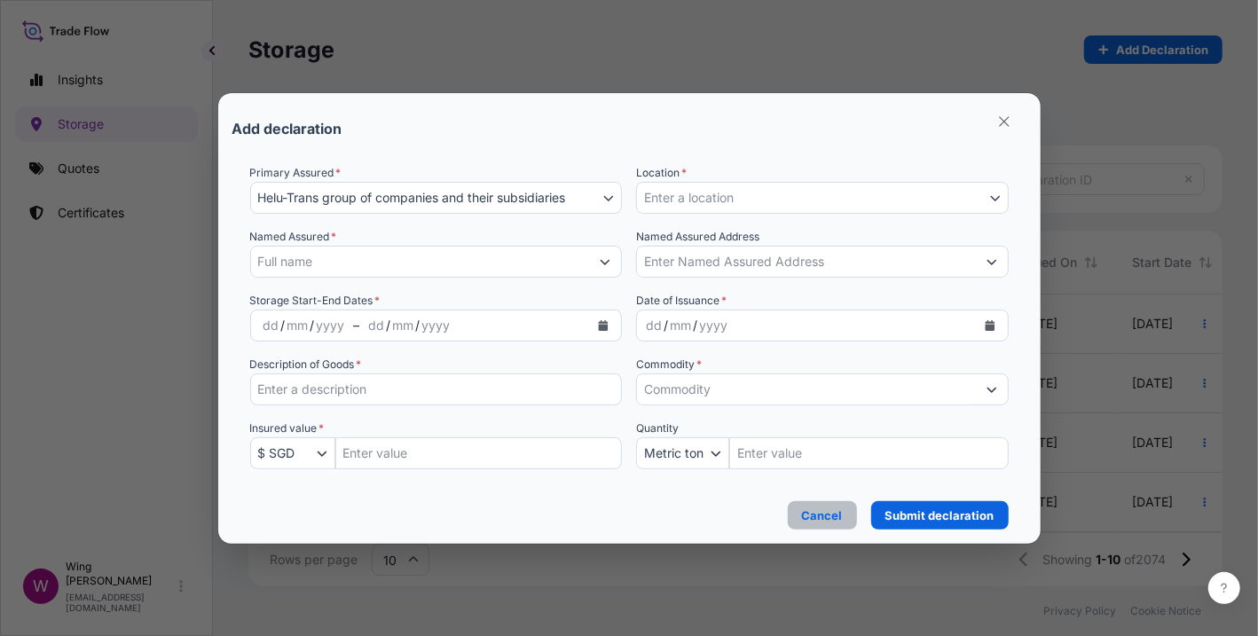
click at [822, 516] on p "Cancel" at bounding box center [822, 516] width 41 height 18
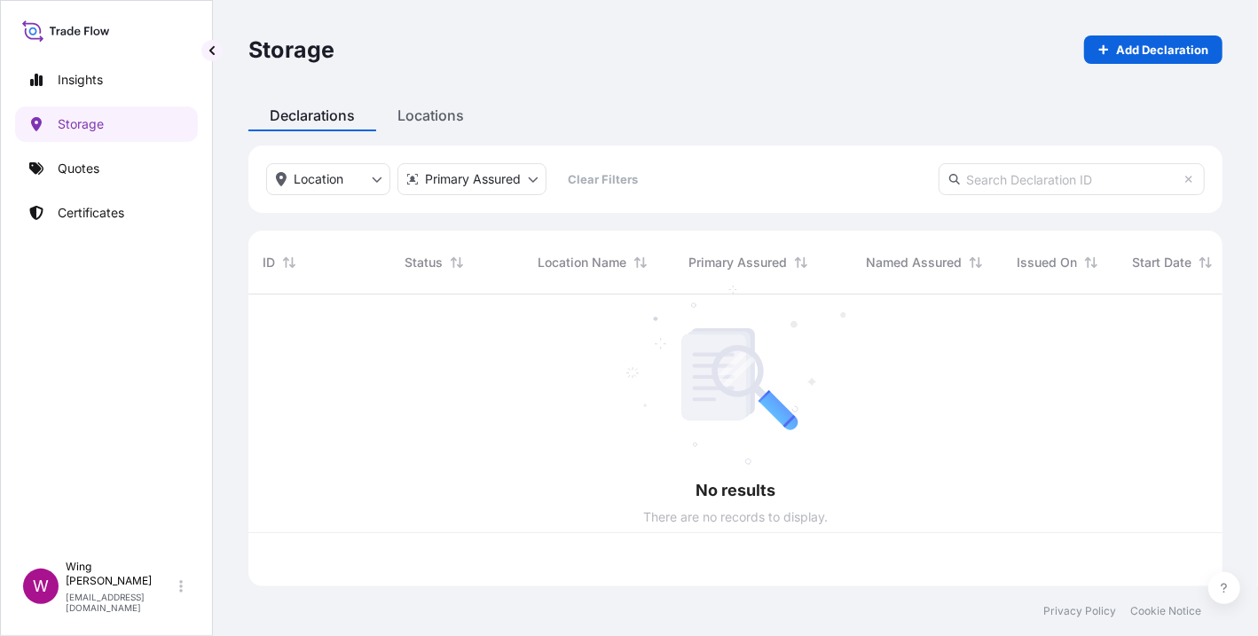
scroll to position [284, 956]
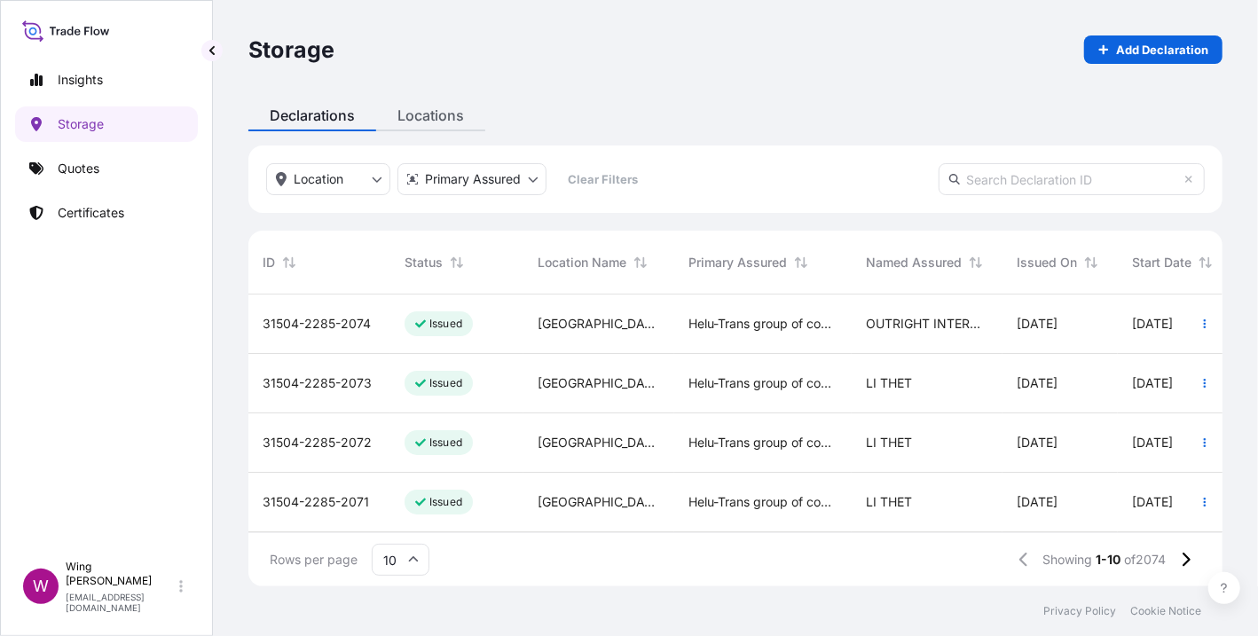
click at [429, 115] on div "Storage Add Declaration Declarations Locations Location Primary Assured Clear F…" at bounding box center [735, 293] width 1045 height 586
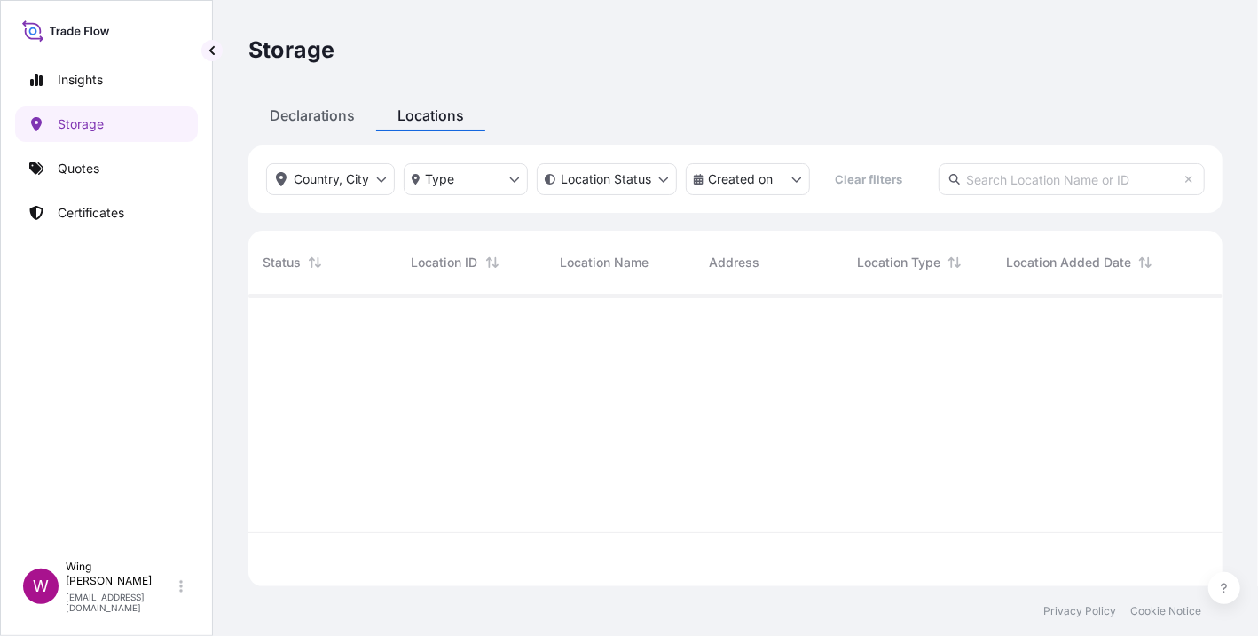
scroll to position [284, 956]
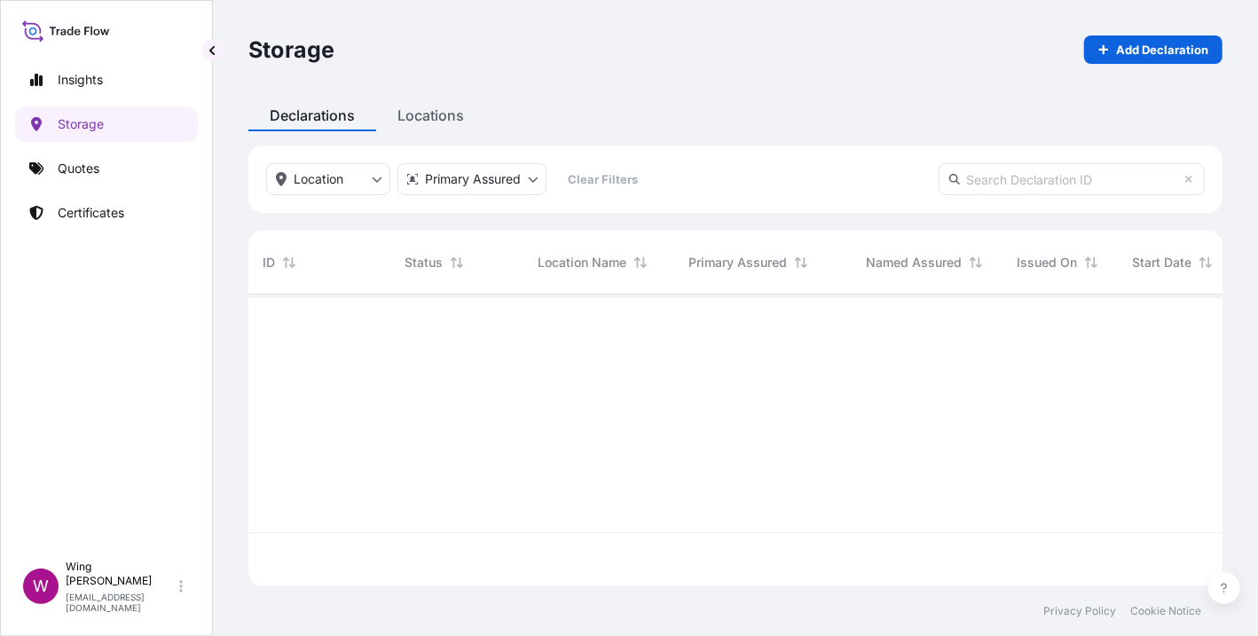
click at [311, 122] on div "Declarations" at bounding box center [312, 115] width 128 height 32
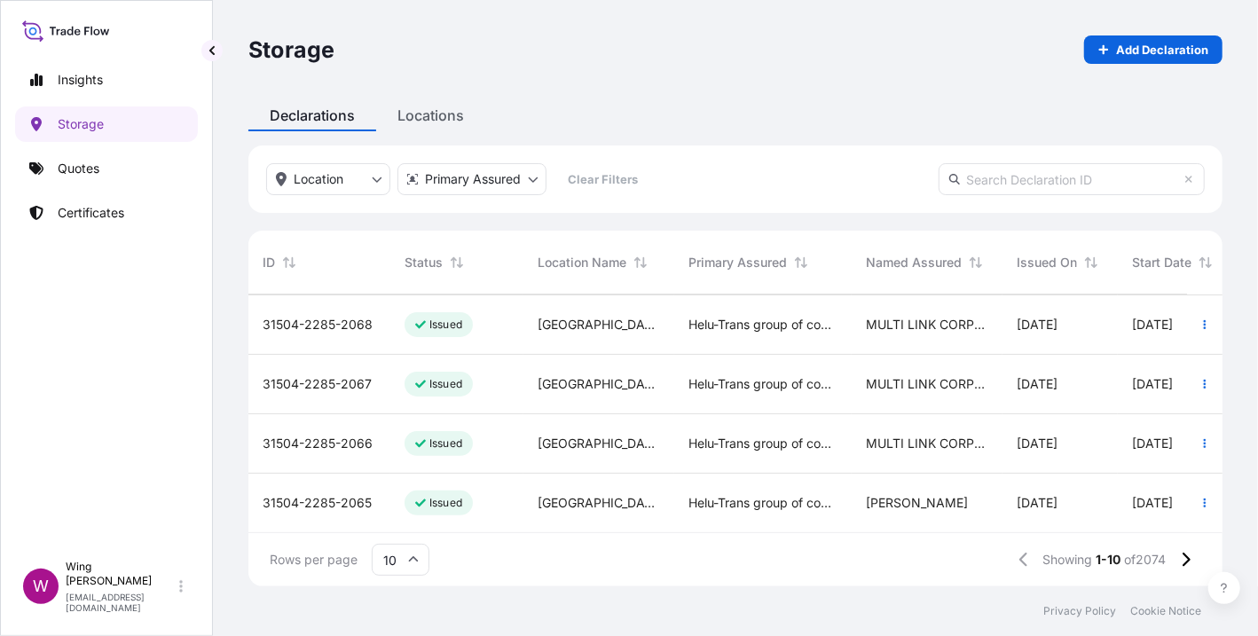
scroll to position [373, 0]
click at [106, 342] on div "Insights Storage Quotes Certificates" at bounding box center [106, 299] width 183 height 506
click at [284, 261] on icon "Sort" at bounding box center [289, 262] width 12 height 12
click at [319, 313] on div "[PHONE_NUMBER]" at bounding box center [319, 324] width 142 height 59
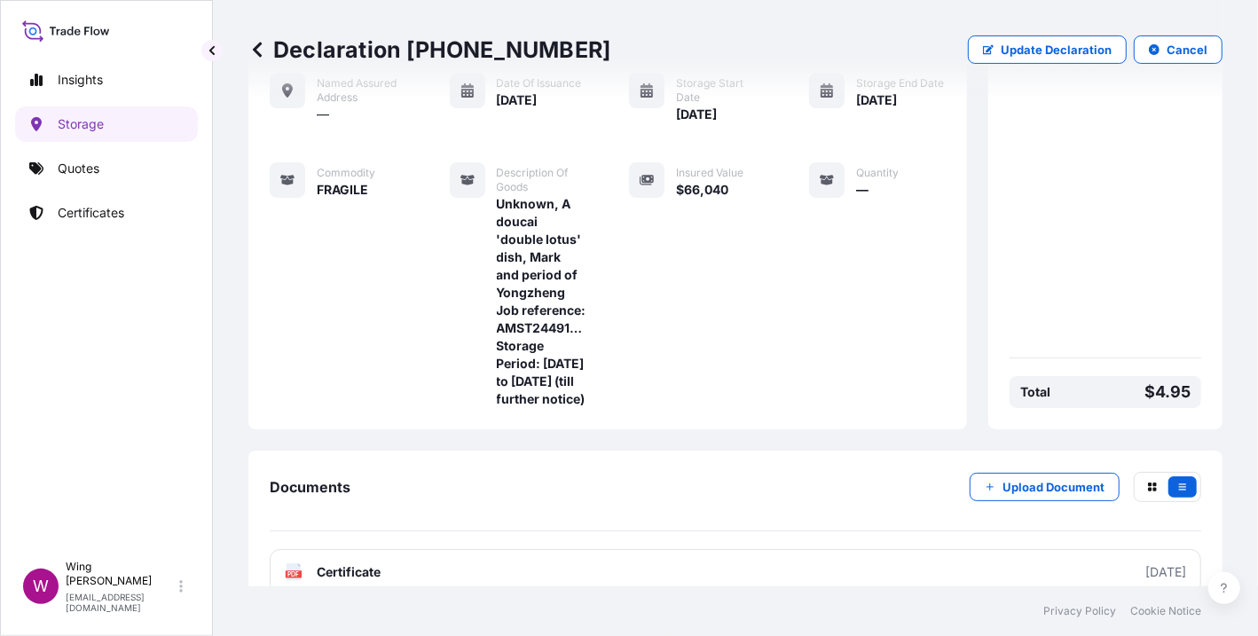
scroll to position [205, 0]
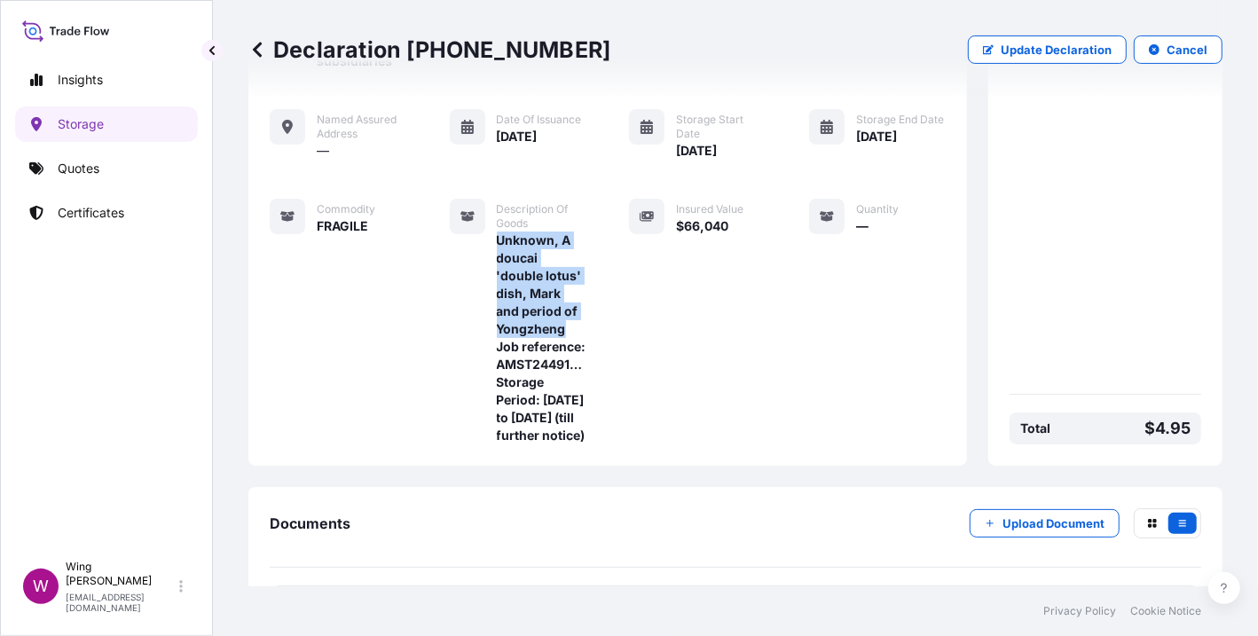
drag, startPoint x: 491, startPoint y: 236, endPoint x: 569, endPoint y: 325, distance: 117.6
click at [569, 325] on span "Unknown, A doucai 'double lotus' dish, Mark and period of Yongzheng Job referen…" at bounding box center [542, 338] width 90 height 213
copy span "Unknown, A doucai 'double lotus' dish, Mark and period of Yongzheng"
click at [650, 391] on div "Insured Value $66,040" at bounding box center [686, 322] width 114 height 246
drag, startPoint x: 492, startPoint y: 345, endPoint x: 594, endPoint y: 386, distance: 109.9
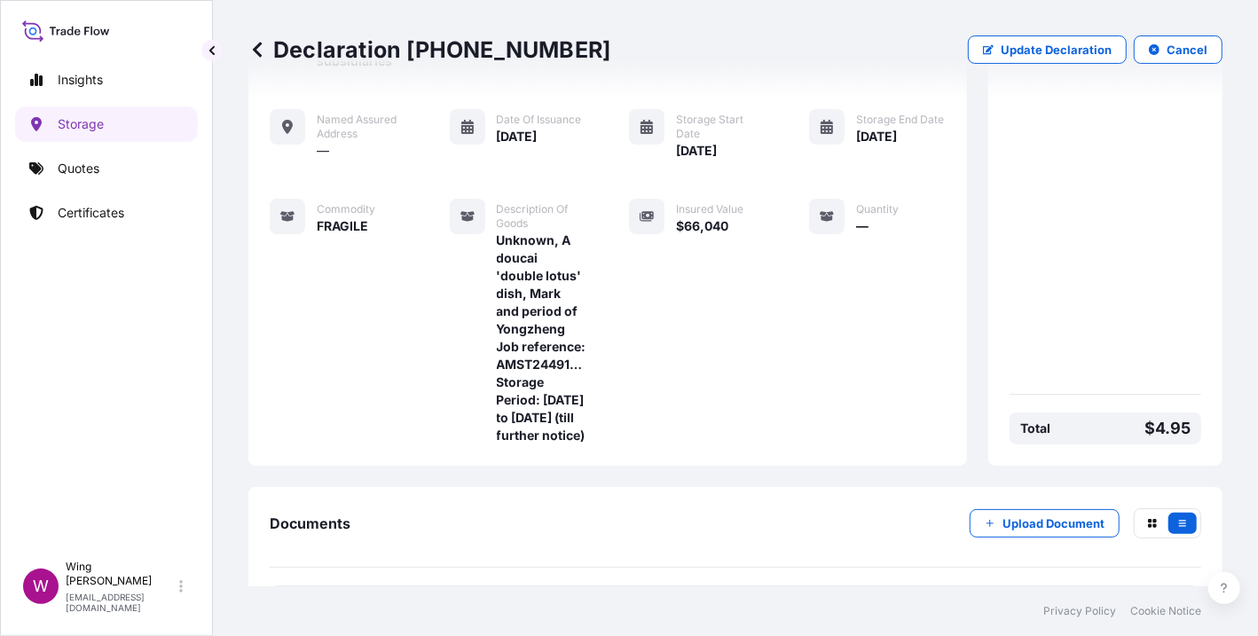
click at [594, 386] on div "Primary Assured Helu-Trans group of companies and their subsidiaries Location N…" at bounding box center [608, 204] width 676 height 482
click at [554, 392] on span "Unknown, A doucai 'double lotus' dish, Mark and period of Yongzheng Job referen…" at bounding box center [542, 338] width 90 height 213
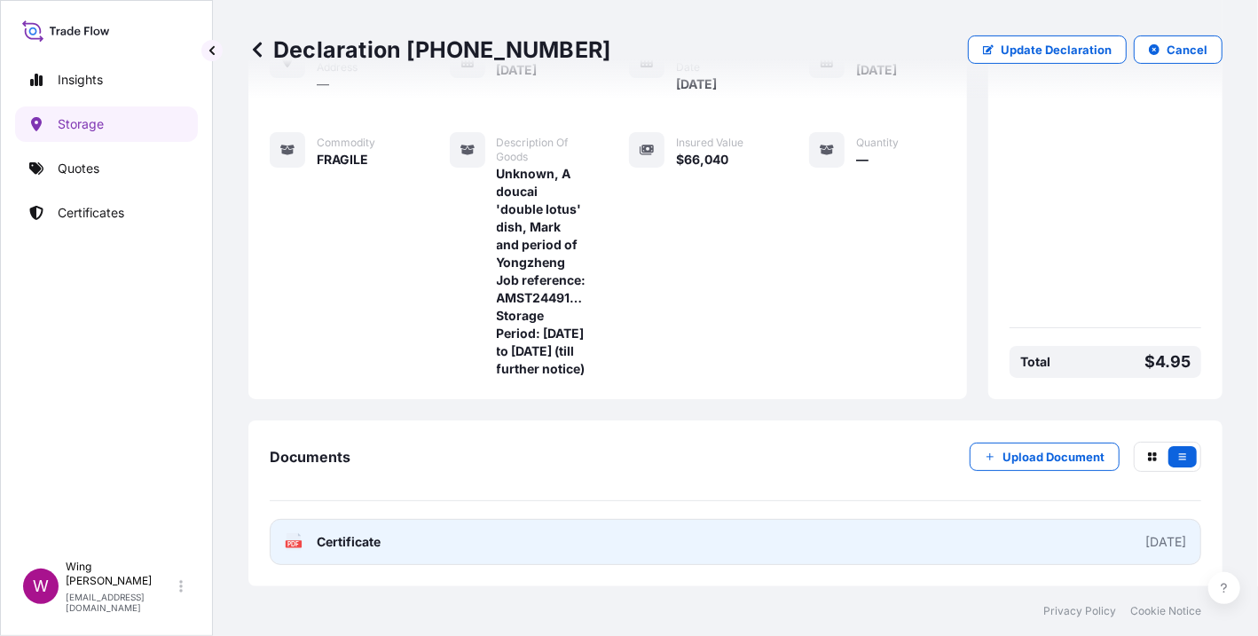
click at [294, 541] on text "PDF" at bounding box center [294, 544] width 12 height 6
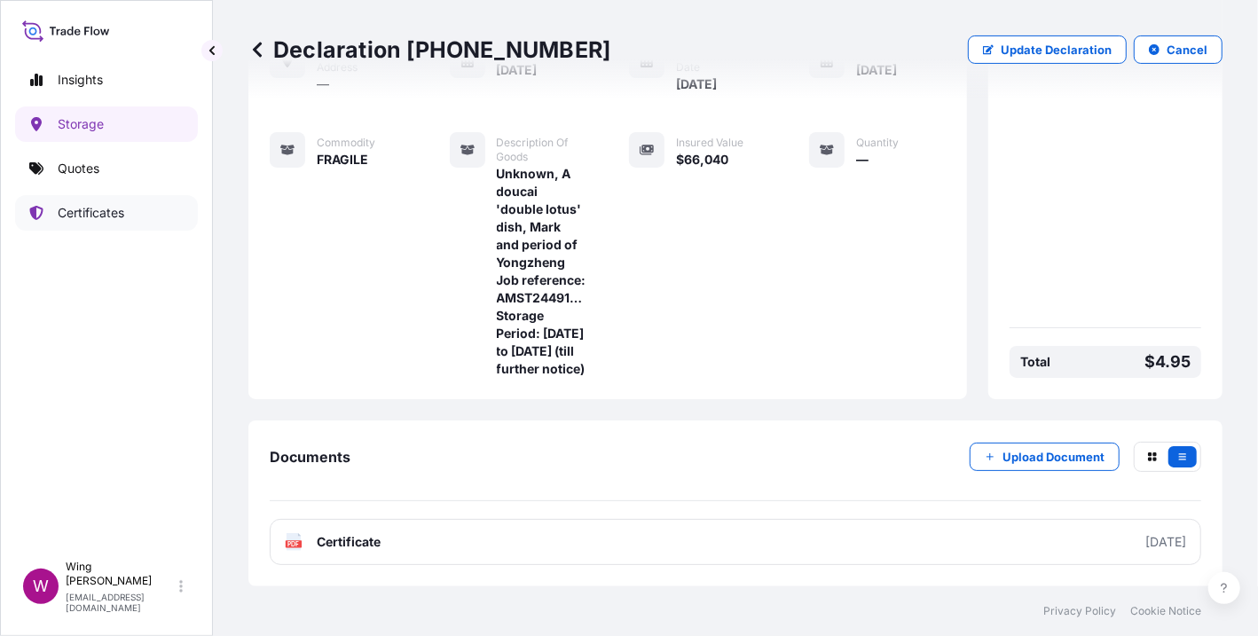
click at [78, 217] on p "Certificates" at bounding box center [91, 213] width 67 height 18
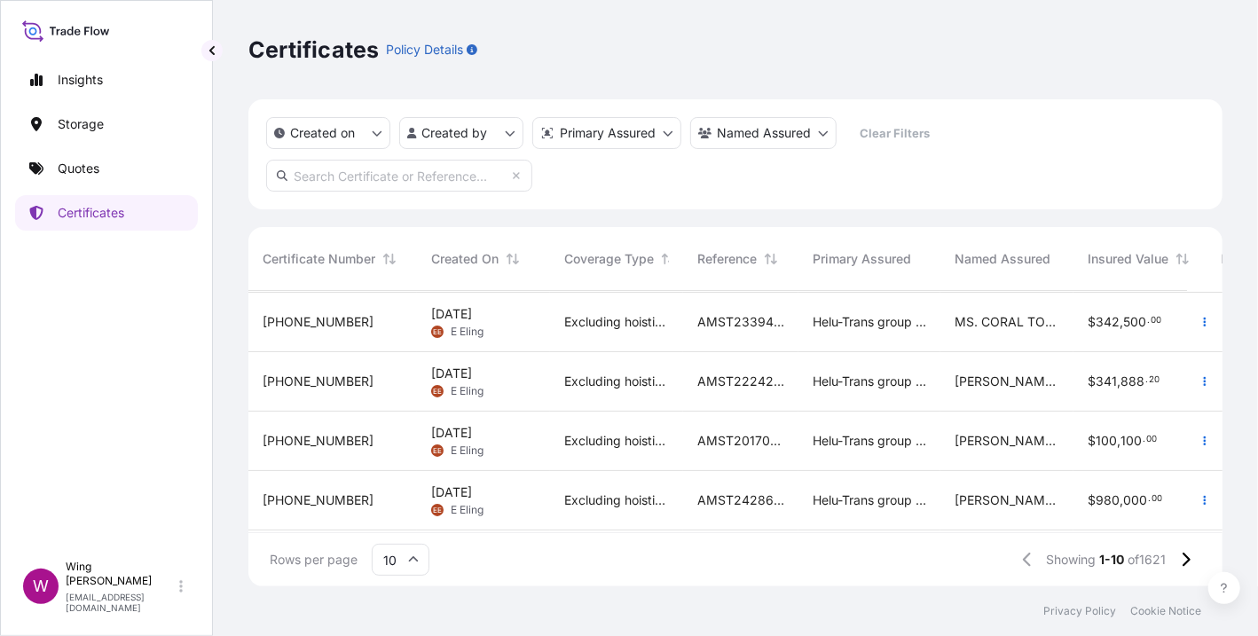
scroll to position [369, 0]
click at [1184, 555] on icon at bounding box center [1187, 560] width 8 height 14
click at [510, 491] on div "[DATE] [PERSON_NAME] [PERSON_NAME]" at bounding box center [483, 499] width 105 height 34
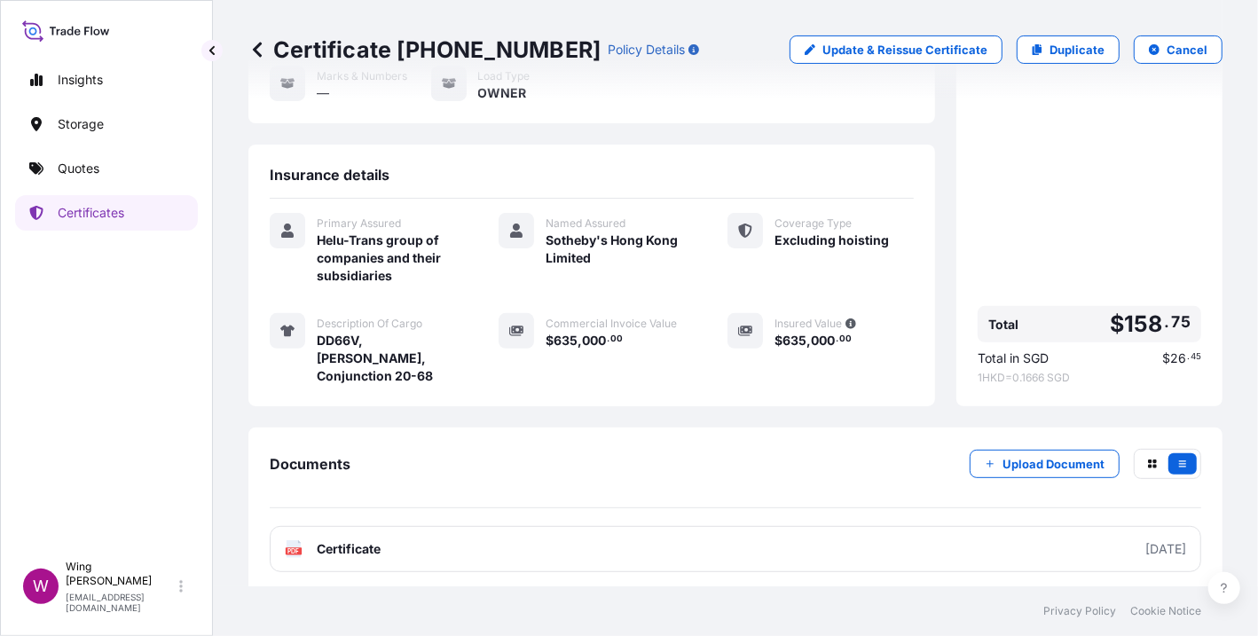
scroll to position [238, 0]
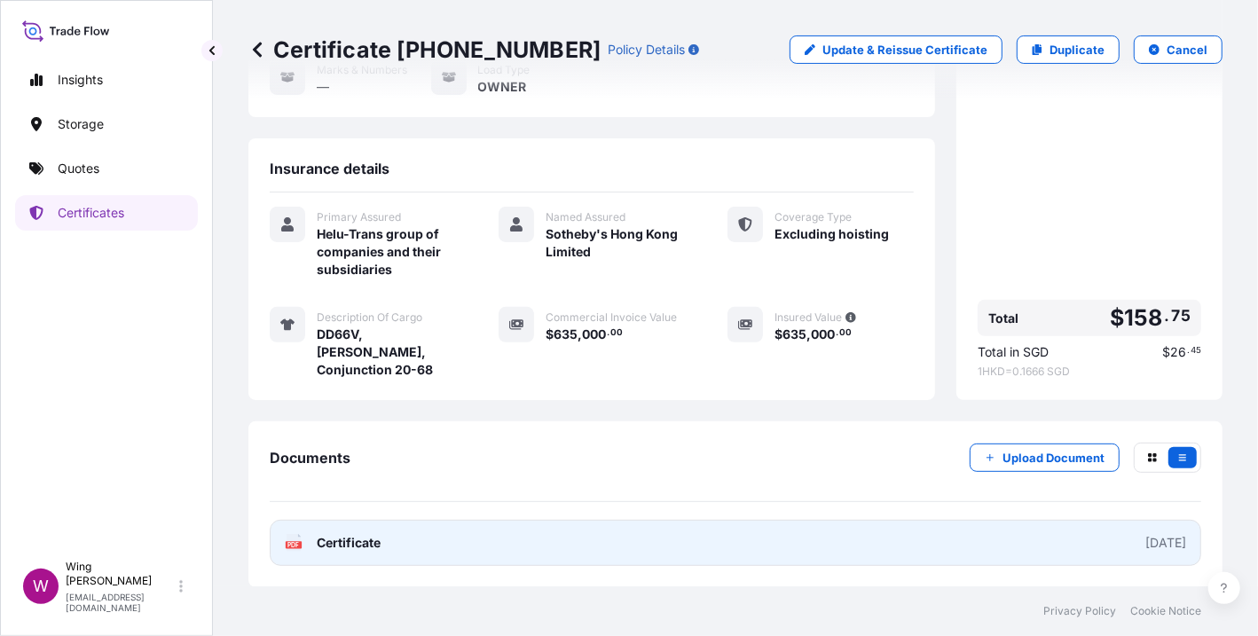
click at [286, 544] on rect at bounding box center [294, 544] width 16 height 7
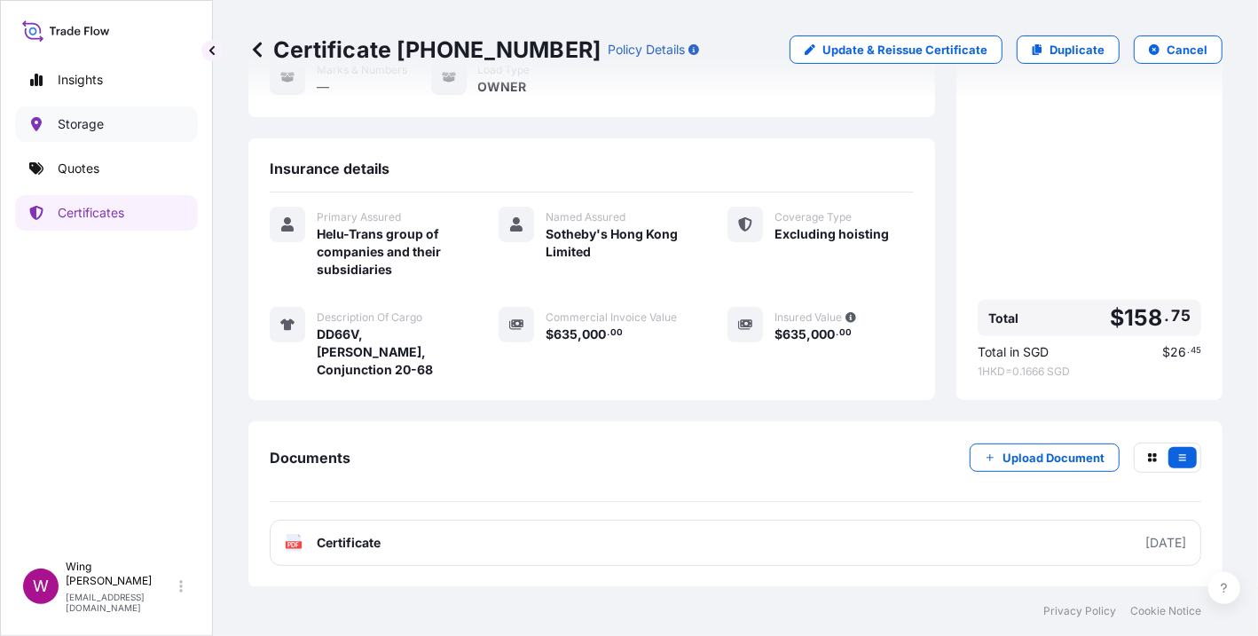
click at [78, 124] on p "Storage" at bounding box center [81, 124] width 46 height 18
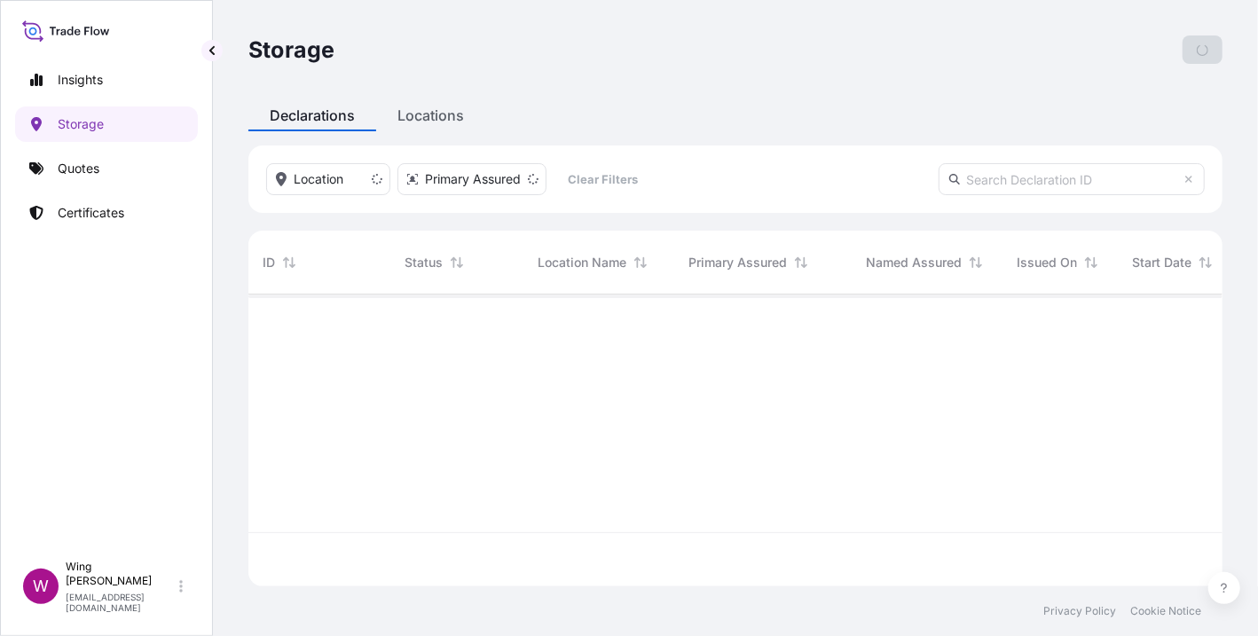
scroll to position [284, 956]
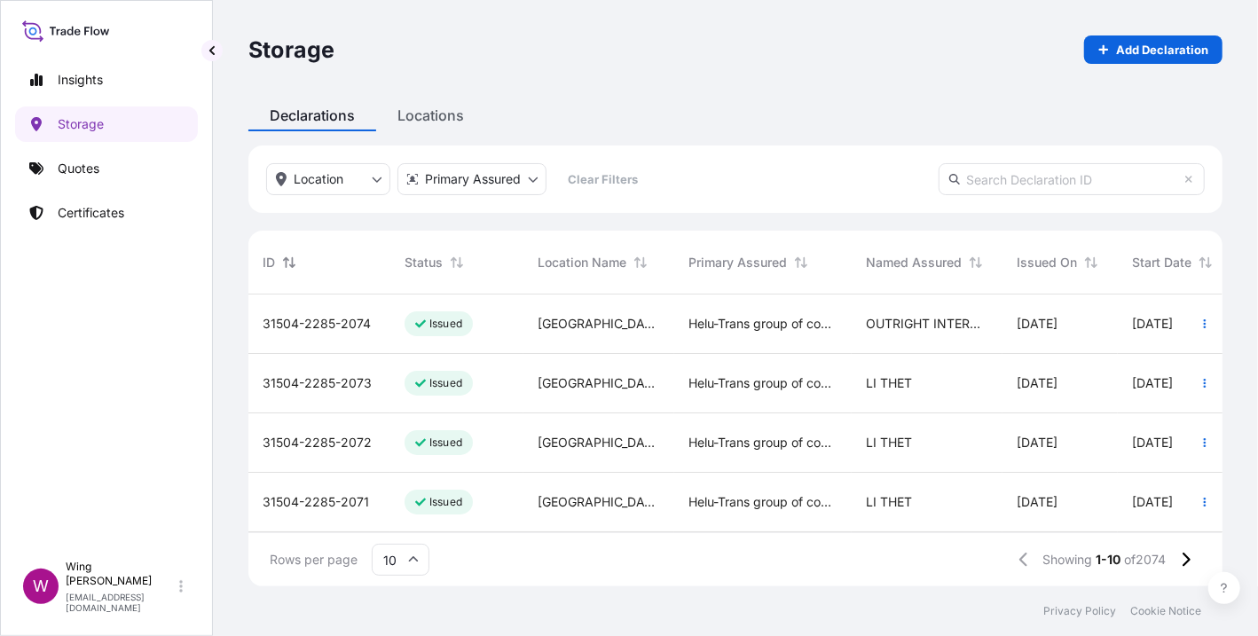
click at [290, 264] on icon "Sort" at bounding box center [289, 261] width 12 height 11
click at [334, 321] on span "[PHONE_NUMBER]" at bounding box center [318, 324] width 111 height 18
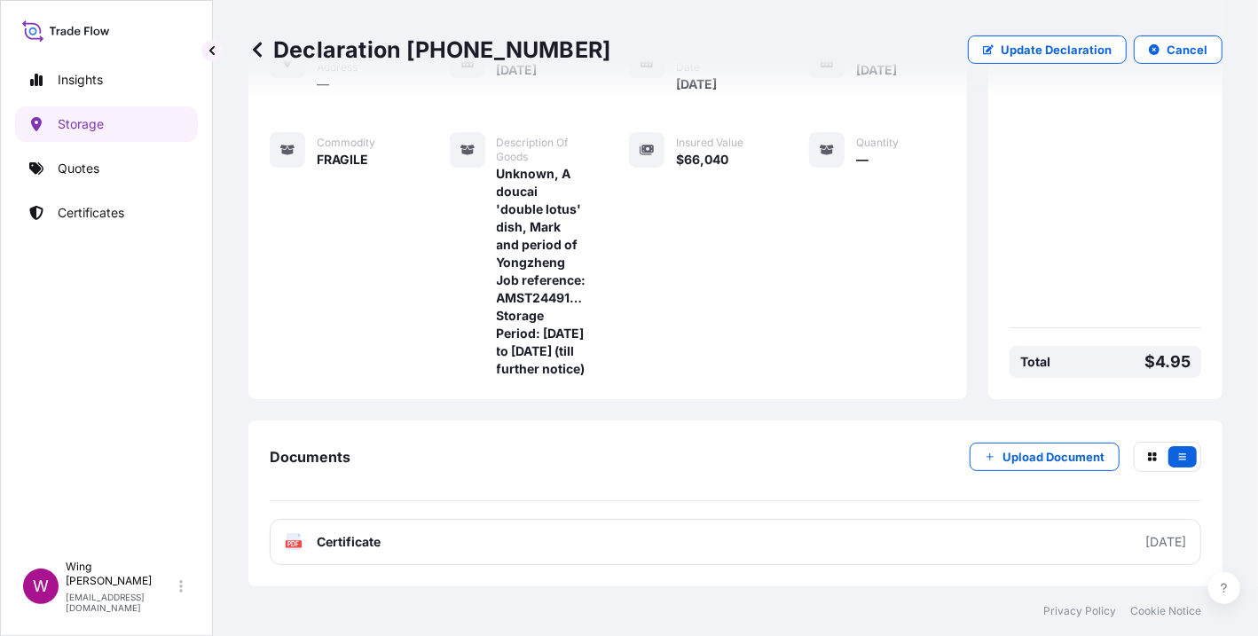
scroll to position [323, 0]
drag, startPoint x: 495, startPoint y: 279, endPoint x: 540, endPoint y: 370, distance: 101.2
click at [540, 370] on span "Unknown, A doucai 'double lotus' dish, Mark and period of Yongzheng Job referen…" at bounding box center [542, 271] width 90 height 213
copy span "Storage Period: [DATE] to [DATE] (till further notice)"
click at [83, 395] on div "Insights Storage Quotes Certificates" at bounding box center [106, 299] width 183 height 506
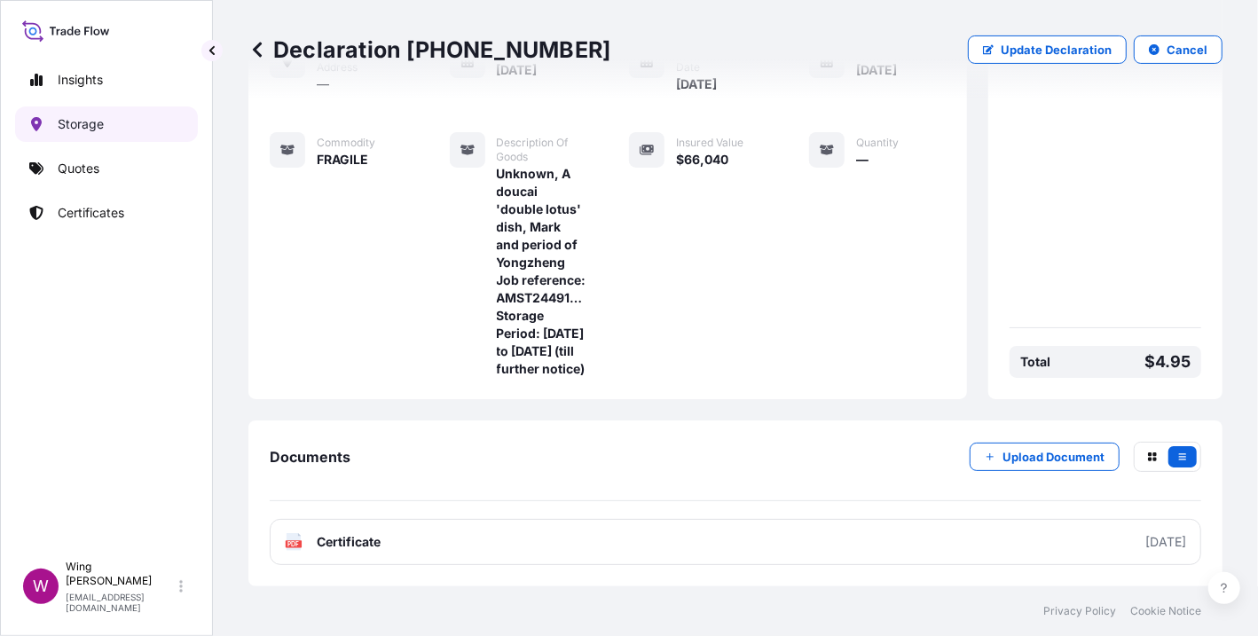
click at [76, 127] on p "Storage" at bounding box center [81, 124] width 46 height 18
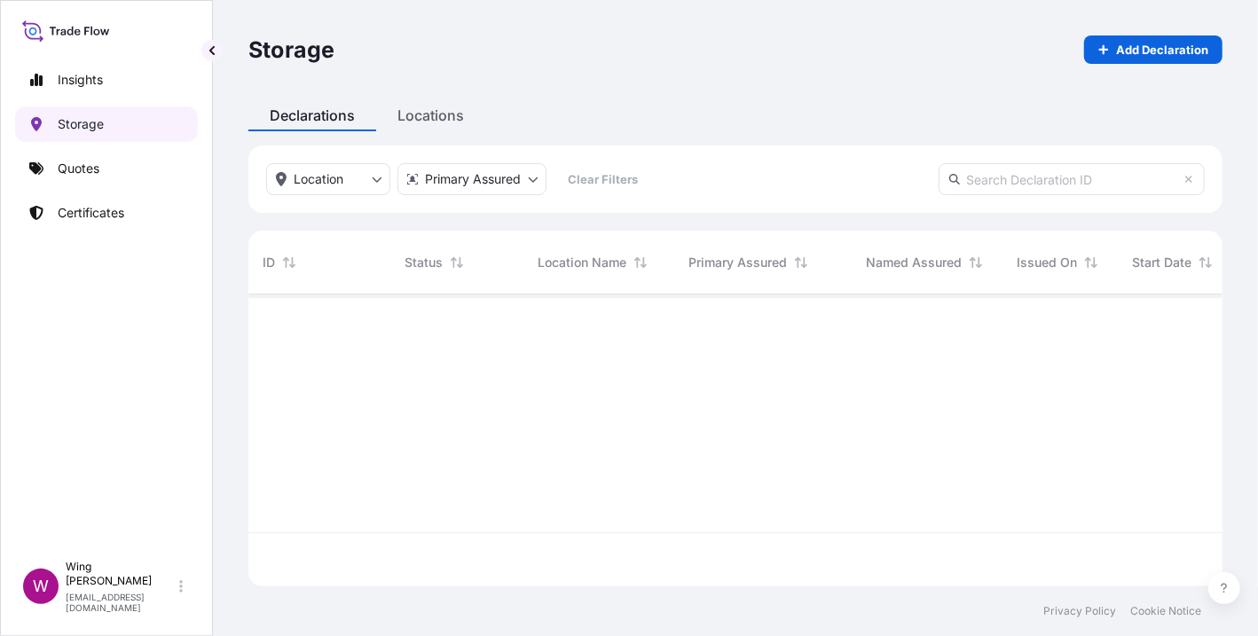
scroll to position [284, 956]
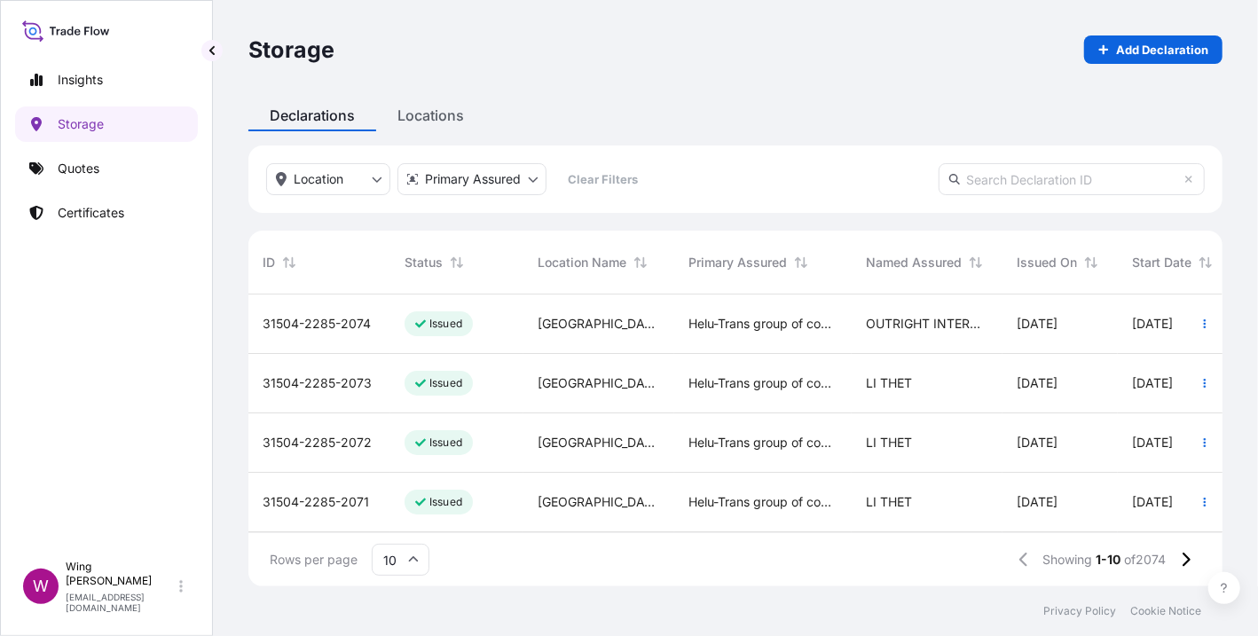
click at [311, 318] on span "31504-2285-2074" at bounding box center [317, 324] width 108 height 18
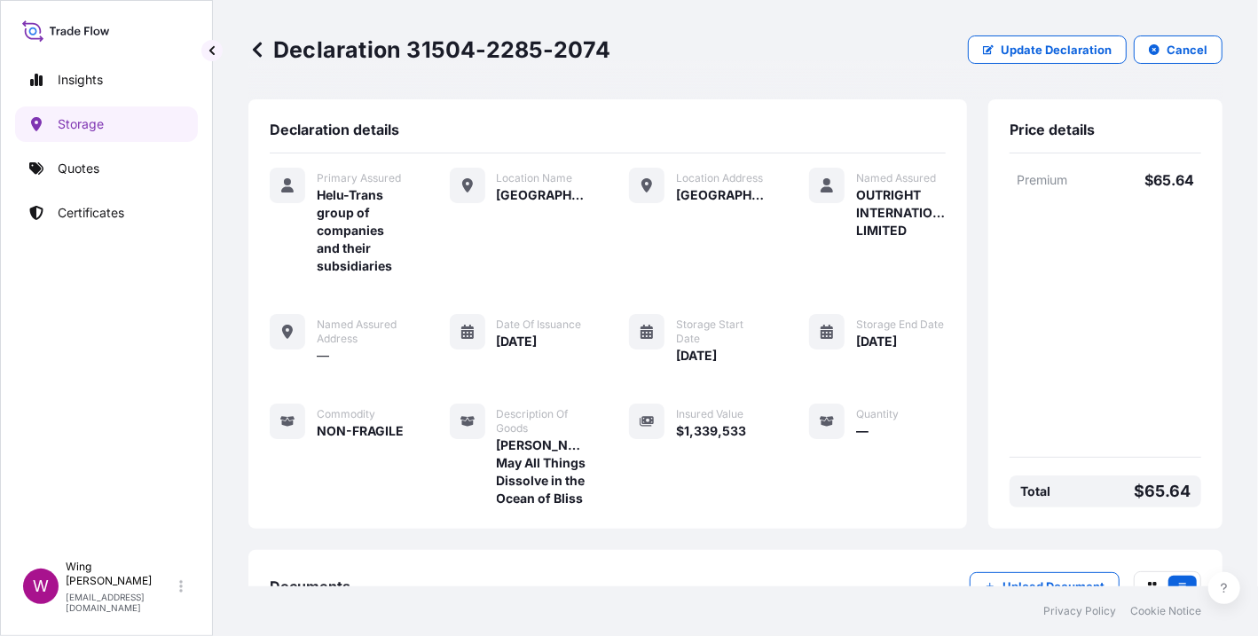
scroll to position [163, 0]
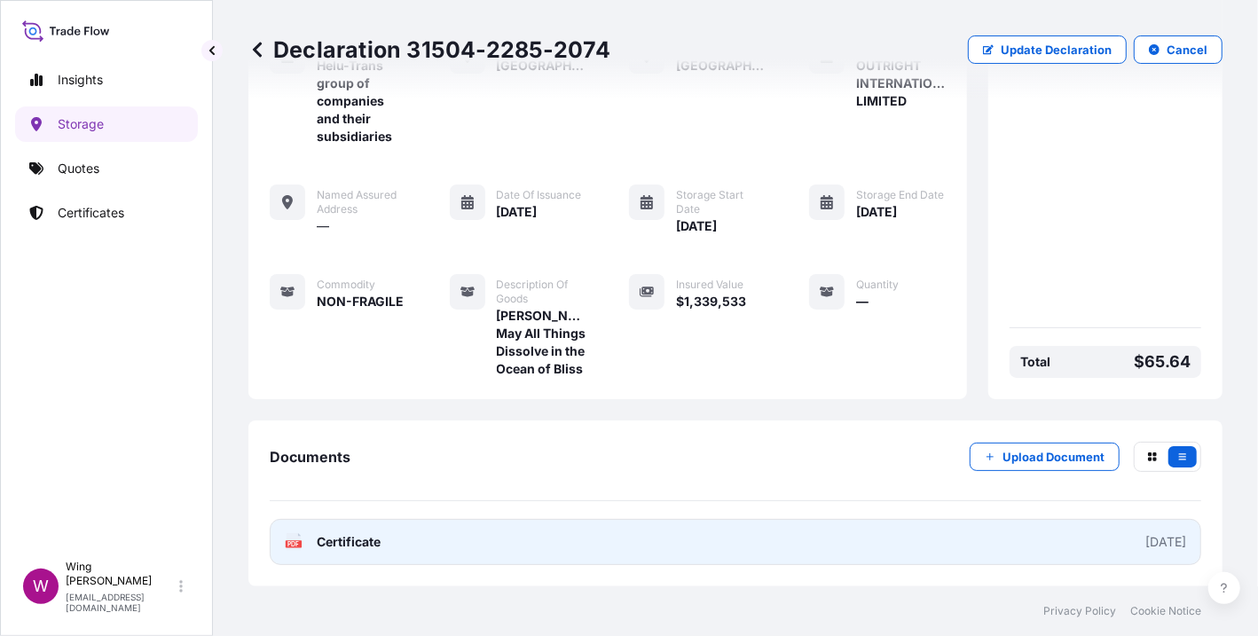
click at [285, 540] on icon "PDF" at bounding box center [294, 542] width 18 height 18
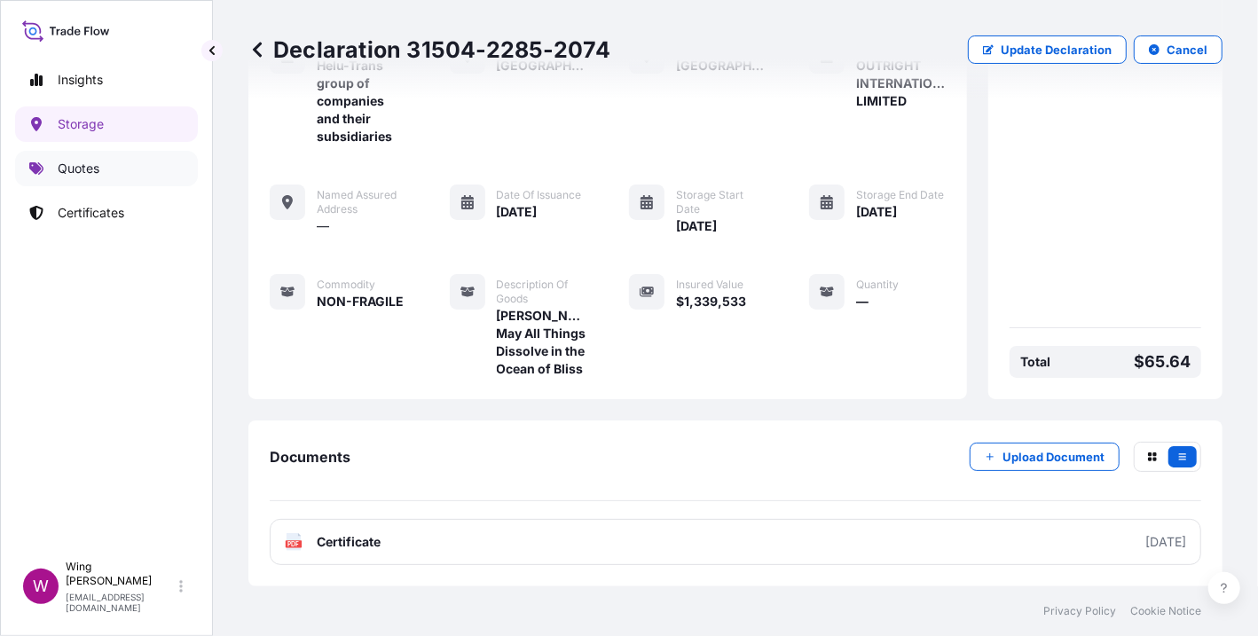
click at [128, 168] on link "Quotes" at bounding box center [106, 168] width 183 height 35
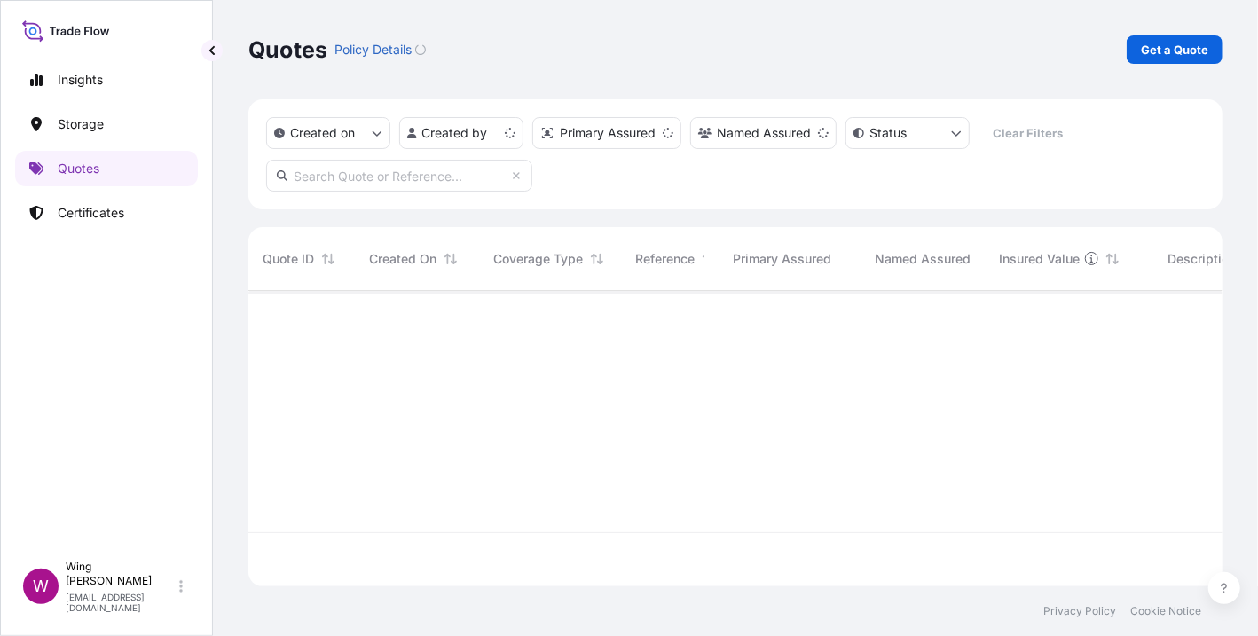
scroll to position [289, 956]
click at [1203, 51] on p "Get a Quote" at bounding box center [1174, 50] width 67 height 18
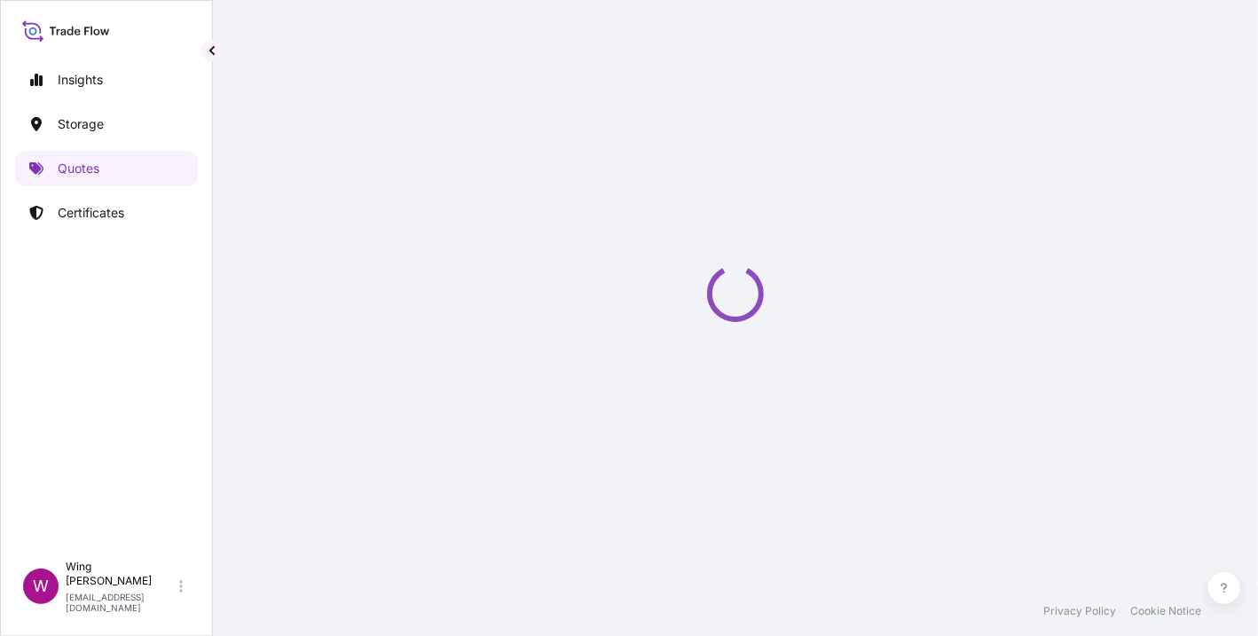
select select "AIR"
select select "27"
select select "Transit"
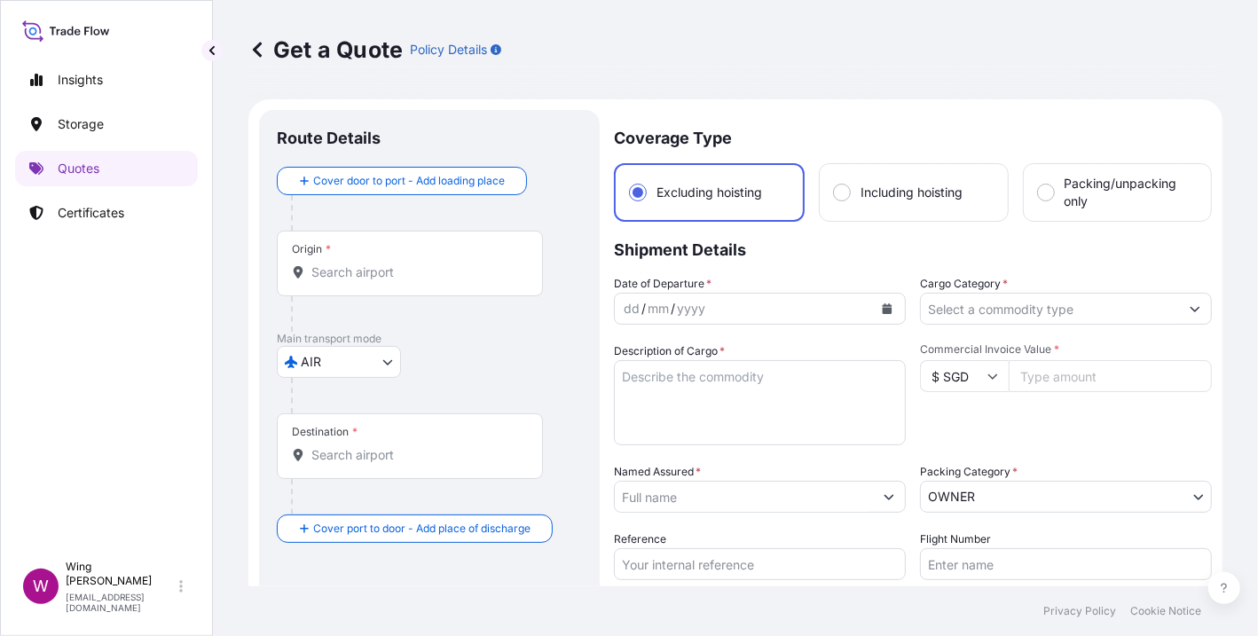
scroll to position [28, 0]
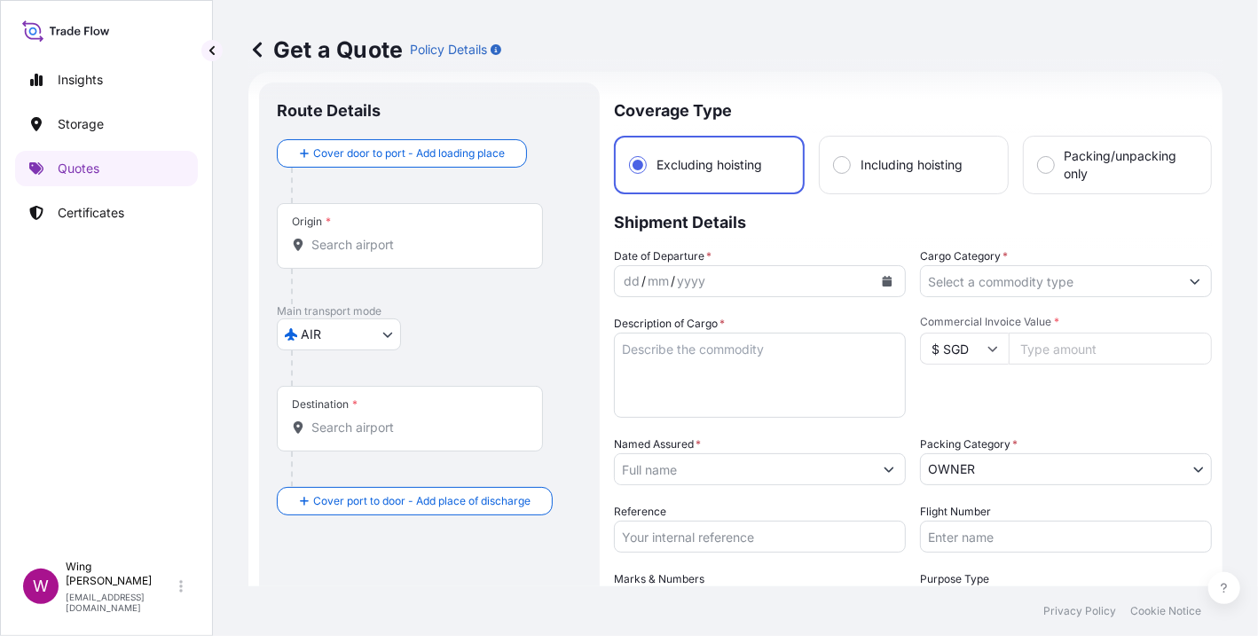
click at [382, 334] on body "Insights Storage Quotes Certificates W Wing Lee [EMAIL_ADDRESS][DOMAIN_NAME] Ge…" at bounding box center [629, 318] width 1258 height 636
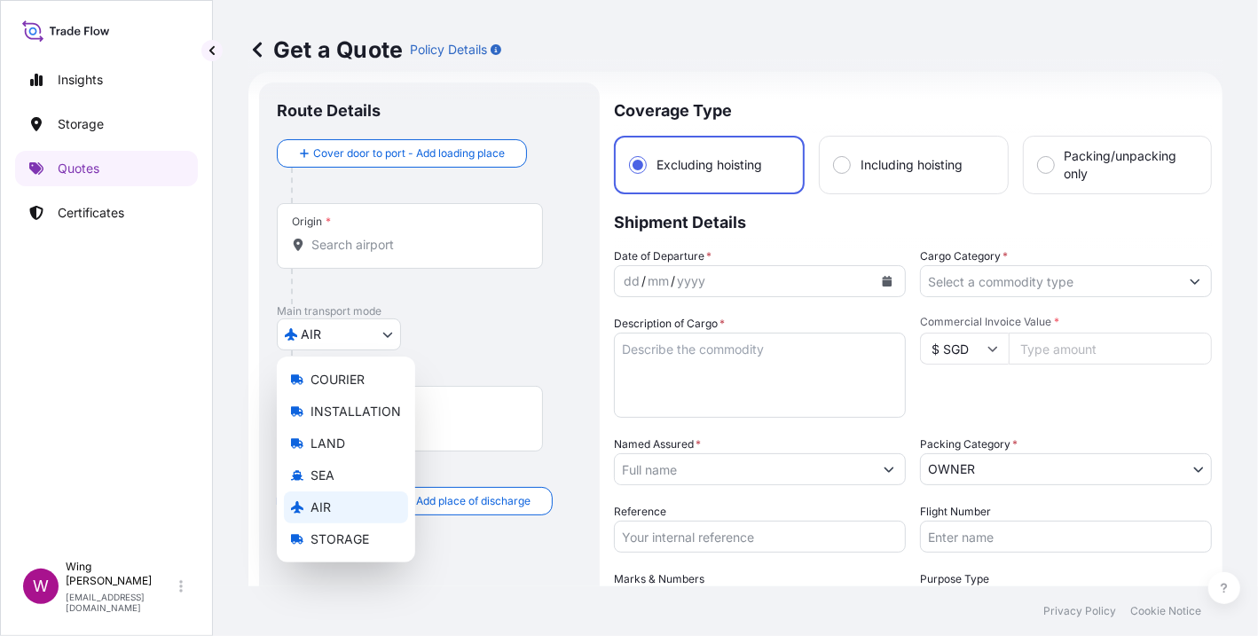
click at [384, 497] on div "AIR" at bounding box center [346, 507] width 124 height 32
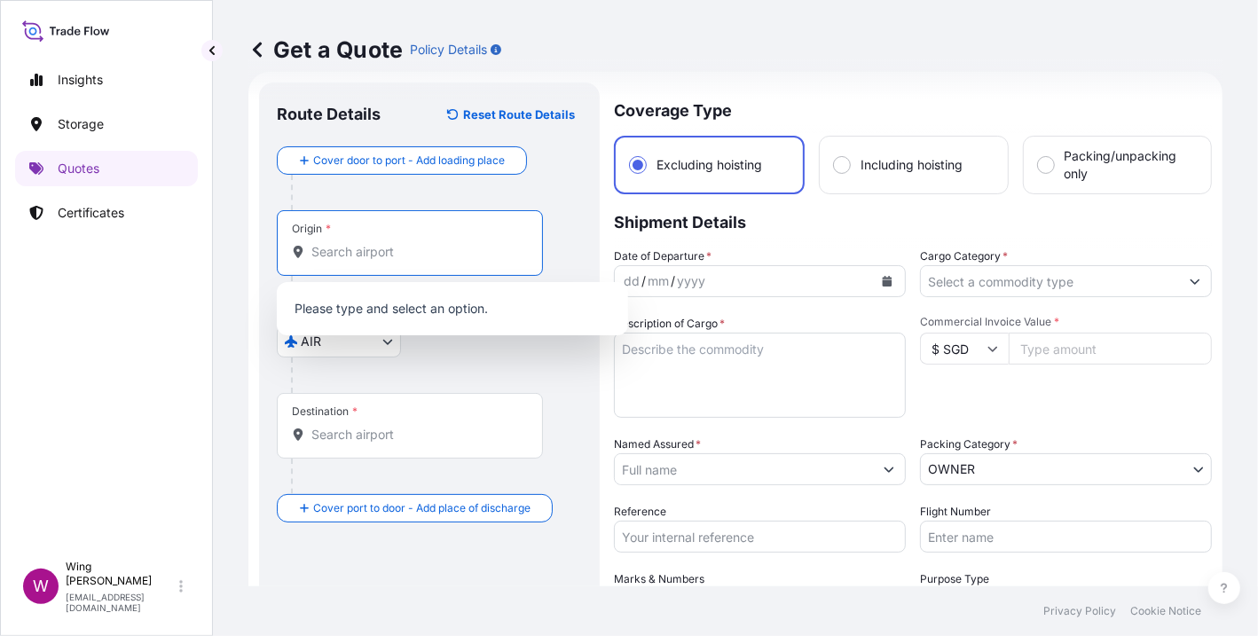
click at [414, 252] on input "Origin *" at bounding box center [415, 252] width 209 height 18
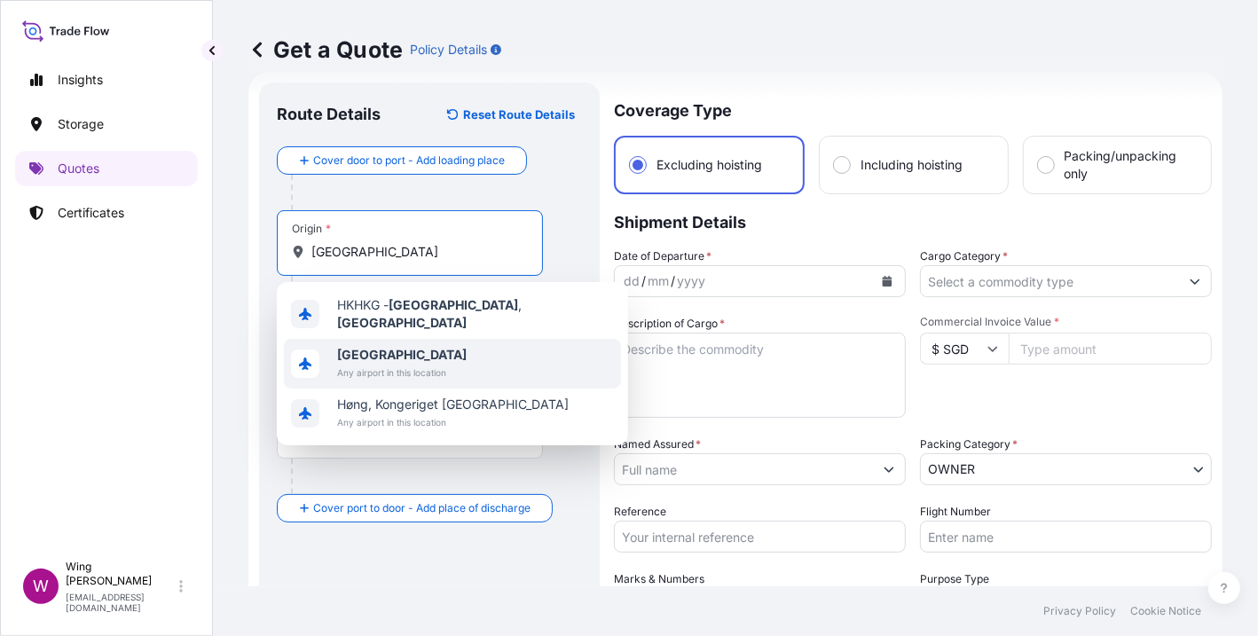
click at [372, 364] on span "Any airport in this location" at bounding box center [402, 373] width 130 height 18
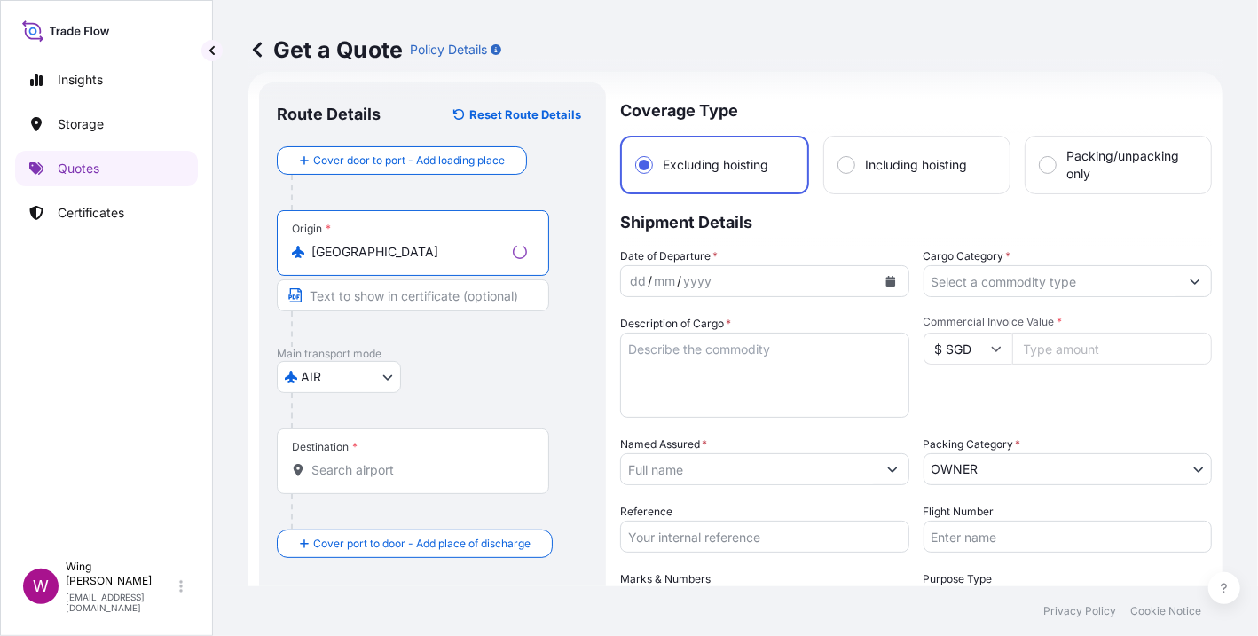
type input "[GEOGRAPHIC_DATA]"
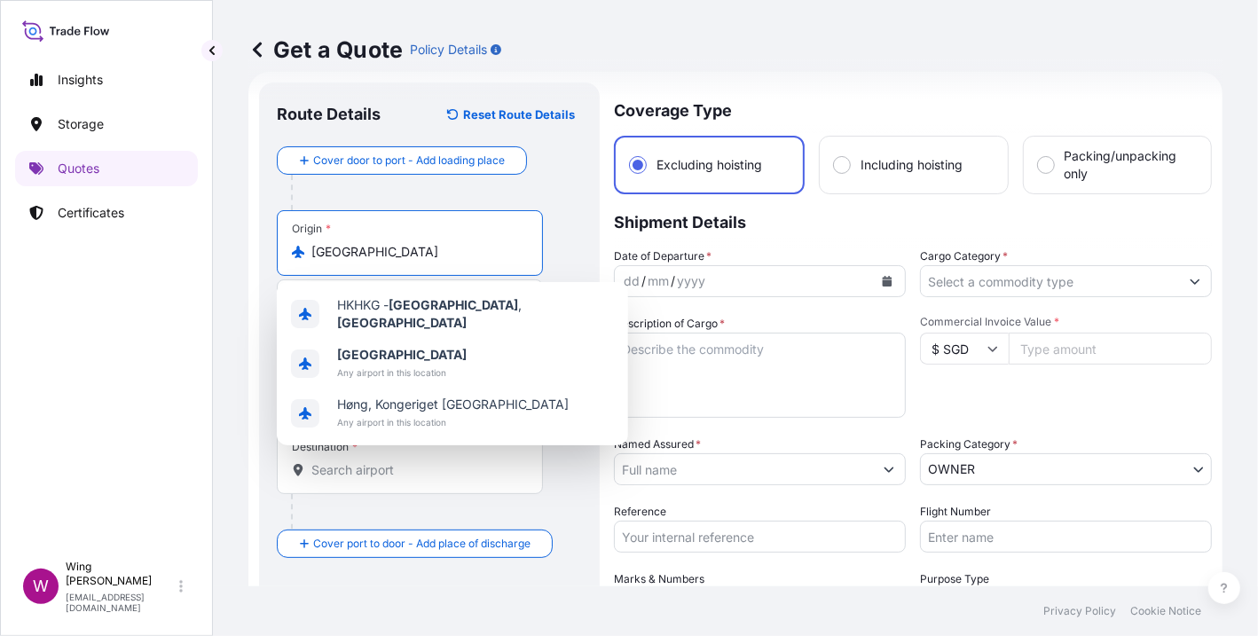
click at [467, 470] on input "Destination *" at bounding box center [415, 470] width 209 height 18
paste input "Switzerland"
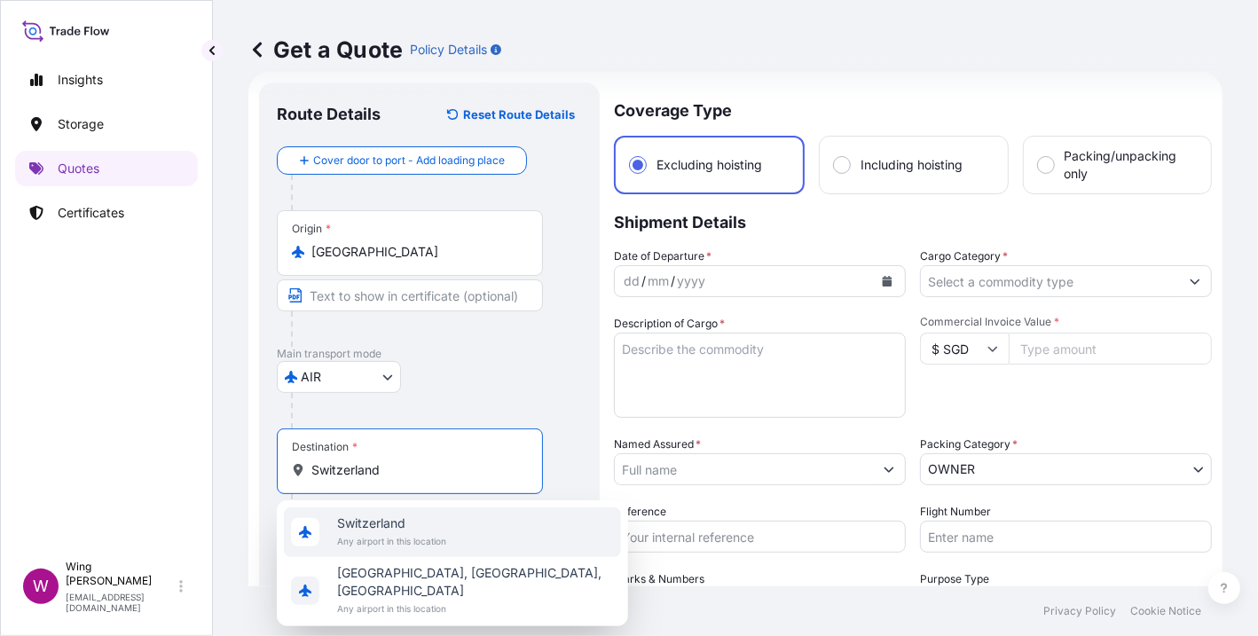
click at [430, 546] on span "Any airport in this location" at bounding box center [391, 541] width 109 height 18
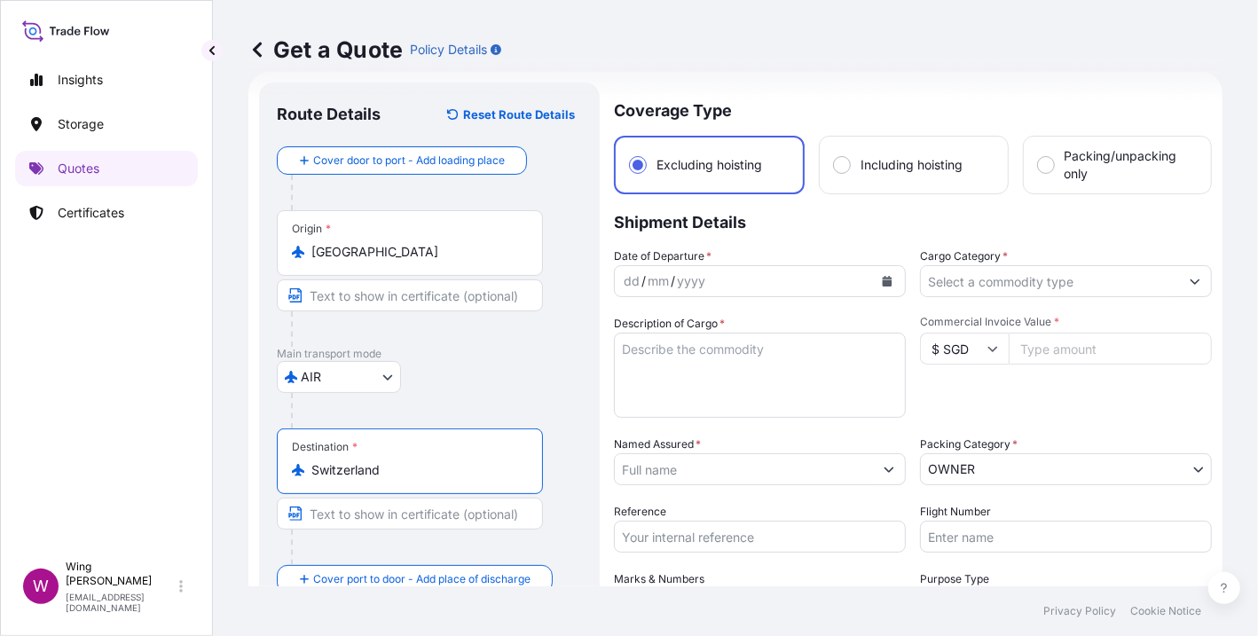
type input "Switzerland"
click at [873, 277] on button "Calendar" at bounding box center [887, 281] width 28 height 28
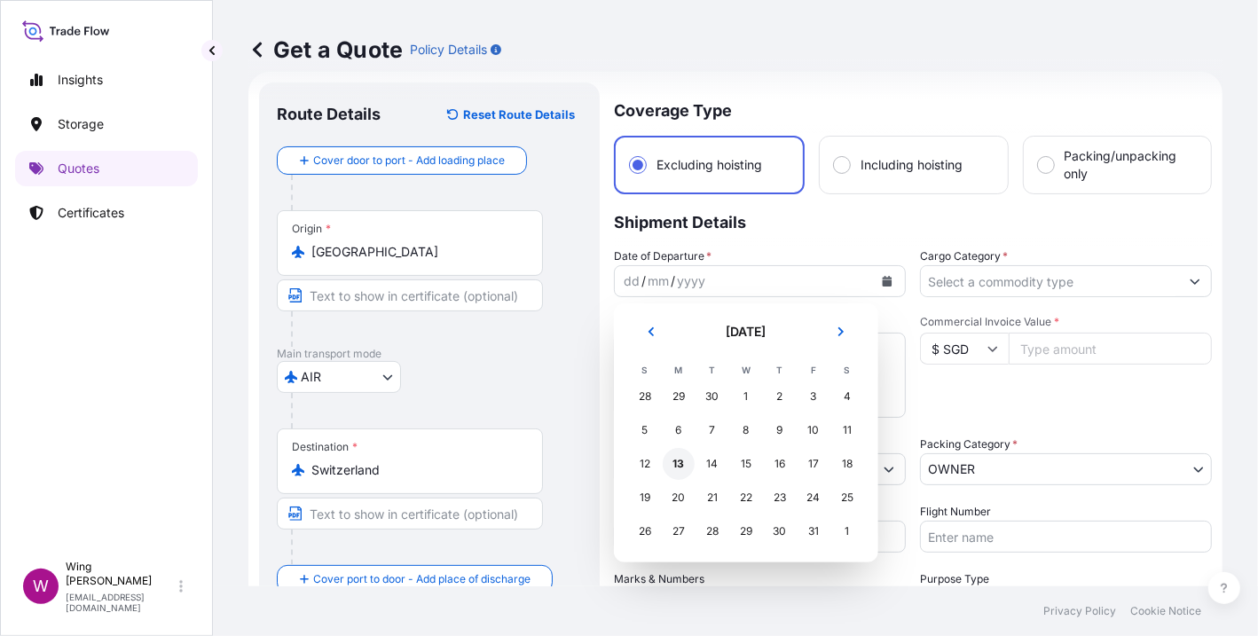
click at [680, 464] on div "13" at bounding box center [679, 464] width 32 height 32
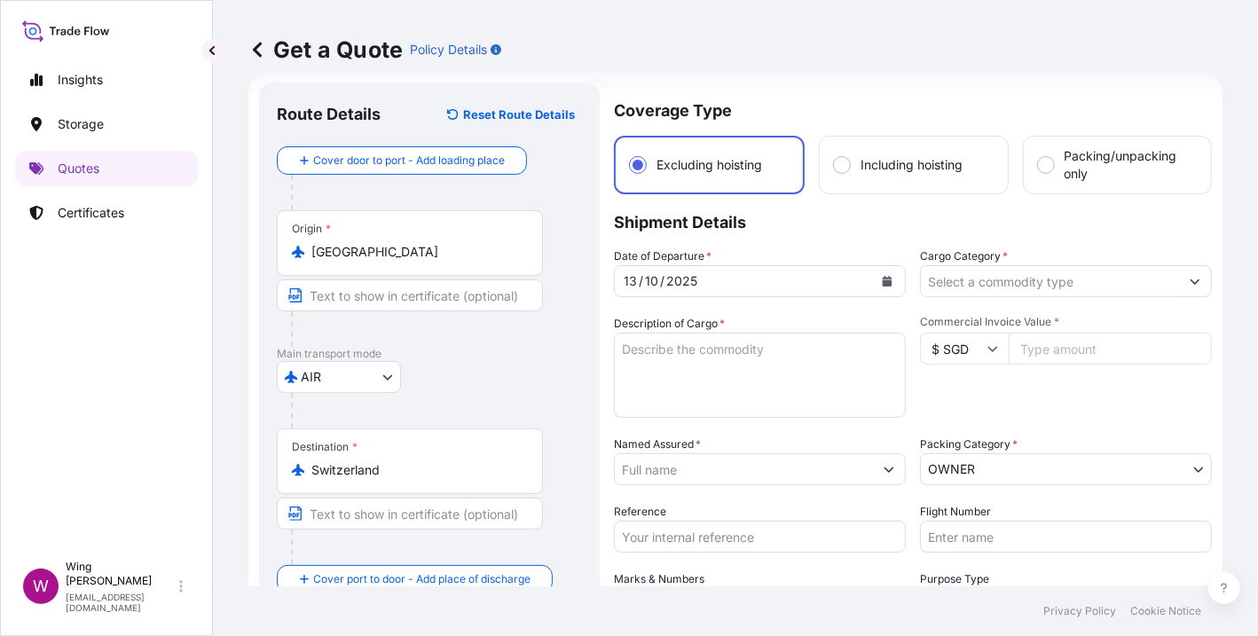
click at [806, 317] on div "Description of Cargo *" at bounding box center [760, 366] width 292 height 103
click at [1042, 282] on input "Cargo Category *" at bounding box center [1050, 281] width 258 height 32
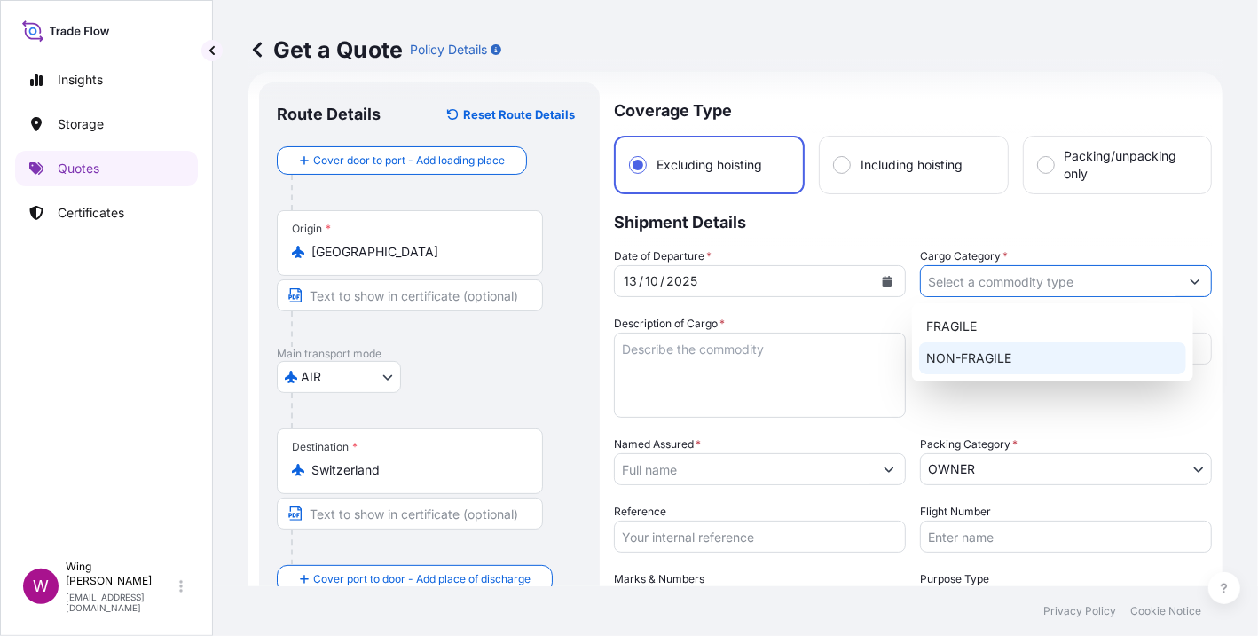
click at [991, 357] on div "NON-FRAGILE" at bounding box center [1052, 358] width 267 height 32
type input "NON-FRAGILE"
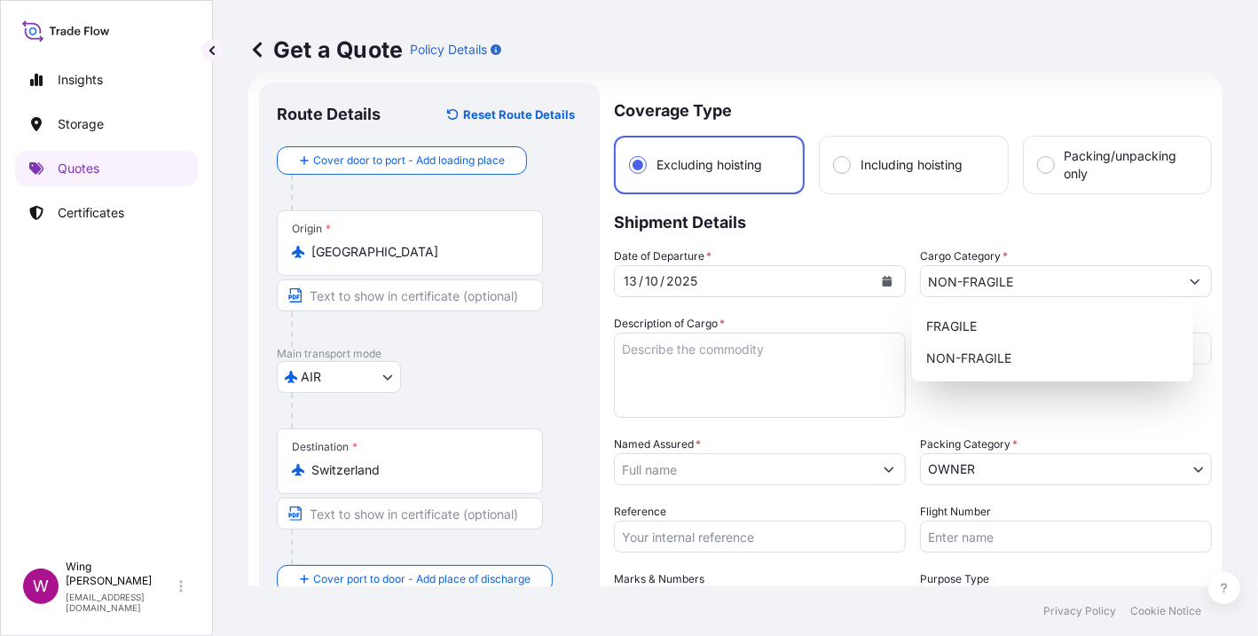
click at [847, 240] on p "Shipment Details" at bounding box center [913, 220] width 598 height 53
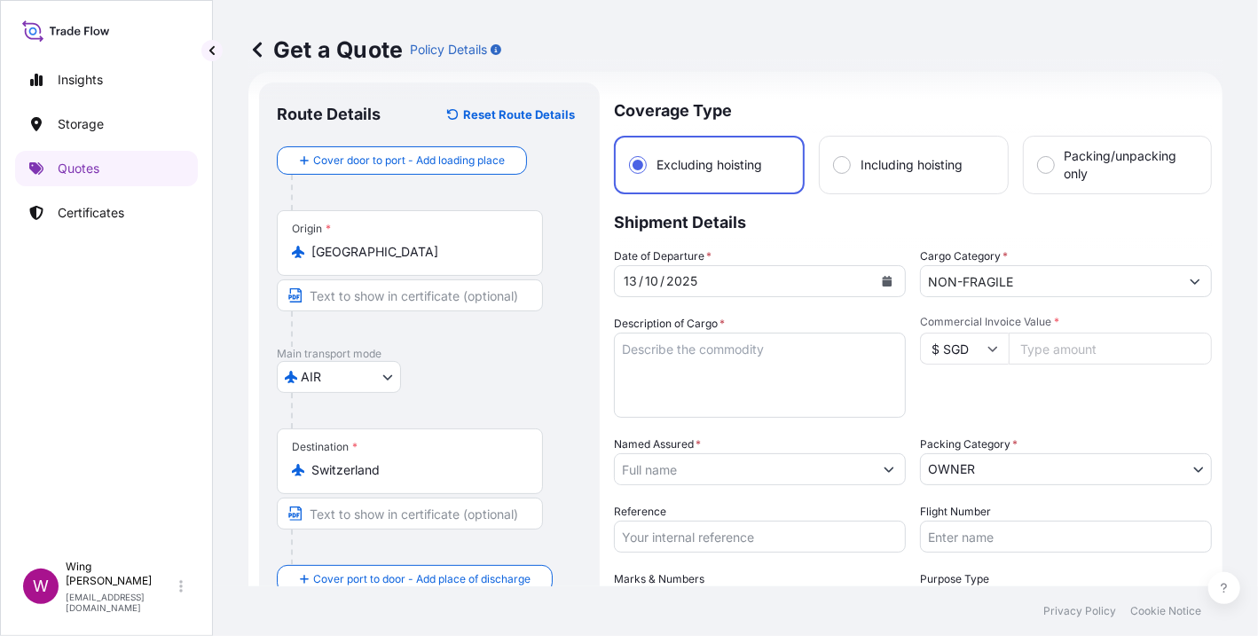
click at [1047, 351] on input "Commercial Invoice Value *" at bounding box center [1110, 349] width 203 height 32
click at [842, 307] on div "Date of Departure * [DATE] Cargo Category * NON-FRAGILE Description of Cargo * …" at bounding box center [913, 468] width 598 height 440
click at [988, 347] on icon at bounding box center [993, 349] width 10 height 5
click at [956, 358] on div "$ HKD" at bounding box center [955, 341] width 75 height 34
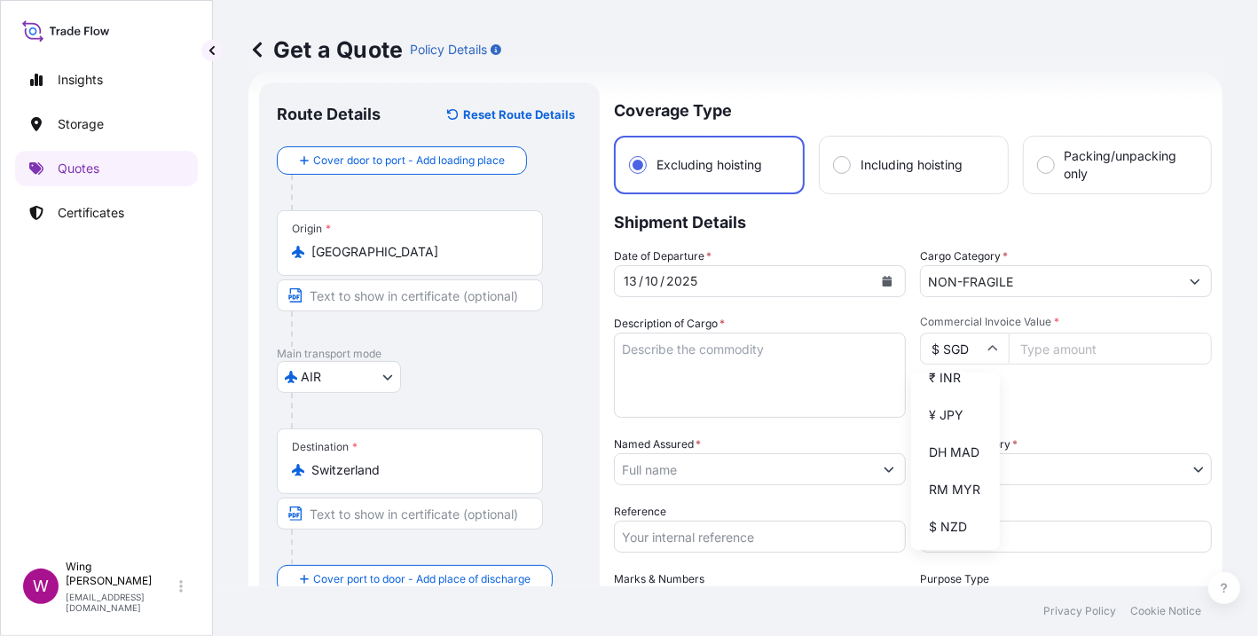
type input "$ HKD"
click at [1048, 349] on input "Commercial Invoice Value *" at bounding box center [1110, 349] width 203 height 32
paste input "784965.18"
type input "784965.18"
click at [818, 233] on p "Shipment Details" at bounding box center [913, 220] width 598 height 53
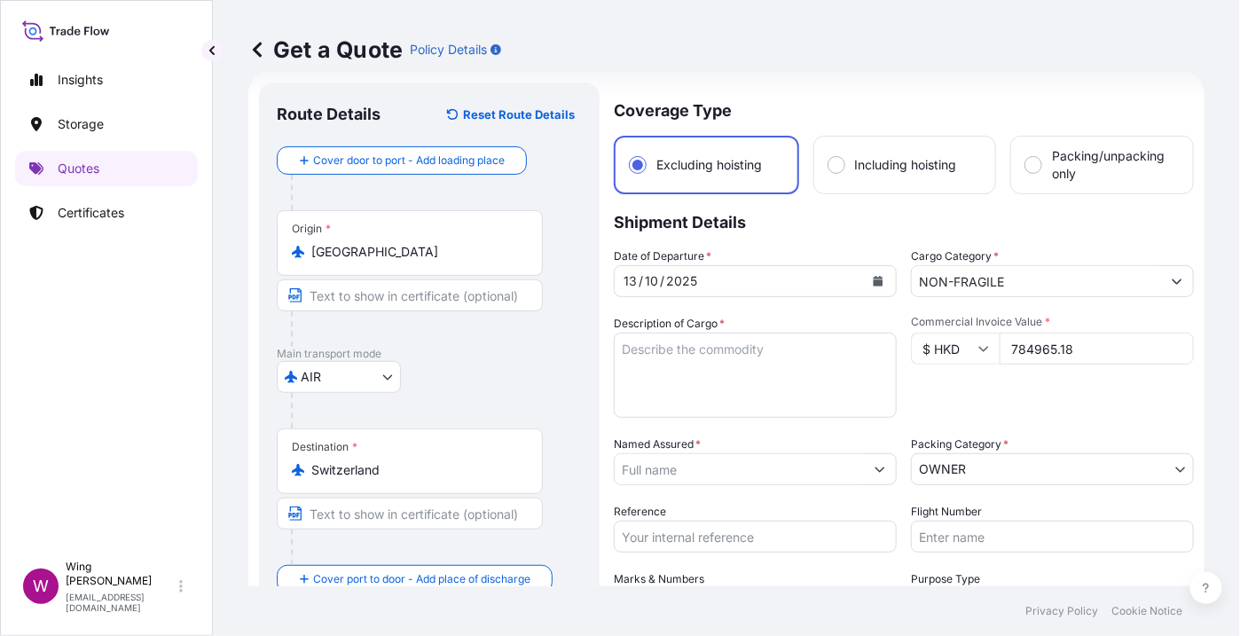
click at [773, 469] on input "Named Assured *" at bounding box center [739, 469] width 249 height 32
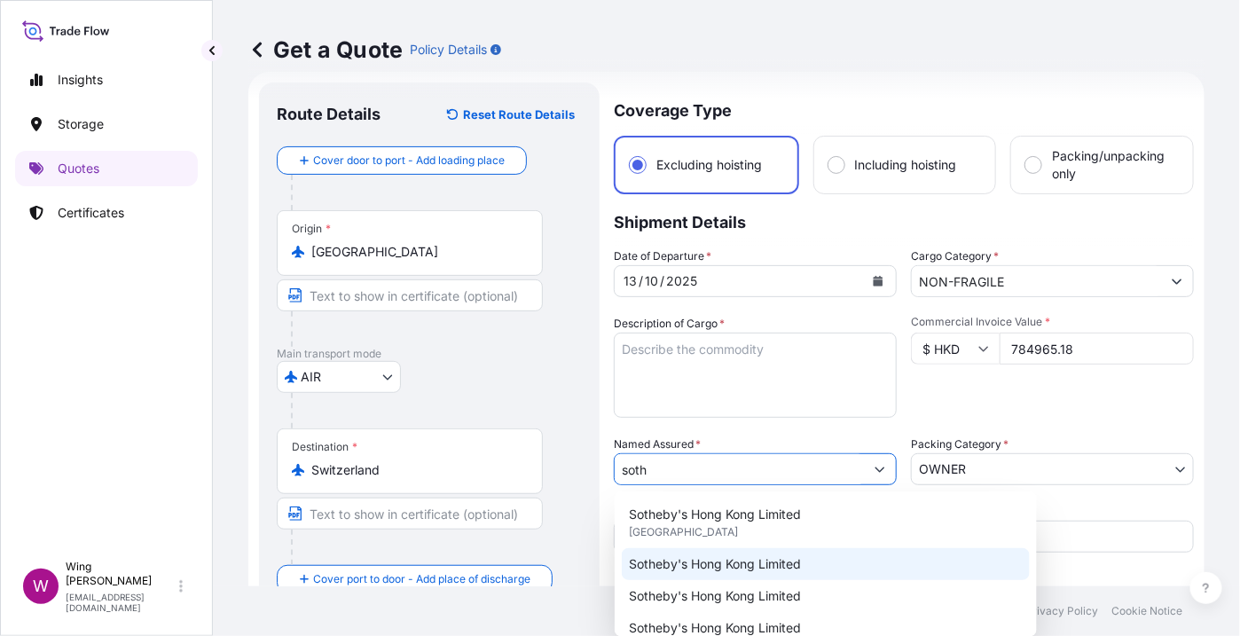
click at [688, 569] on span "Sotheby's Hong Kong Limited" at bounding box center [715, 564] width 172 height 18
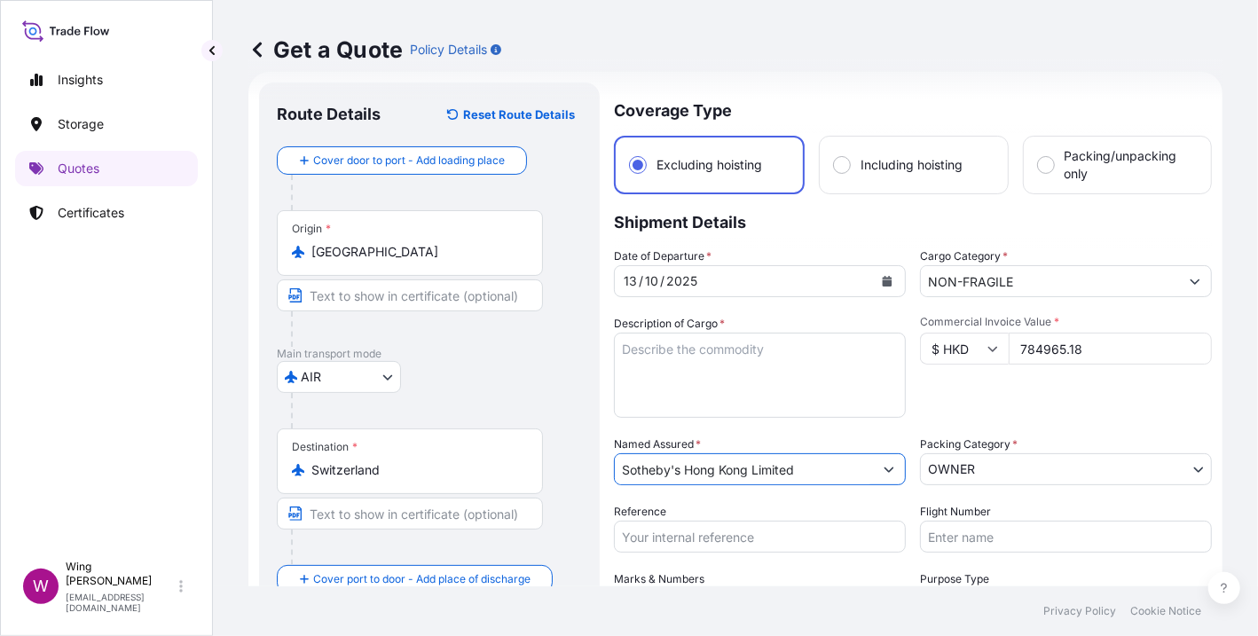
type input "Sotheby's Hong Kong Limited"
click at [1112, 481] on body "15 options available. 9 options available. 1 option available. 0 options availa…" at bounding box center [629, 318] width 1258 height 636
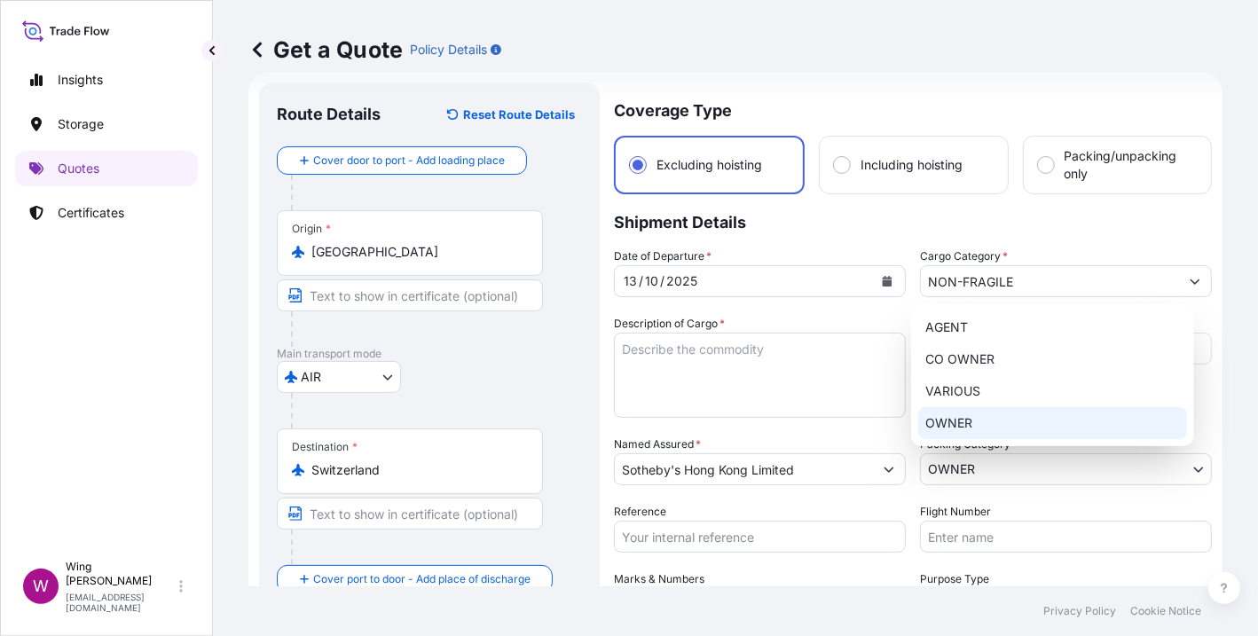
click at [1036, 433] on div "OWNER" at bounding box center [1052, 423] width 269 height 32
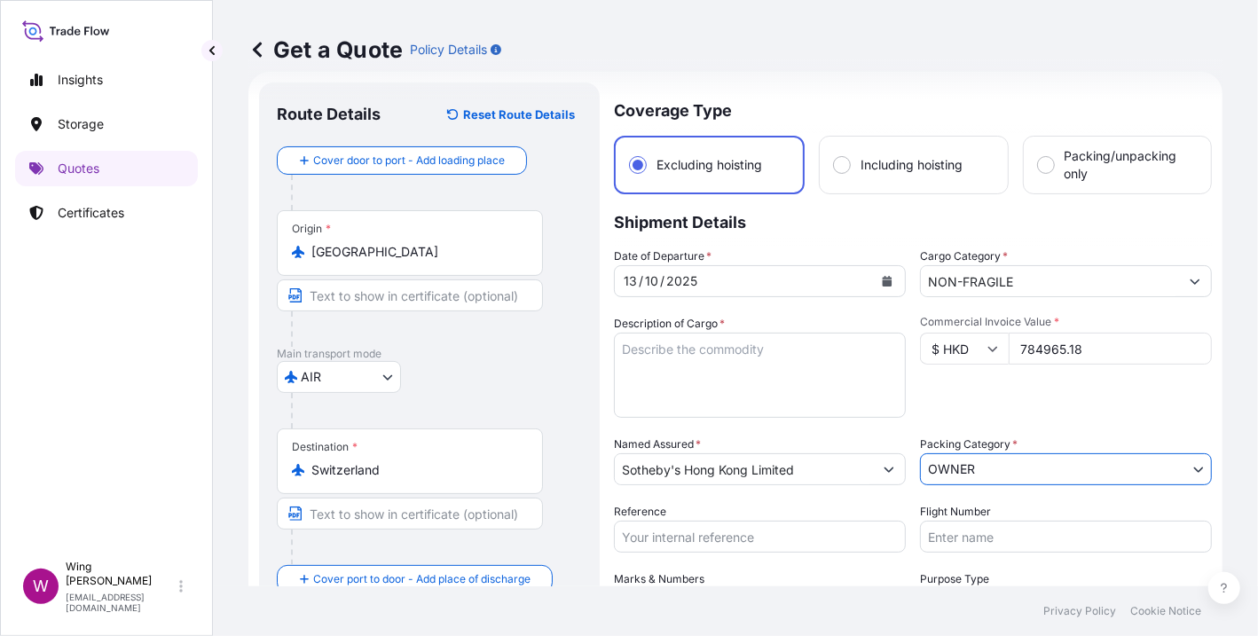
click at [532, 390] on div "AIR COURIER INSTALLATION LAND SEA AIR STORAGE" at bounding box center [429, 377] width 305 height 32
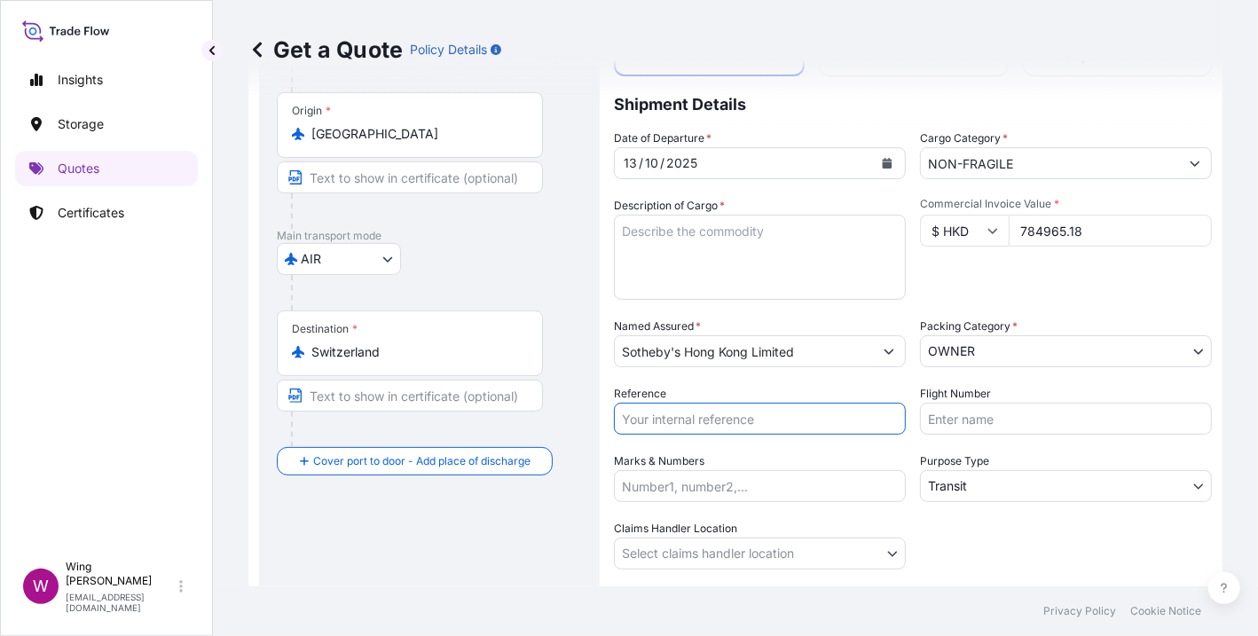
click at [744, 421] on input "Reference" at bounding box center [760, 419] width 292 height 32
click at [777, 414] on input "Reference" at bounding box center [760, 419] width 292 height 32
paste input "AMIM2511171MEGM"
type input "AMIM2511171MEGM"
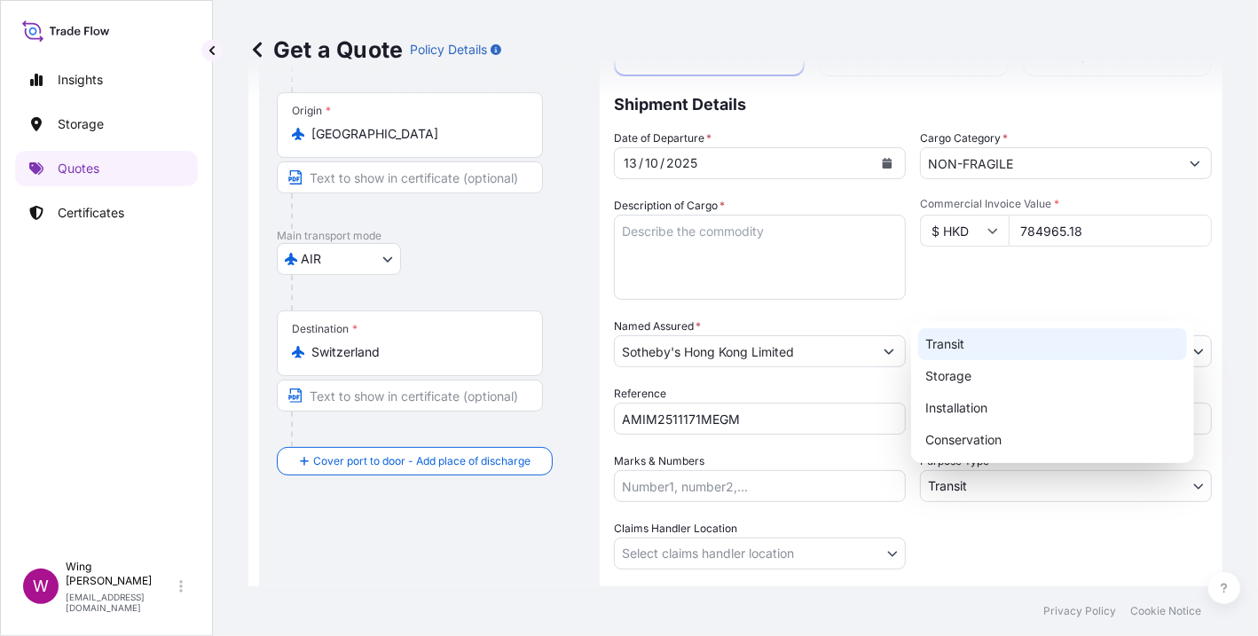
click at [987, 490] on body "Insights Storage Quotes Certificates W Wing Lee [EMAIL_ADDRESS][DOMAIN_NAME] Ge…" at bounding box center [629, 318] width 1258 height 636
click at [981, 349] on div "Transit" at bounding box center [1052, 344] width 269 height 32
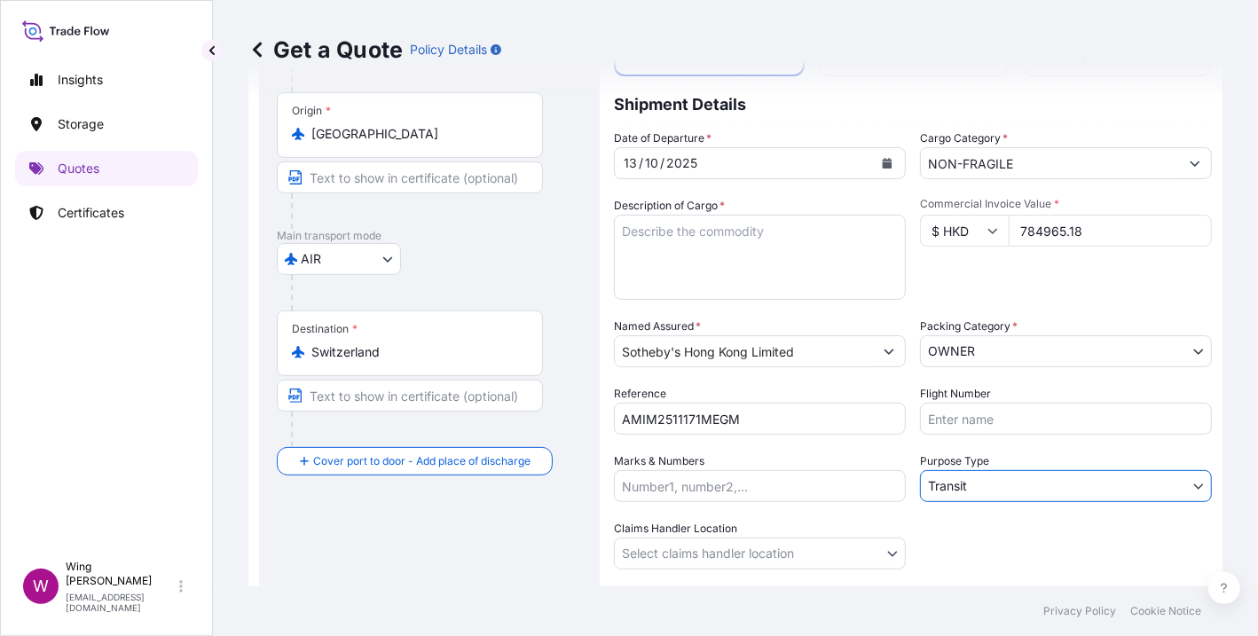
click at [516, 562] on div "Route Details Reset Route Details Cover door to port - Add loading place Place …" at bounding box center [429, 333] width 305 height 702
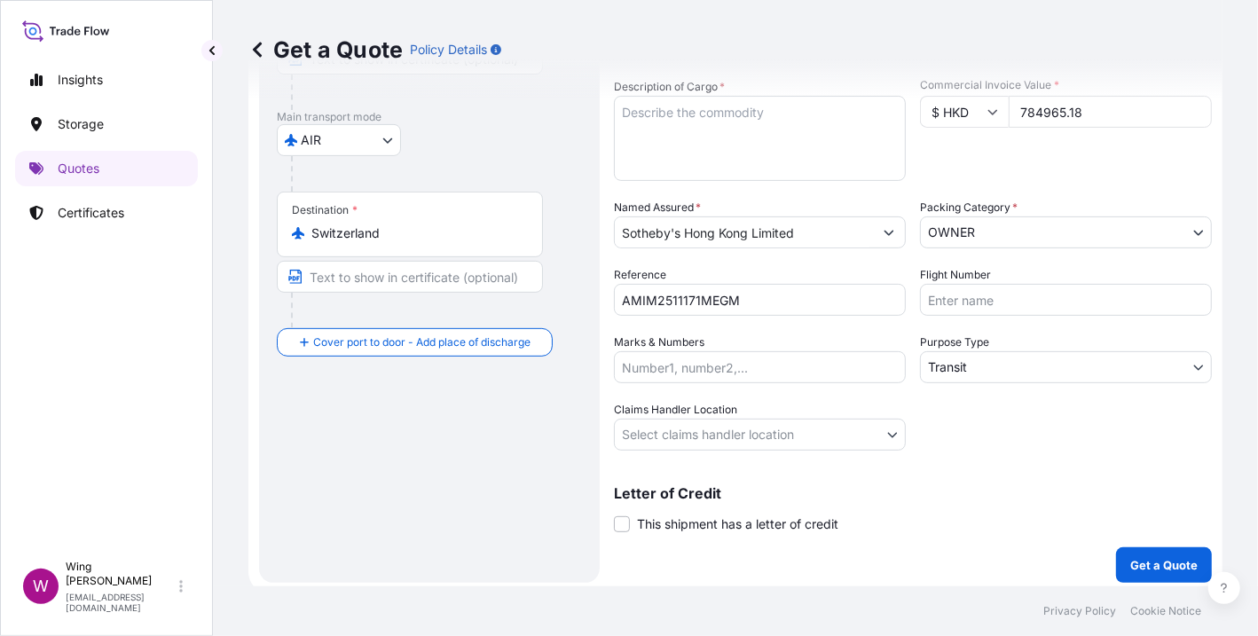
click at [688, 429] on body "Insights Storage Quotes Certificates W Wing Lee [EMAIL_ADDRESS][DOMAIN_NAME] Ge…" at bounding box center [629, 318] width 1258 height 636
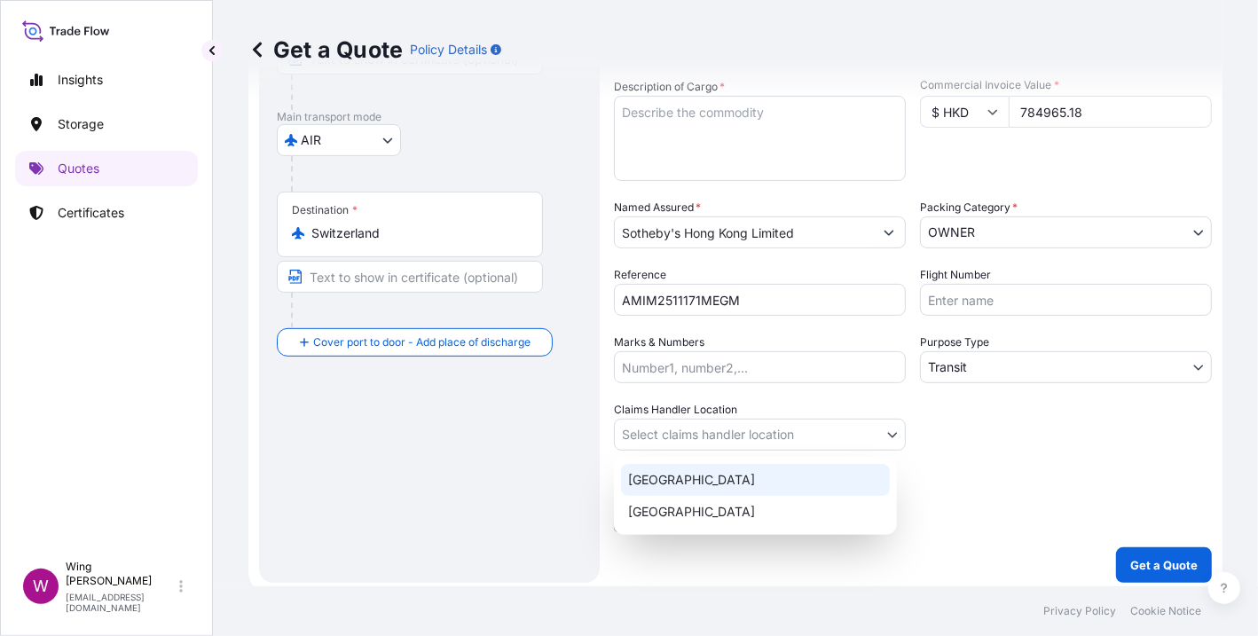
click at [681, 483] on div "[GEOGRAPHIC_DATA]" at bounding box center [755, 480] width 269 height 32
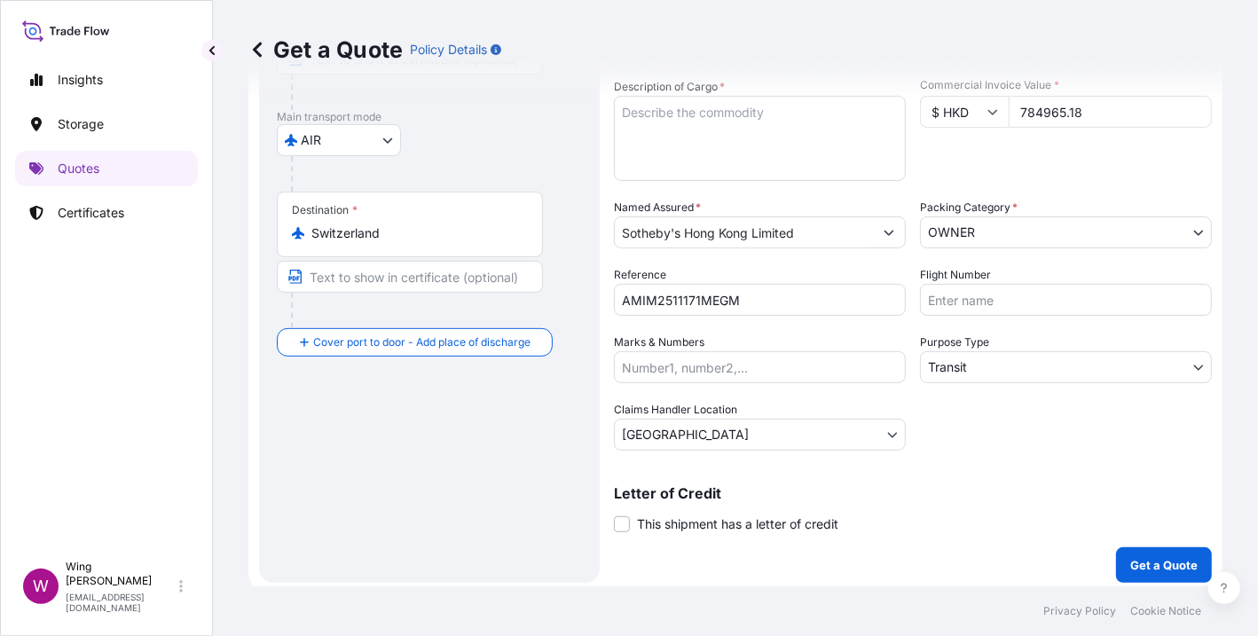
click at [516, 480] on div "Route Details Reset Route Details Cover door to port - Add loading place Place …" at bounding box center [429, 214] width 305 height 702
click at [718, 147] on textarea "Description of Cargo *" at bounding box center [760, 138] width 292 height 85
paste textarea "D2Y54, [PERSON_NAME], Portrait de Jeune Fille, oil on canvas, HKD 372,400- DCL4…"
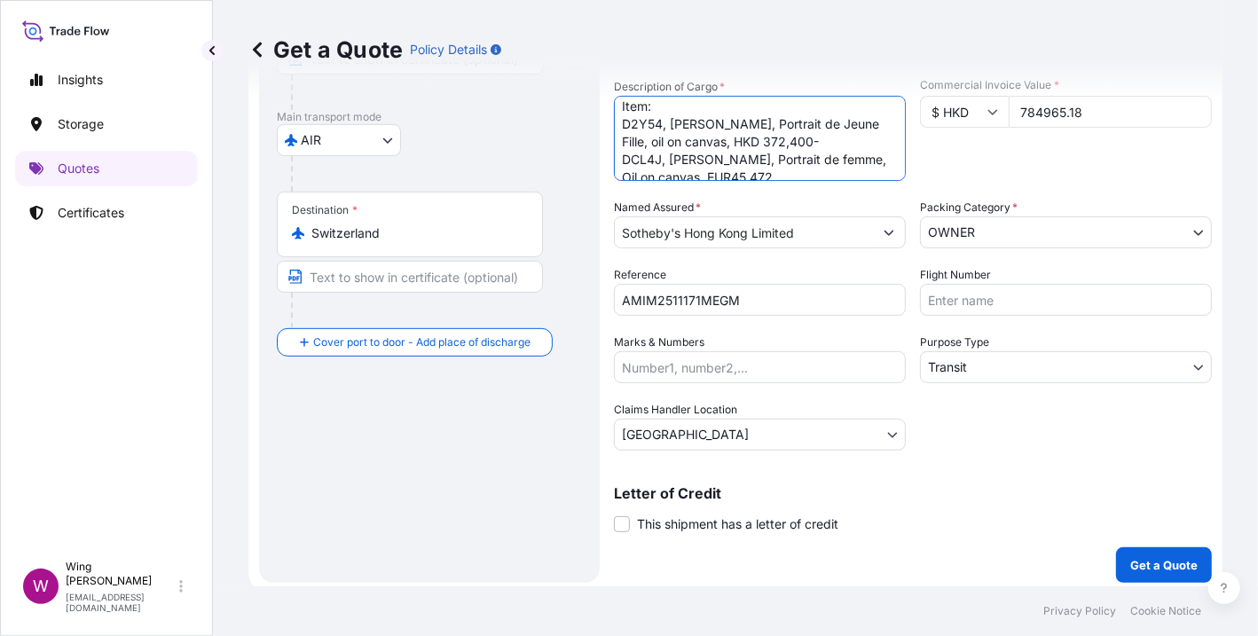
scroll to position [0, 0]
click at [617, 127] on textarea "Item: D2Y54, [PERSON_NAME], Portrait de Jeune Fille, oil on canvas, HKD 372,400…" at bounding box center [760, 138] width 292 height 85
click at [778, 139] on textarea "Item: 1. D2Y54, [PERSON_NAME], Portrait de Jeune Fille, oil on canvas, HKD 372,…" at bounding box center [760, 138] width 292 height 85
click at [619, 128] on textarea "Item: 1. D2Y54, [PERSON_NAME], Portrait de Jeune Fille, oil on canvas (HKD 372,…" at bounding box center [760, 138] width 292 height 85
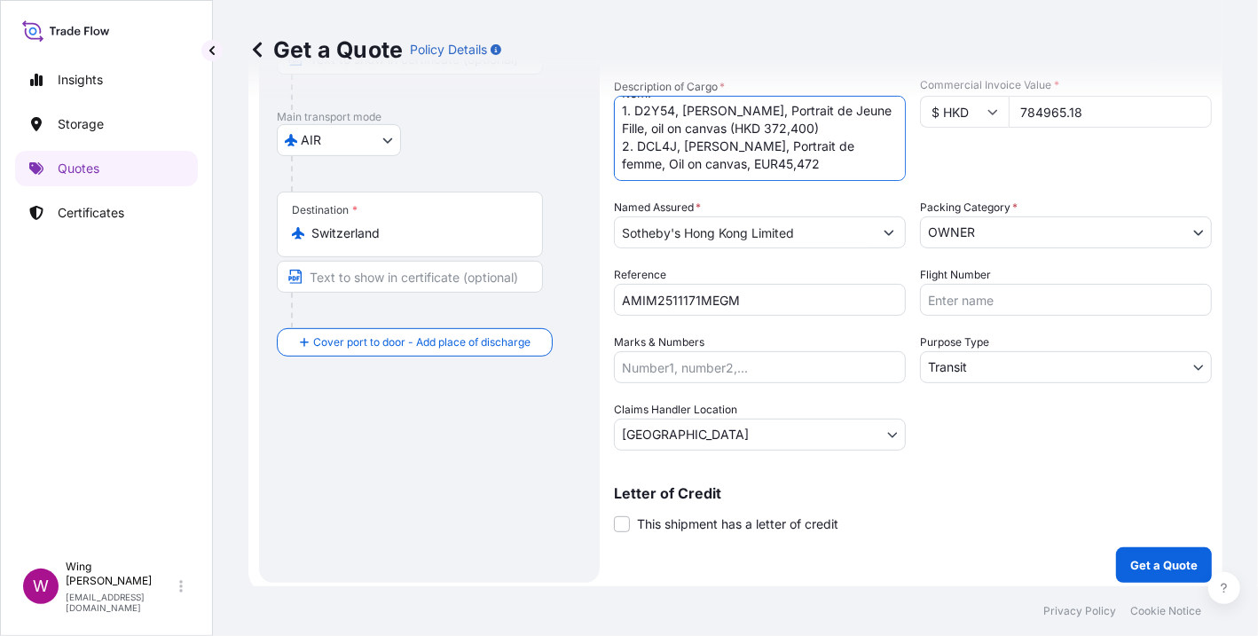
click at [830, 146] on textarea "Item: 1. D2Y54, [PERSON_NAME], Portrait de Jeune Fille, oil on canvas (HKD 372,…" at bounding box center [760, 138] width 292 height 85
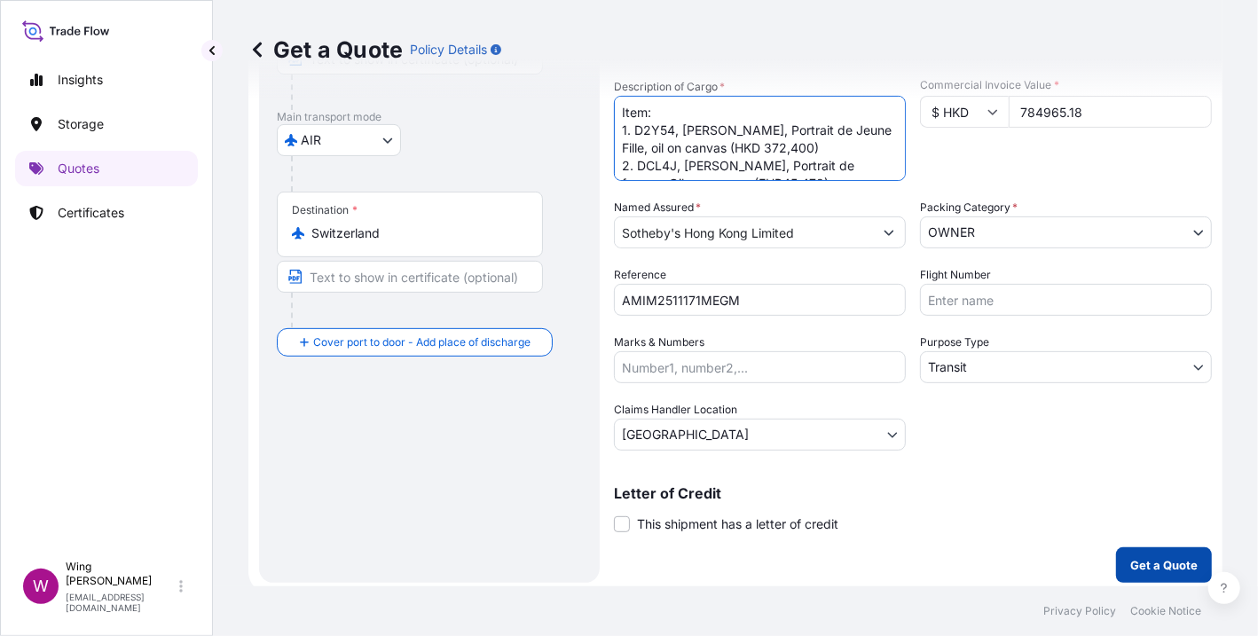
type textarea "Item: 1. D2Y54, [PERSON_NAME], Portrait de Jeune Fille, oil on canvas (HKD 372,…"
click at [1162, 553] on button "Get a Quote" at bounding box center [1164, 564] width 96 height 35
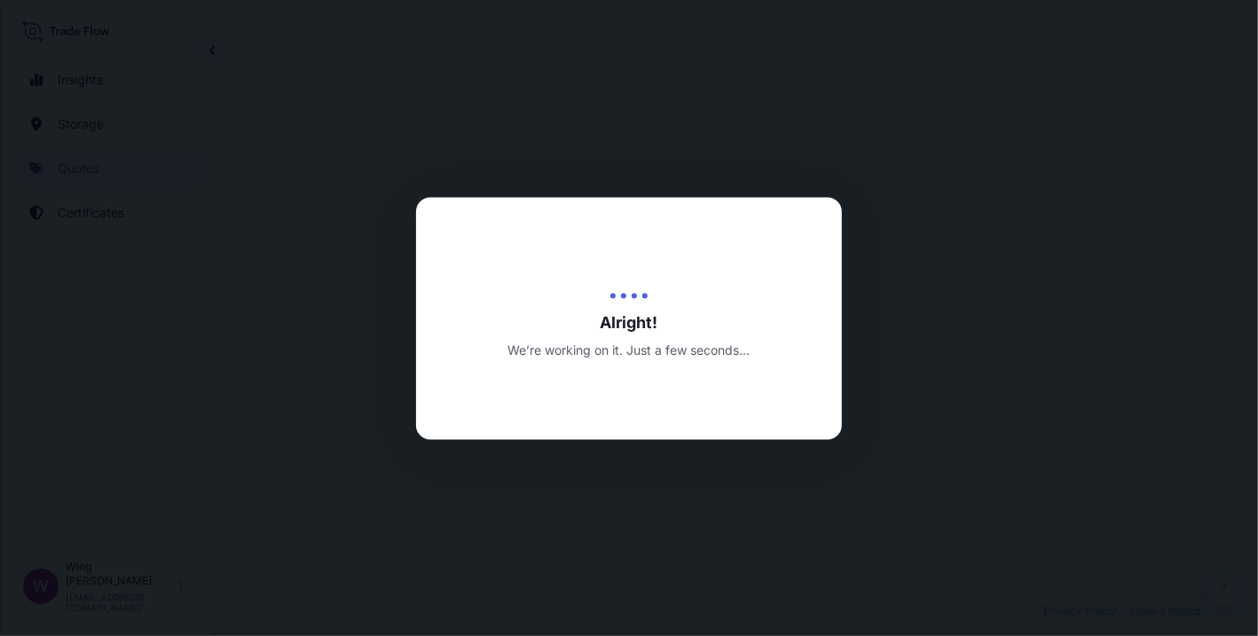
select select "AIR"
select select "Transit"
select select "[GEOGRAPHIC_DATA]"
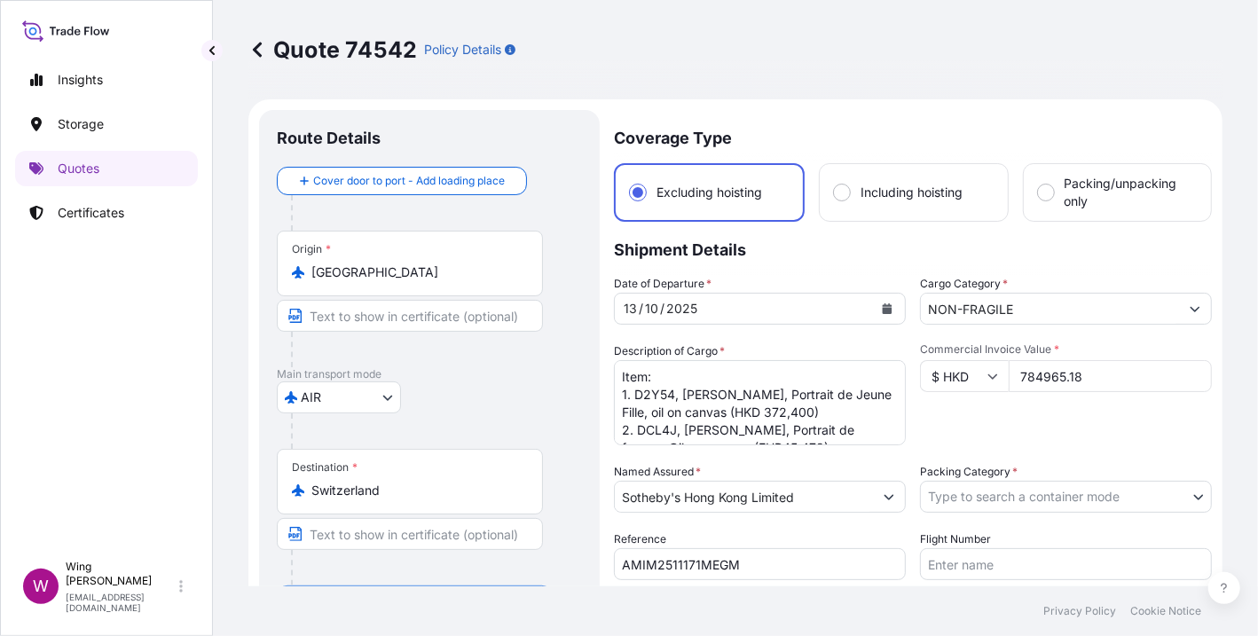
click at [788, 259] on p "Shipment Details" at bounding box center [913, 248] width 598 height 53
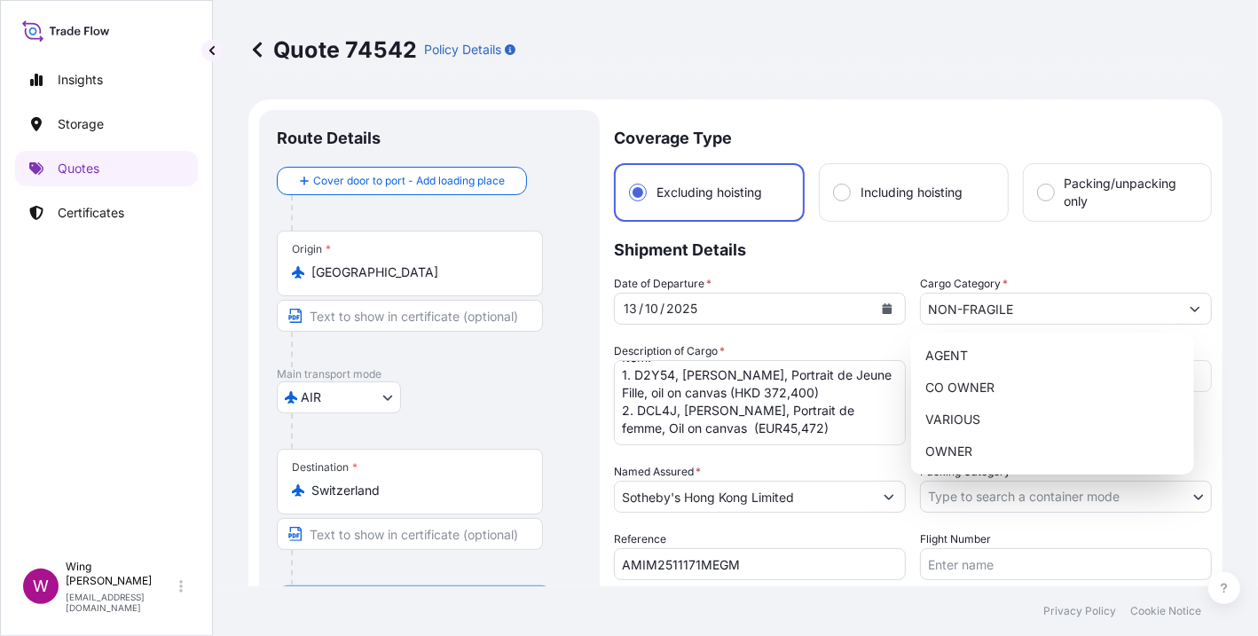
click at [987, 496] on body "Insights Storage Quotes Certificates W Wing Lee [EMAIL_ADDRESS][DOMAIN_NAME] Qu…" at bounding box center [629, 318] width 1258 height 636
click at [993, 449] on div "OWNER" at bounding box center [1052, 452] width 269 height 32
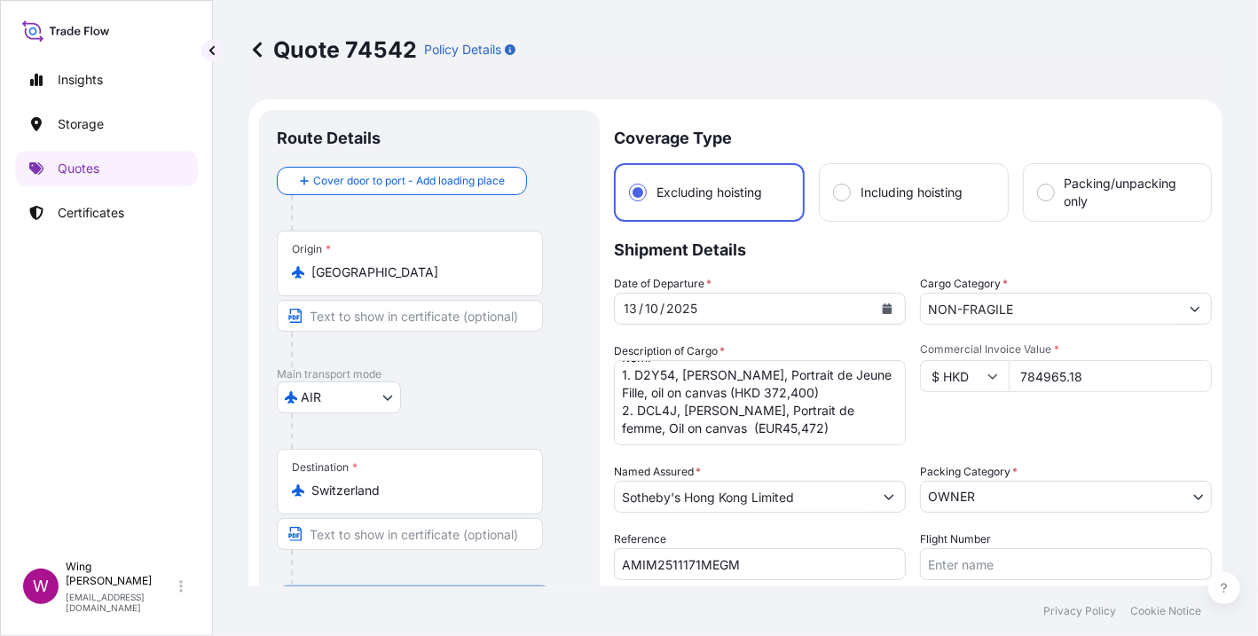
click at [964, 425] on div "Commercial Invoice Value * $ HKD 784965.18" at bounding box center [1066, 393] width 292 height 103
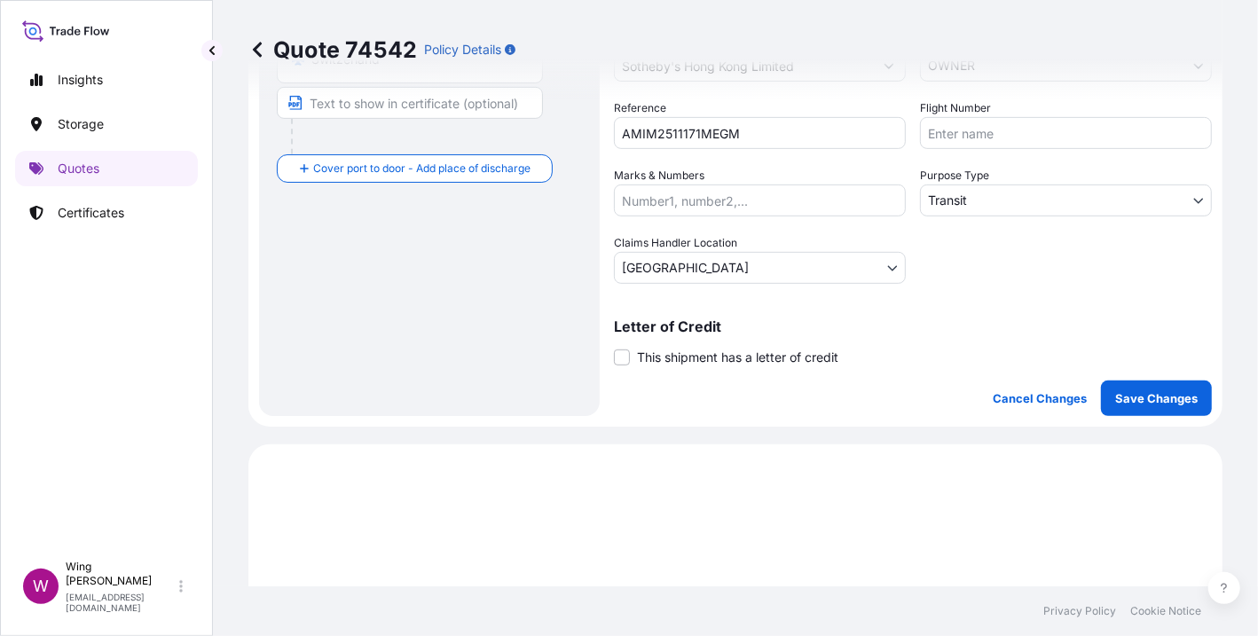
scroll to position [473, 0]
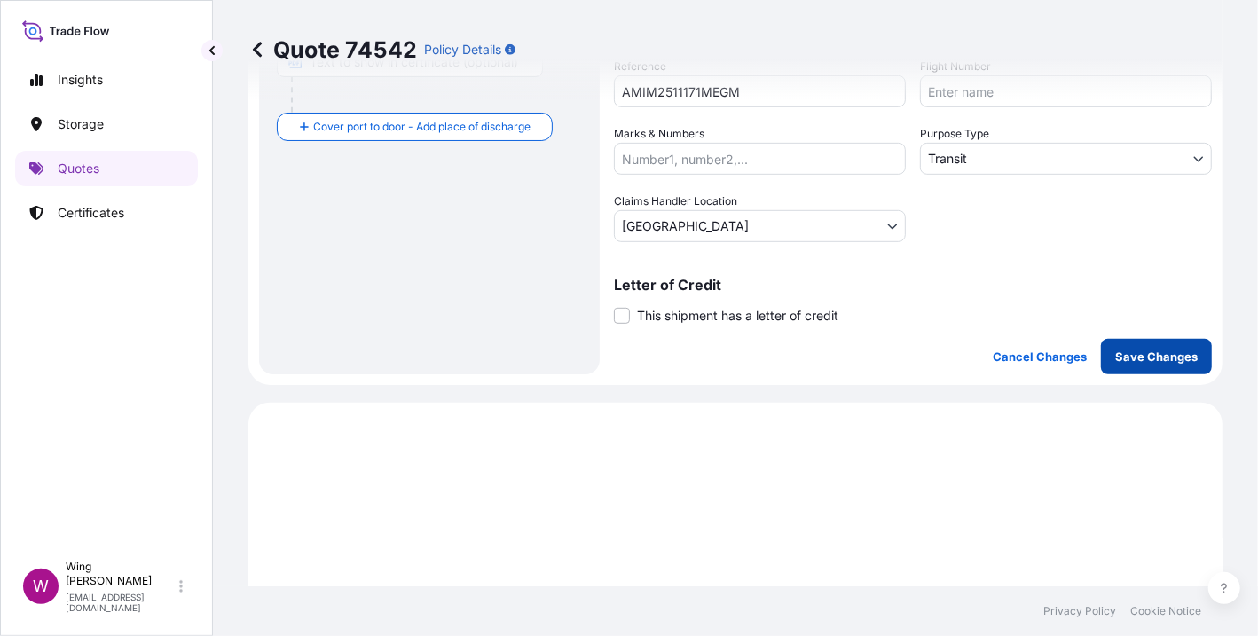
click at [1115, 354] on p "Save Changes" at bounding box center [1156, 357] width 83 height 18
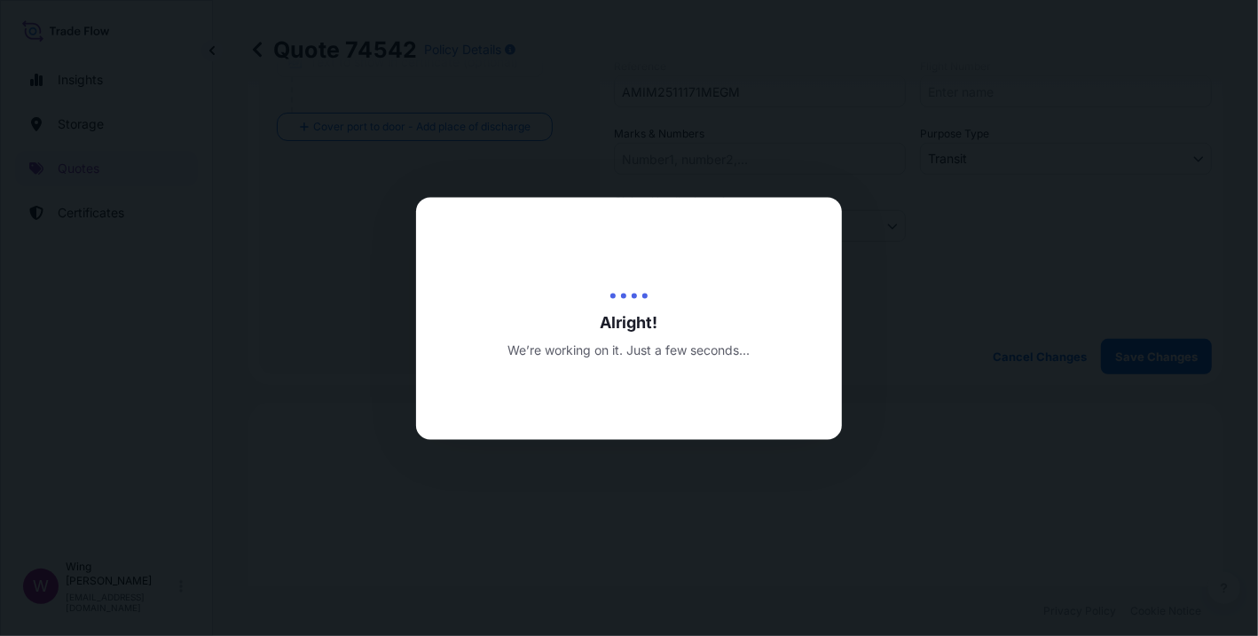
type input "[DATE]"
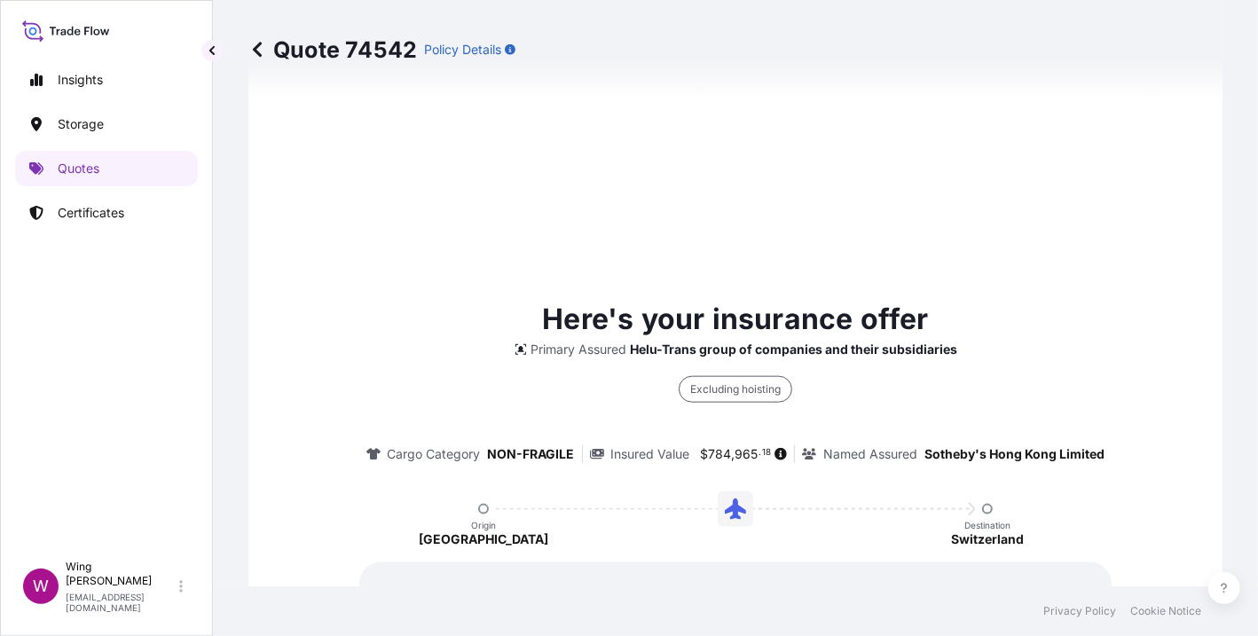
scroll to position [1260, 0]
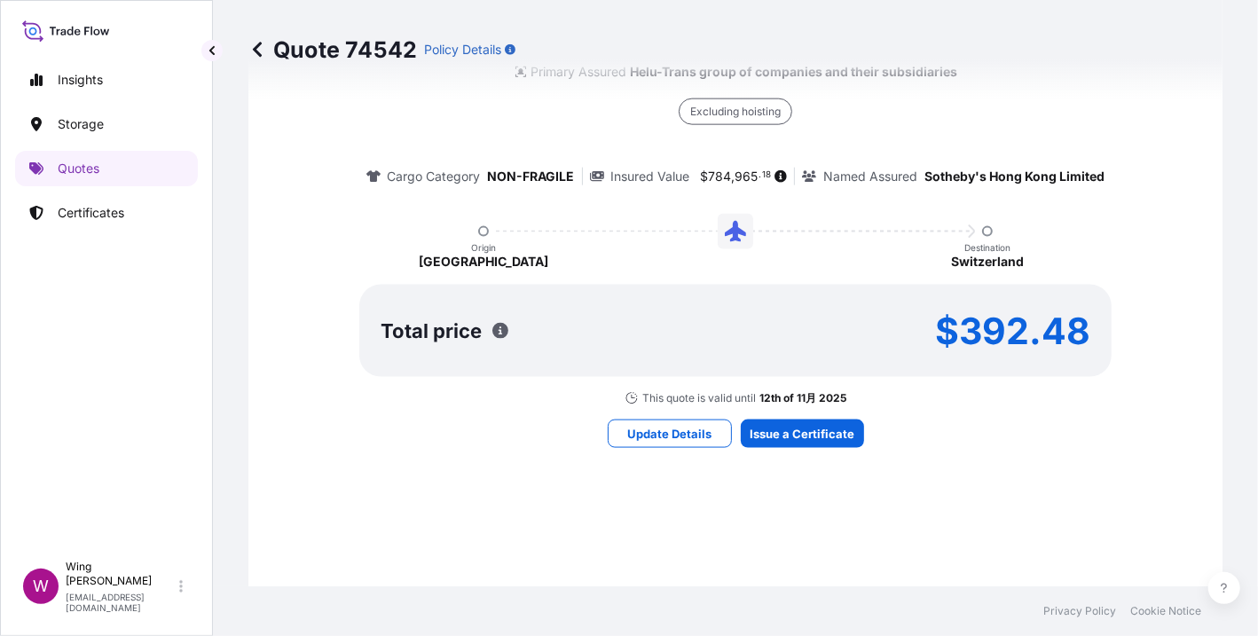
select select "AIR"
select select "Transit"
select select "[GEOGRAPHIC_DATA]"
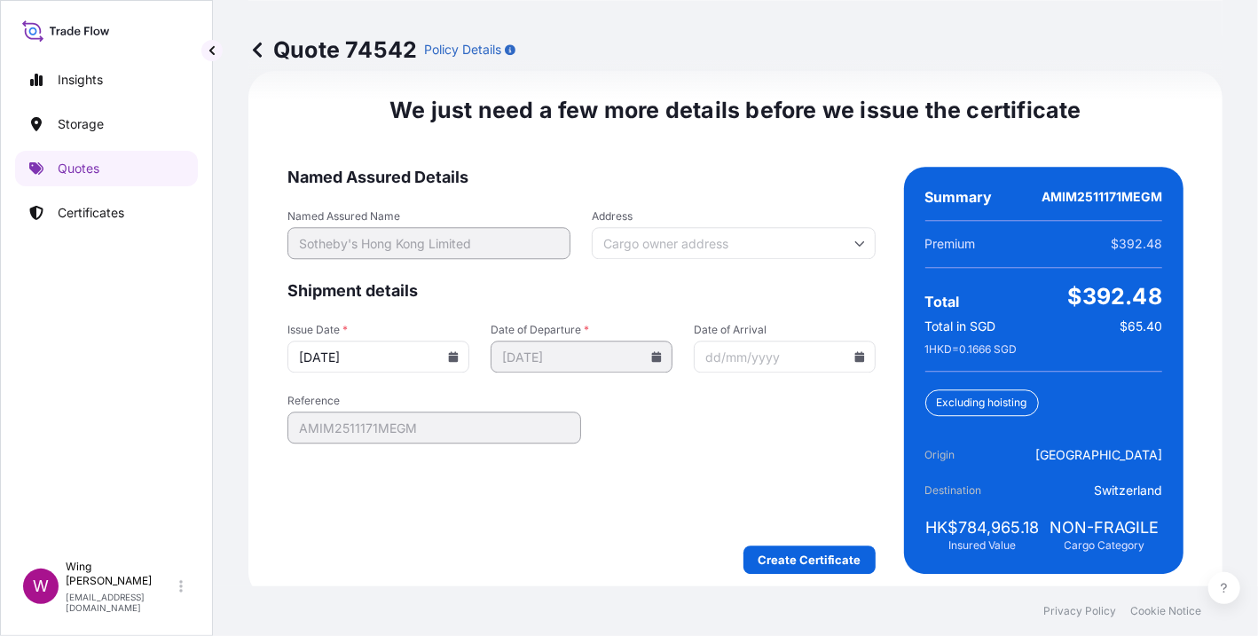
scroll to position [2615, 0]
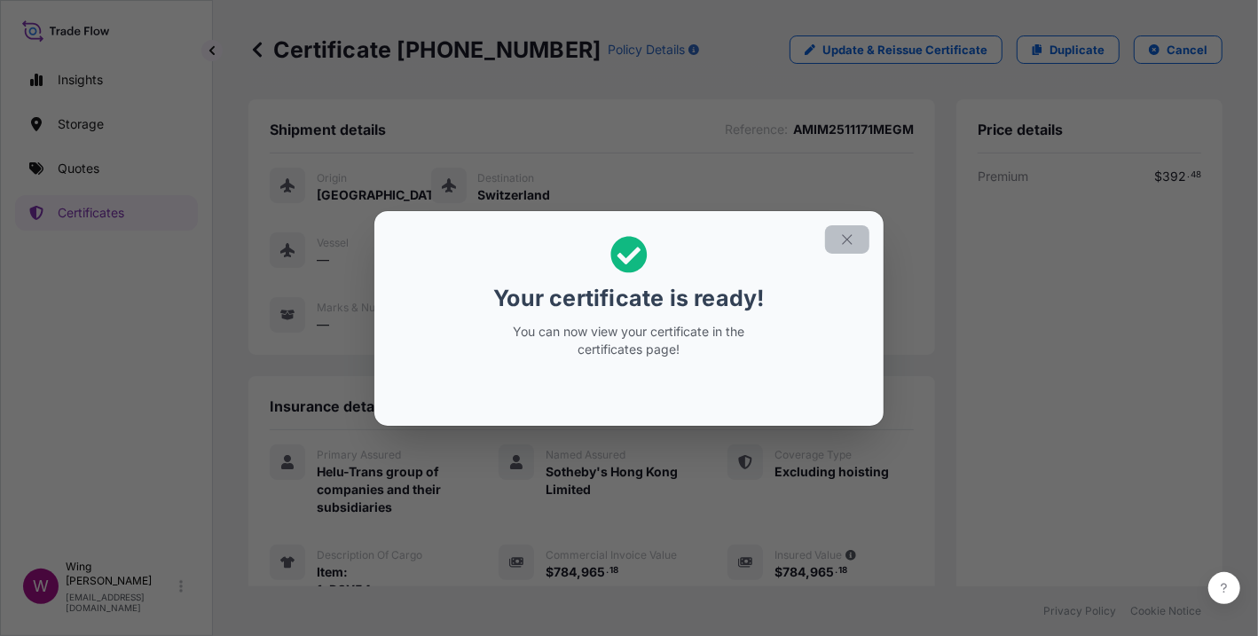
click at [847, 234] on icon "button" at bounding box center [847, 240] width 16 height 16
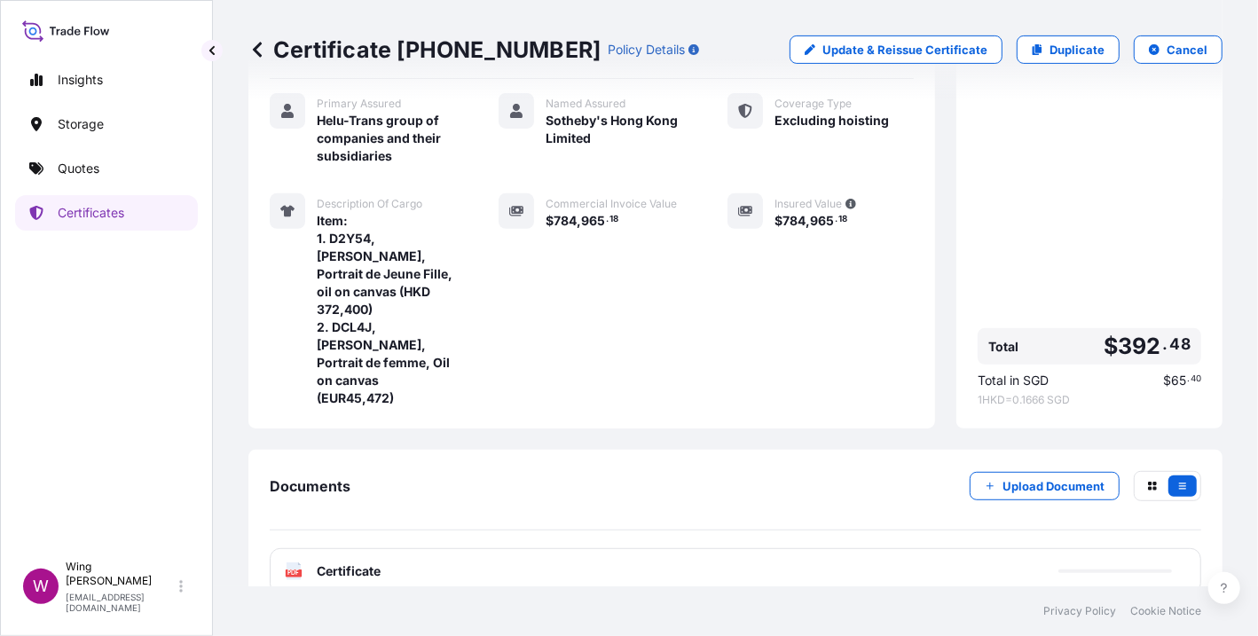
scroll to position [362, 0]
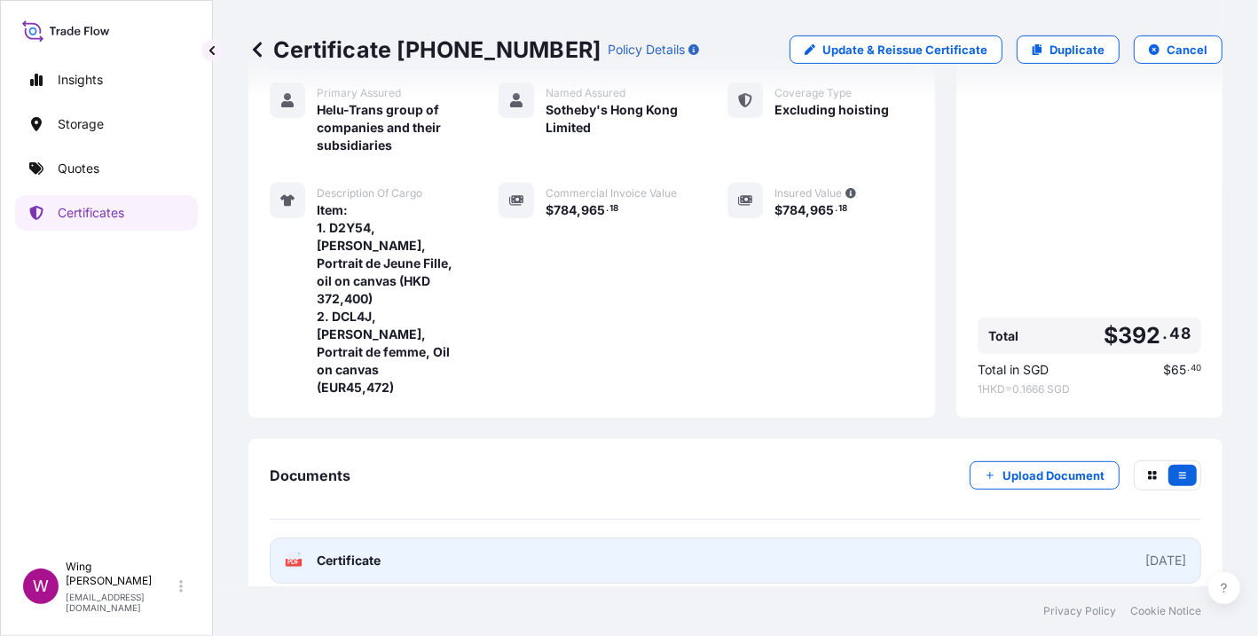
click at [289, 560] on text "PDF" at bounding box center [294, 563] width 12 height 6
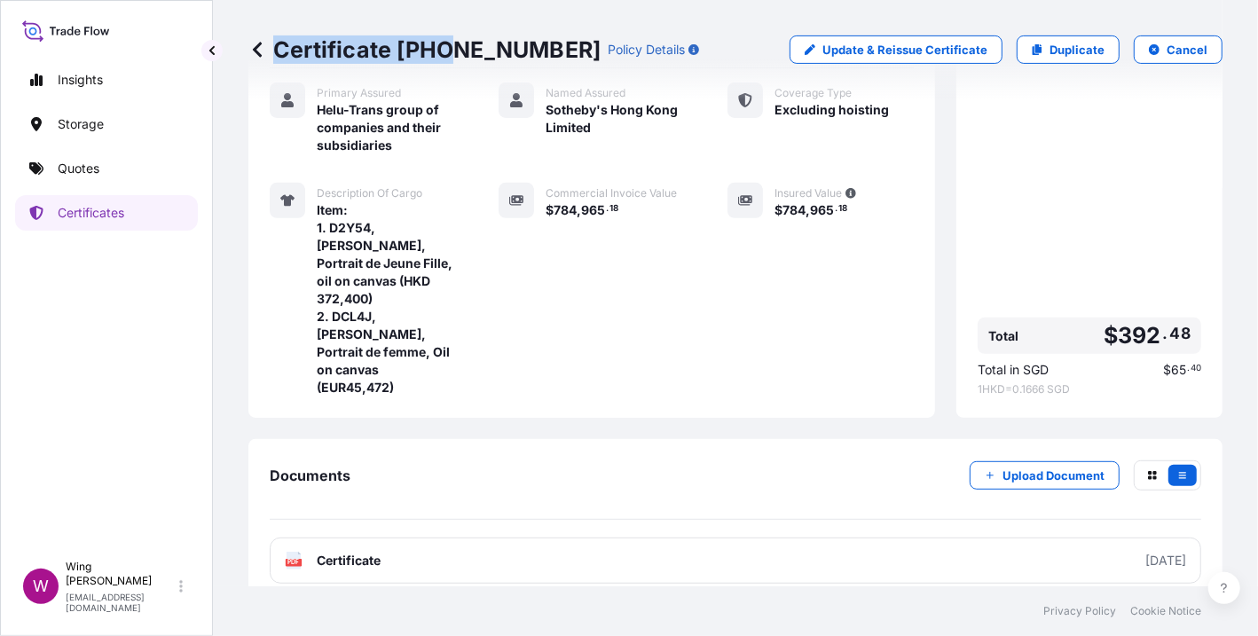
drag, startPoint x: 546, startPoint y: 45, endPoint x: 453, endPoint y: 46, distance: 92.3
click at [453, 46] on div "Certificate [PHONE_NUMBER] Policy Details" at bounding box center [473, 49] width 451 height 28
click at [401, 51] on p "Certificate [PHONE_NUMBER]" at bounding box center [424, 49] width 352 height 28
drag, startPoint x: 394, startPoint y: 51, endPoint x: 542, endPoint y: 51, distance: 148.2
click at [542, 51] on p "Certificate [PHONE_NUMBER]" at bounding box center [424, 49] width 352 height 28
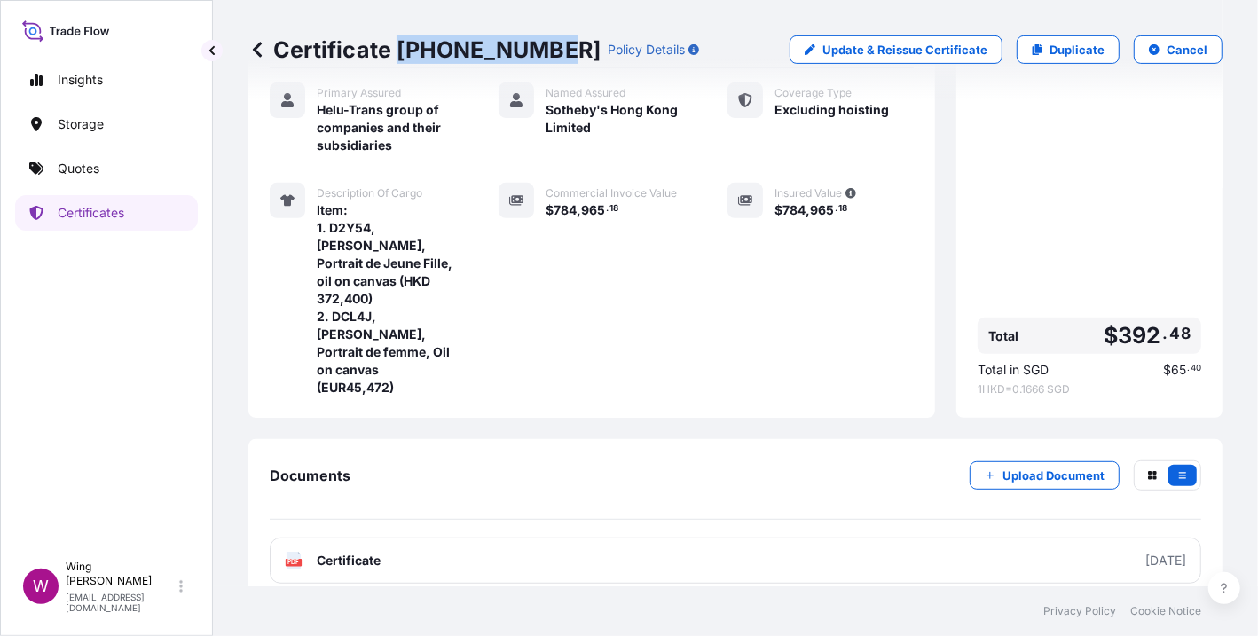
copy p "[PHONE_NUMBER]"
